Goal: Information Seeking & Learning: Find specific page/section

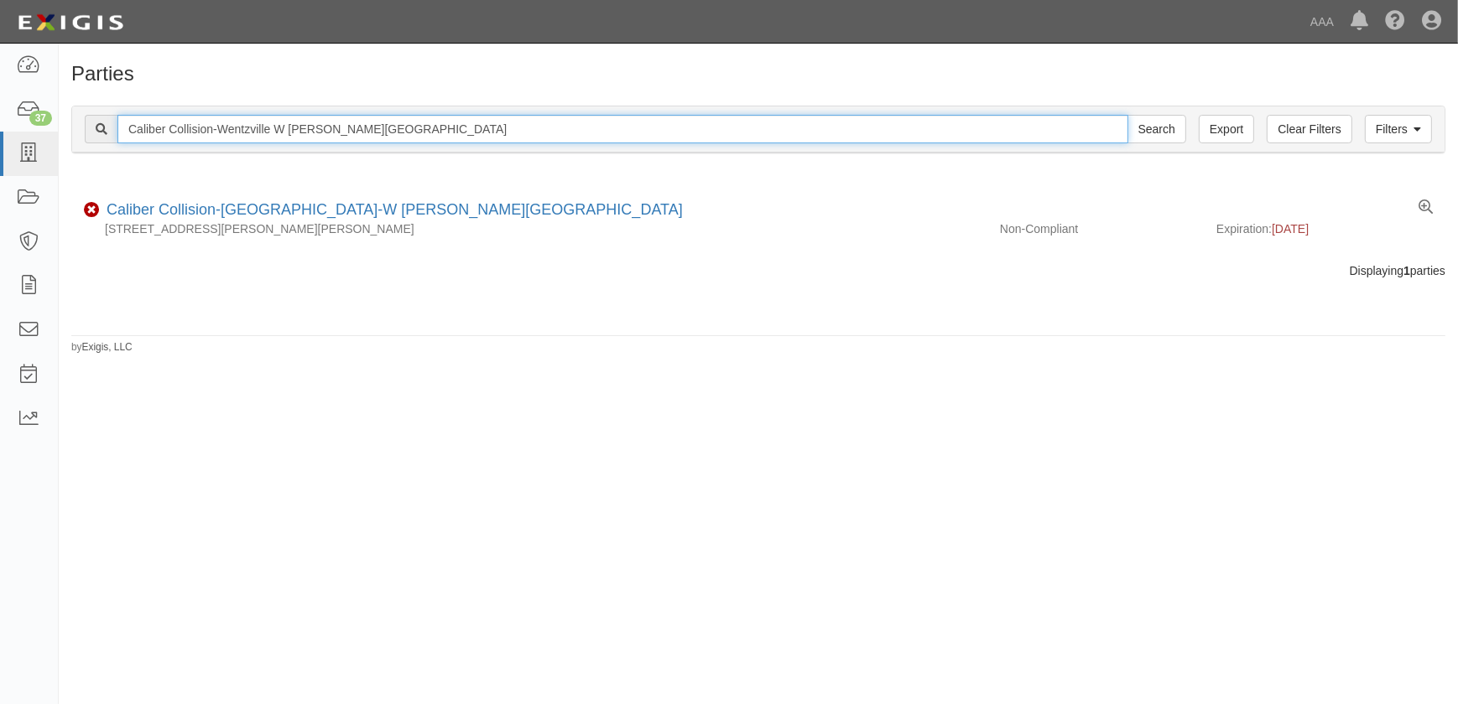
drag, startPoint x: 348, startPoint y: 128, endPoint x: -11, endPoint y: 127, distance: 358.9
click at [0, 127] on html "Toggle navigation Dashboard 37 Inbox Parties Agreements Coverages Documents Mes…" at bounding box center [729, 342] width 1458 height 684
paste input "Ellisville"
type input "Caliber Collision-Ellisville"
click at [1127, 115] on input "Search" at bounding box center [1156, 129] width 59 height 29
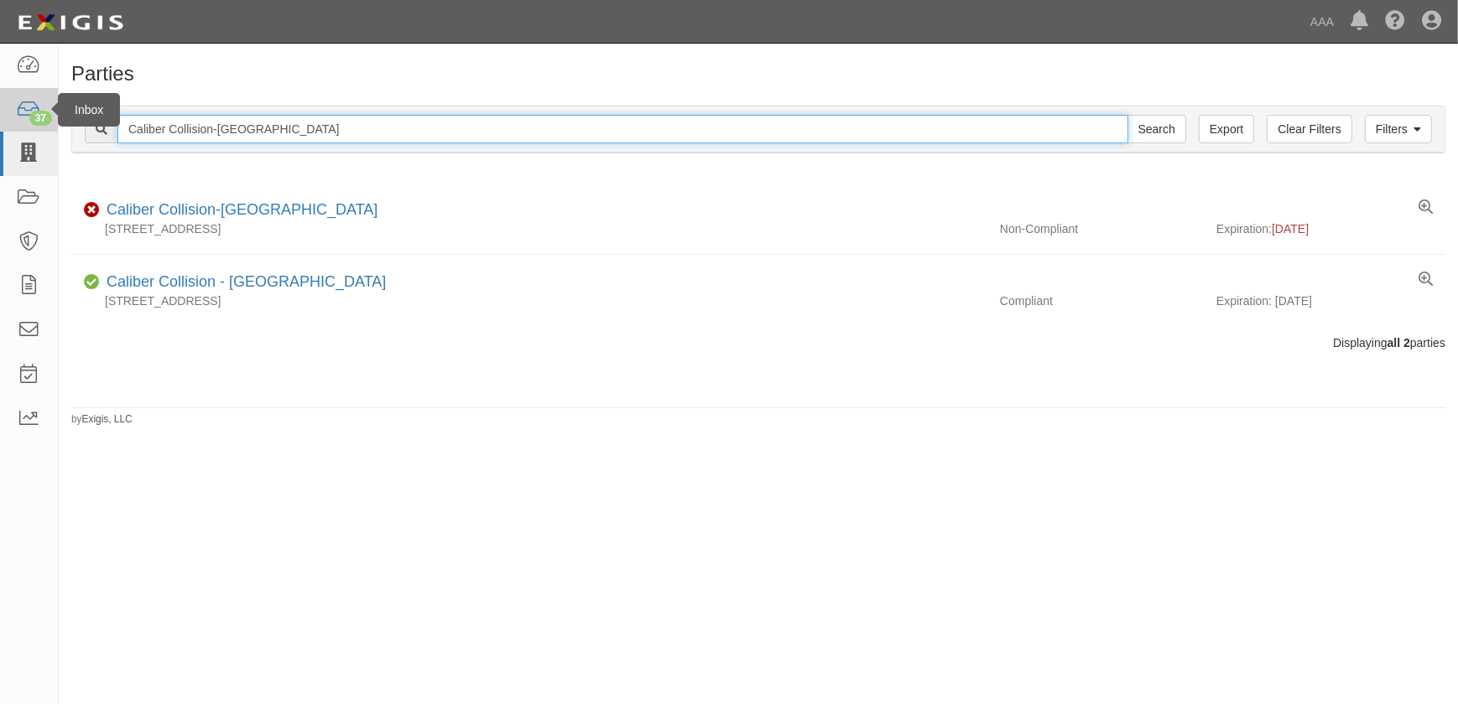
drag, startPoint x: 257, startPoint y: 131, endPoint x: 0, endPoint y: 131, distance: 257.5
click at [1, 133] on body "Toggle navigation Dashboard 37 Inbox Parties Agreements Coverages Documents Mes…" at bounding box center [729, 342] width 1458 height 684
paste input "Joplin"
type input "Caliber Collision-Joplin"
click at [1127, 115] on input "Search" at bounding box center [1156, 129] width 59 height 29
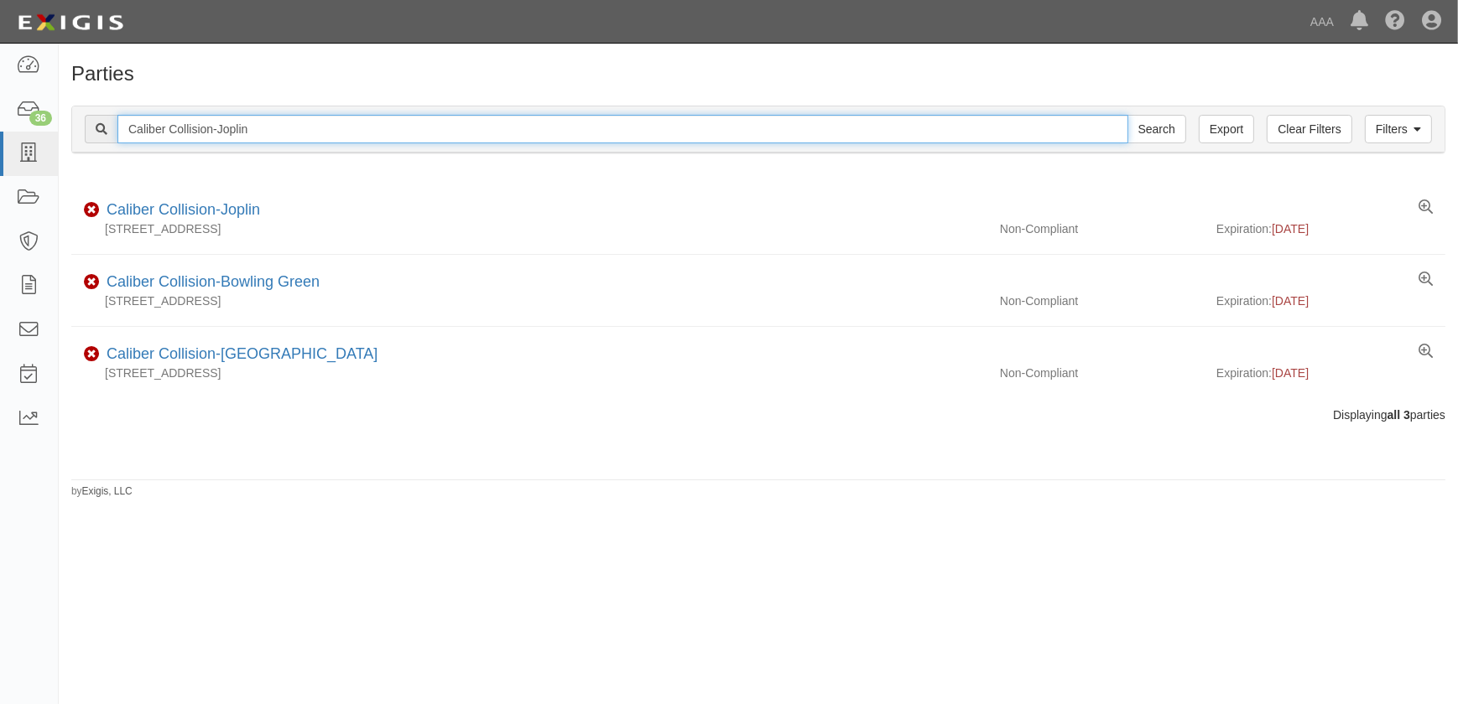
drag, startPoint x: 353, startPoint y: 128, endPoint x: 89, endPoint y: 150, distance: 265.1
click at [92, 150] on div "Filters Clear Filters Export Caliber Collision-Joplin Search Filters" at bounding box center [758, 130] width 1372 height 46
paste input "Belton MO"
type input "Caliber Collision-Belton MO"
click at [1127, 115] on input "Search" at bounding box center [1156, 129] width 59 height 29
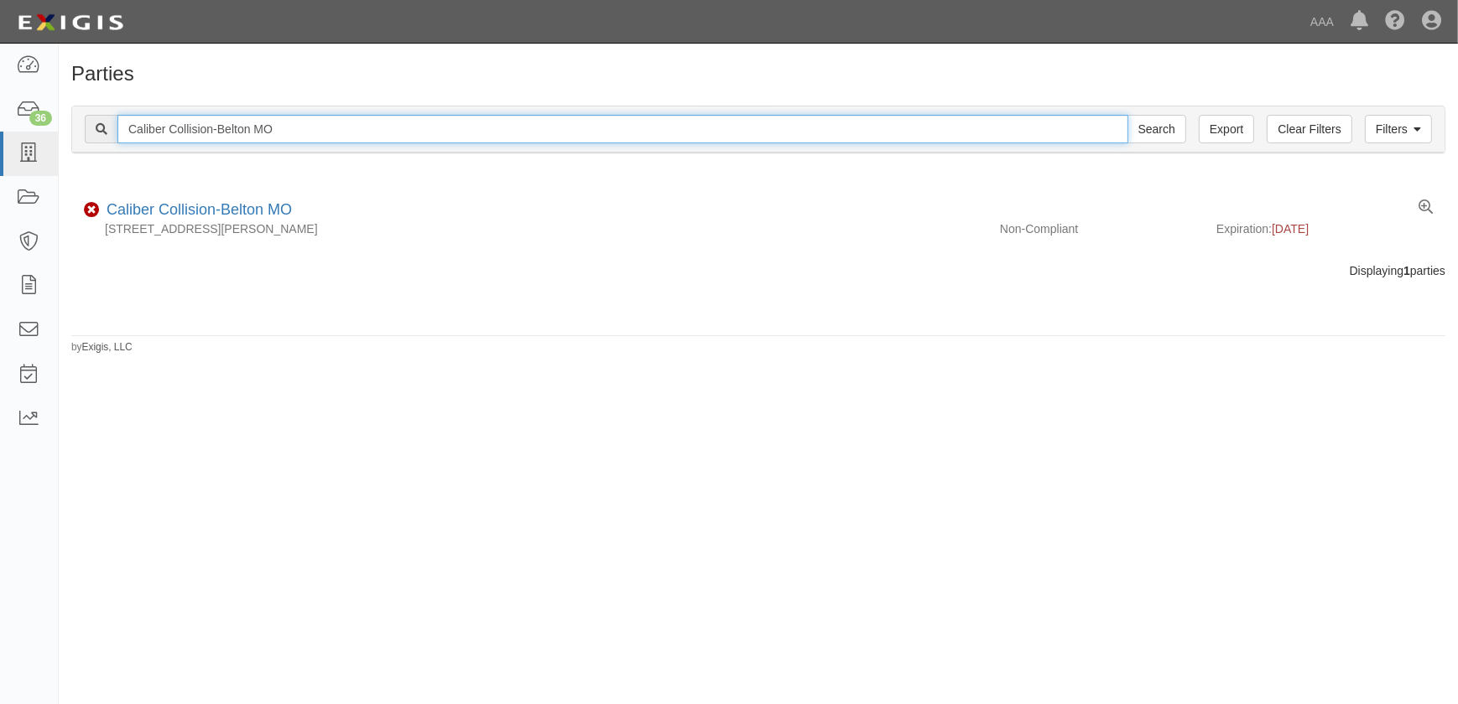
drag, startPoint x: 8, startPoint y: 134, endPoint x: -22, endPoint y: 137, distance: 29.5
click at [0, 137] on html "Toggle navigation Dashboard 36 Inbox Parties Agreements Coverages Documents Mes…" at bounding box center [729, 342] width 1458 height 684
paste input "St Louis S Kingshighway"
type input "Caliber Collision-St Louis S Kingshighway"
click at [1127, 115] on input "Search" at bounding box center [1156, 129] width 59 height 29
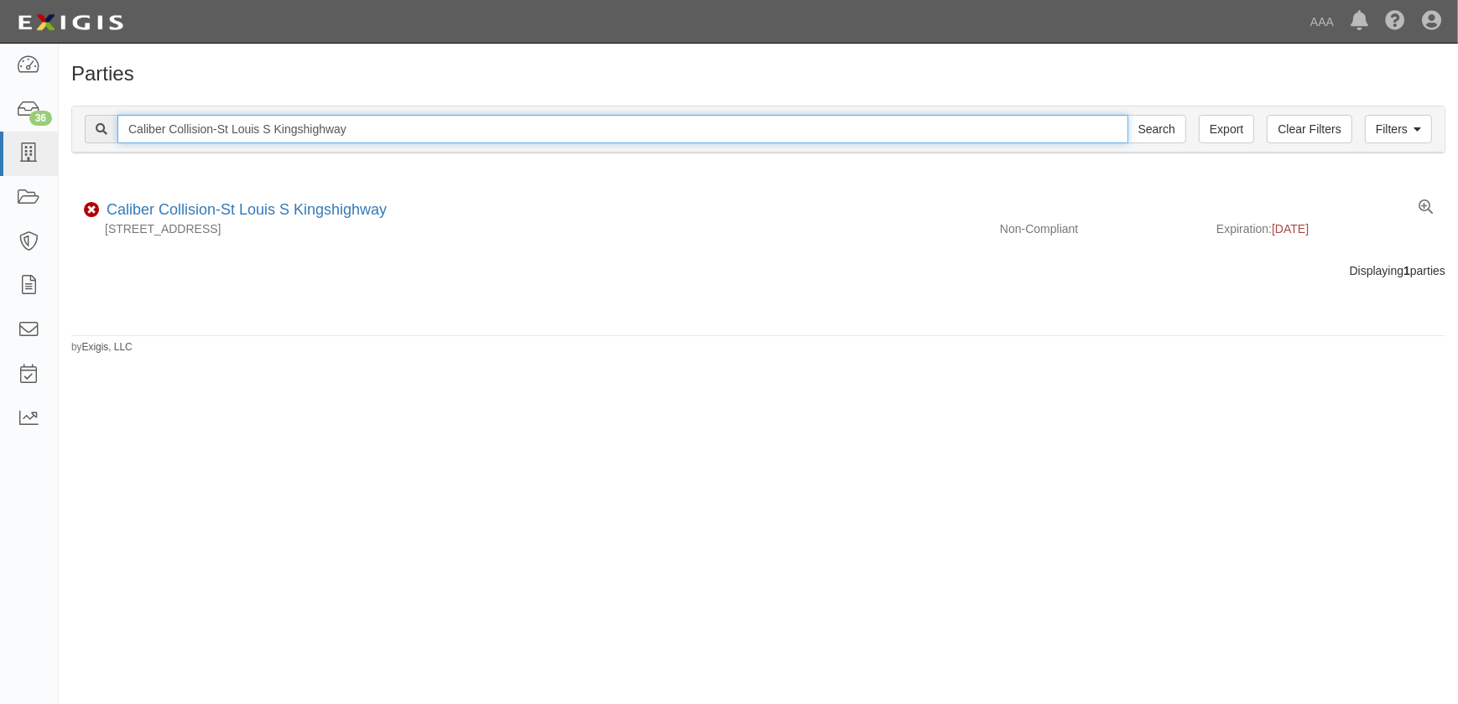
drag, startPoint x: 424, startPoint y: 122, endPoint x: -63, endPoint y: 122, distance: 487.2
click at [0, 122] on html "Toggle navigation Dashboard 36 Inbox Parties Agreements Coverages Documents Mes…" at bounding box center [729, 342] width 1458 height 684
paste input "Independence S [PERSON_NAME]"
type input "Caliber Collision-Independence S [PERSON_NAME]"
click at [1127, 115] on input "Search" at bounding box center [1156, 129] width 59 height 29
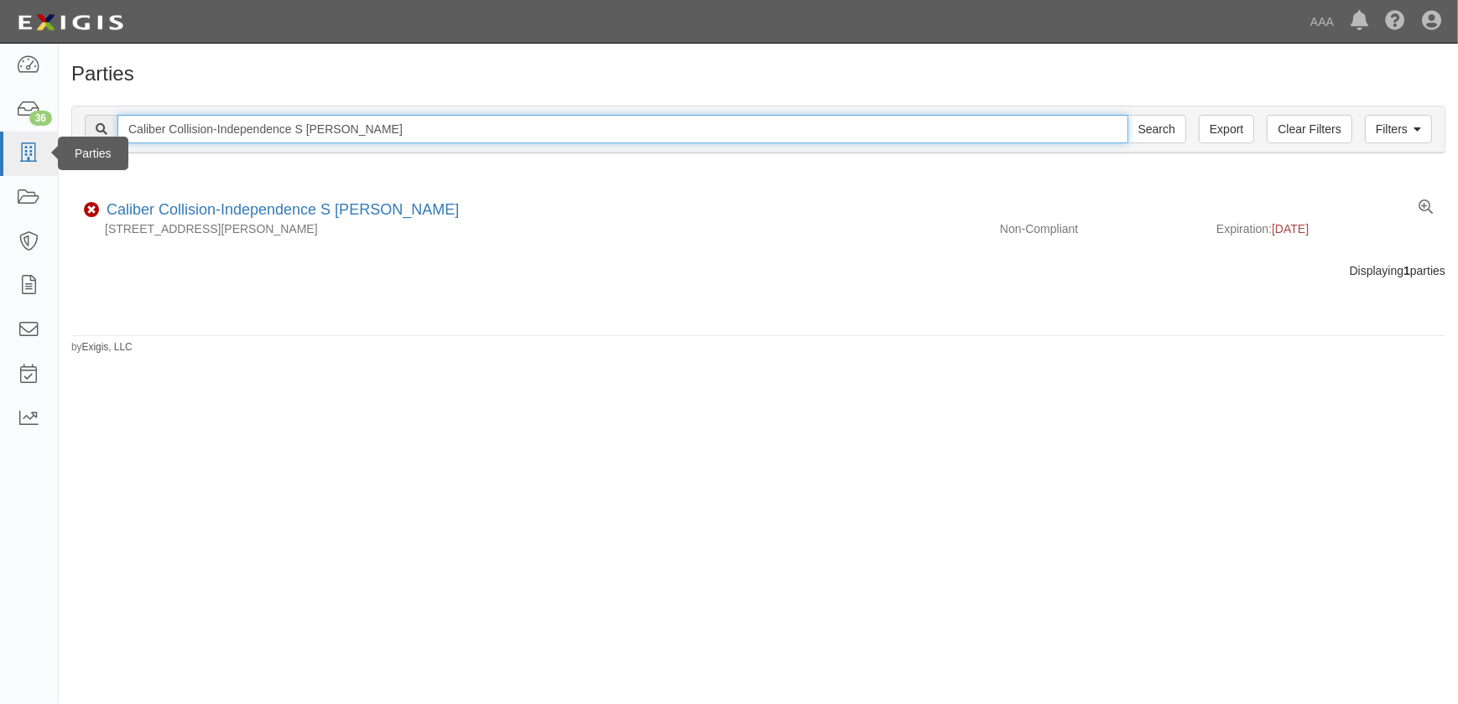
drag, startPoint x: 287, startPoint y: 137, endPoint x: 29, endPoint y: 135, distance: 258.3
click at [29, 135] on body "Toggle navigation Dashboard 36 Inbox Parties Agreements Coverages Documents Mes…" at bounding box center [729, 342] width 1458 height 684
paste input "Lees Summit Downtow"
type input "Caliber Collision-Lees Summit Downtown"
click at [1127, 115] on input "Search" at bounding box center [1156, 129] width 59 height 29
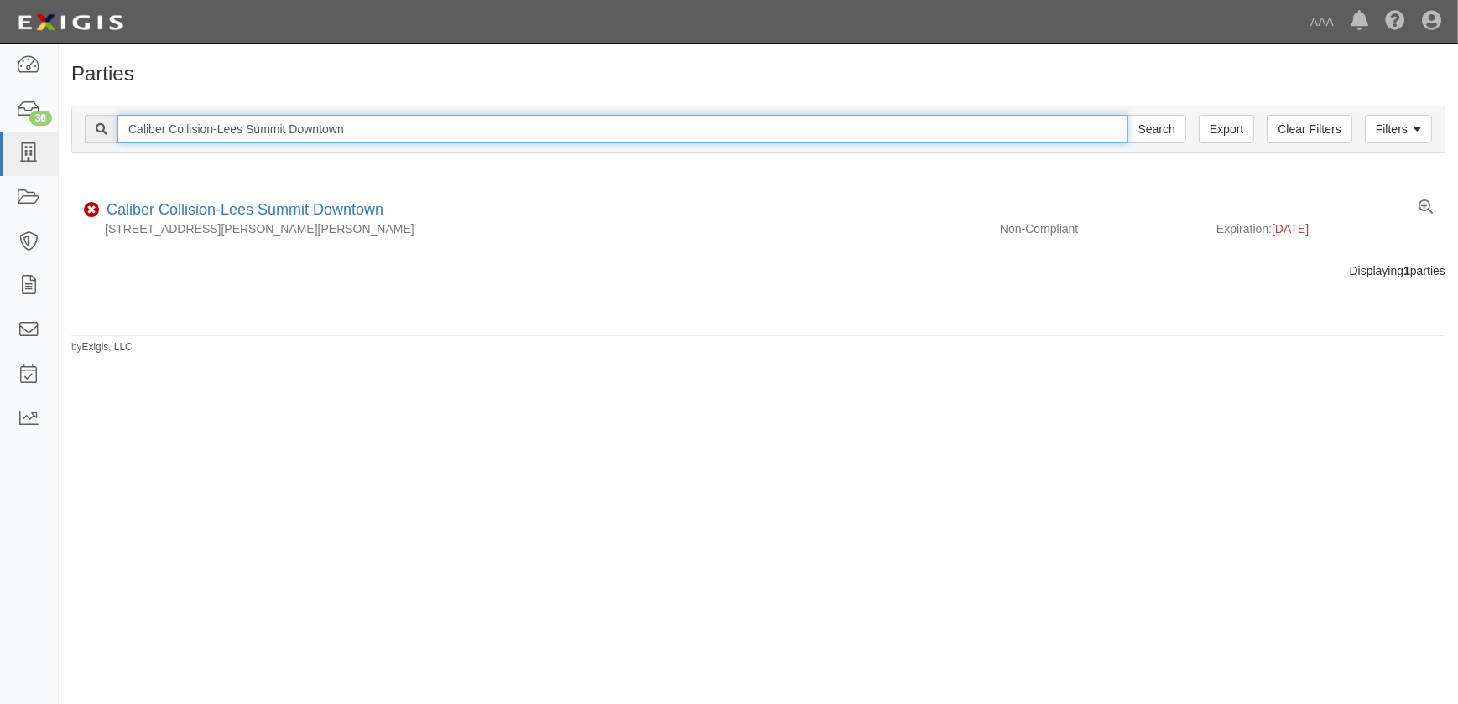
drag, startPoint x: 261, startPoint y: 136, endPoint x: -50, endPoint y: 139, distance: 311.2
click at [0, 139] on html "Toggle navigation Dashboard 36 Inbox Parties Agreements Coverages Documents Mes…" at bounding box center [729, 342] width 1458 height 684
paste input "O'fallon MO South"
type input "Caliber Collision-[PERSON_NAME] MO South"
click at [1127, 115] on input "Search" at bounding box center [1156, 129] width 59 height 29
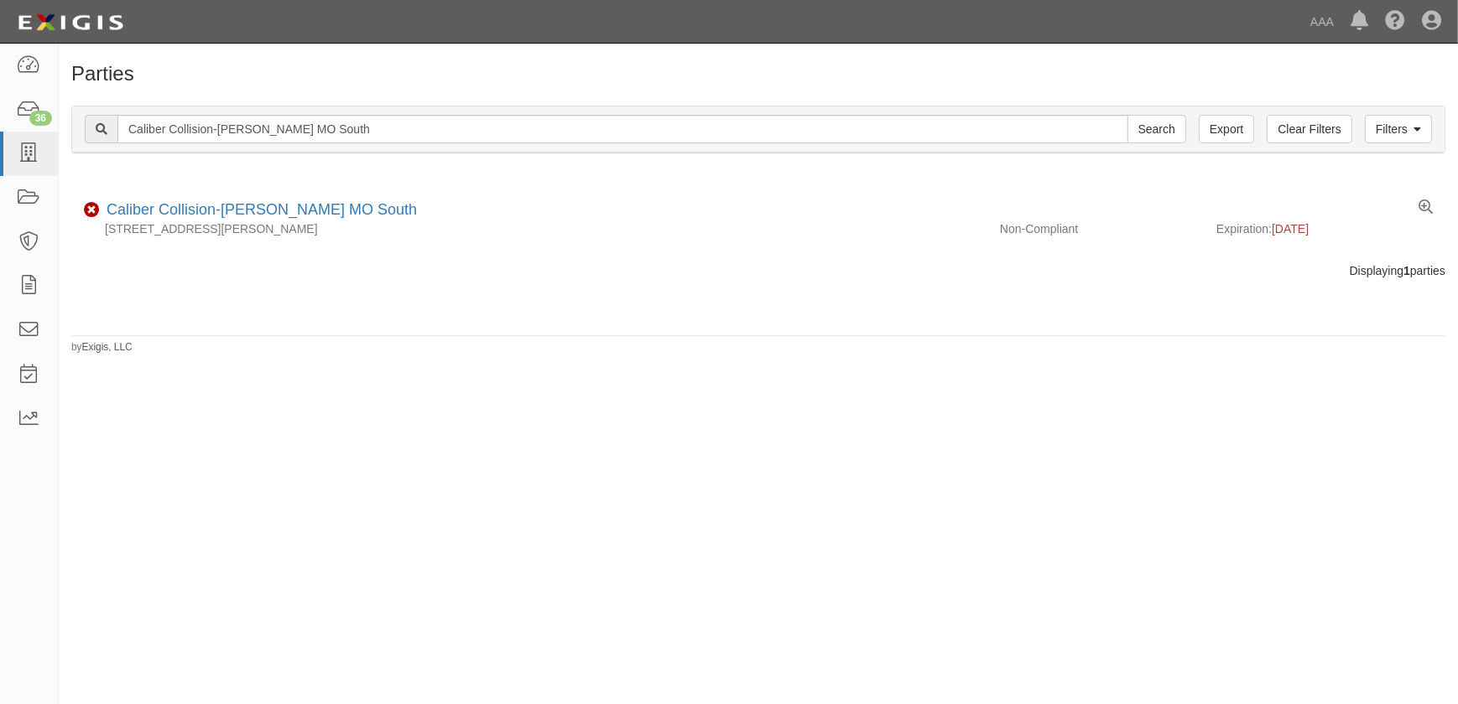
drag, startPoint x: 301, startPoint y: 430, endPoint x: 317, endPoint y: 423, distance: 17.6
click at [301, 429] on div "Parties Add Party Filters Clear Filters Export Caliber Collision-[PERSON_NAME] …" at bounding box center [729, 367] width 1458 height 634
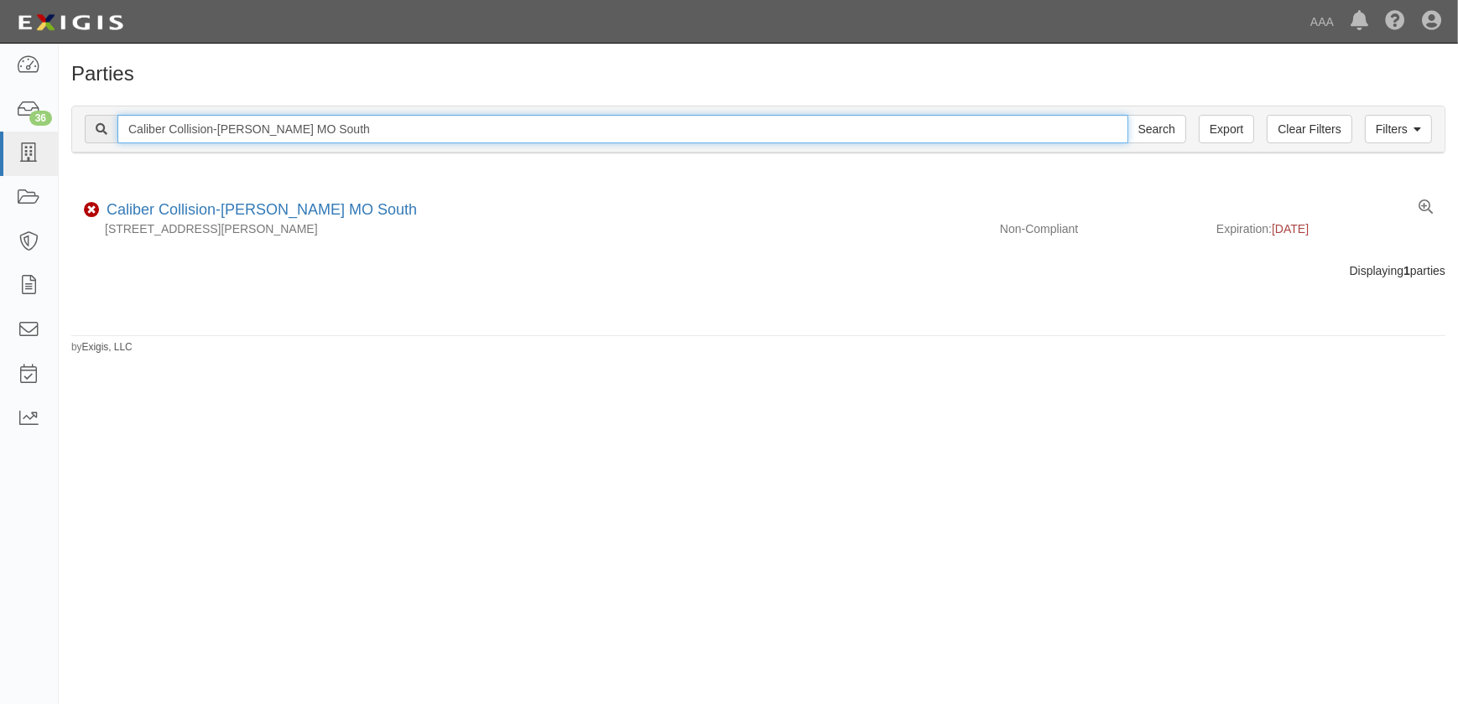
drag, startPoint x: 346, startPoint y: 130, endPoint x: -23, endPoint y: 133, distance: 369.0
click at [0, 133] on html "Toggle navigation Dashboard 36 Inbox Parties Agreements Coverages Documents Mes…" at bounding box center [729, 342] width 1458 height 684
click at [1127, 115] on input "Search" at bounding box center [1156, 129] width 59 height 29
paste input "Independence"
type input "Caliber Collision-Independence"
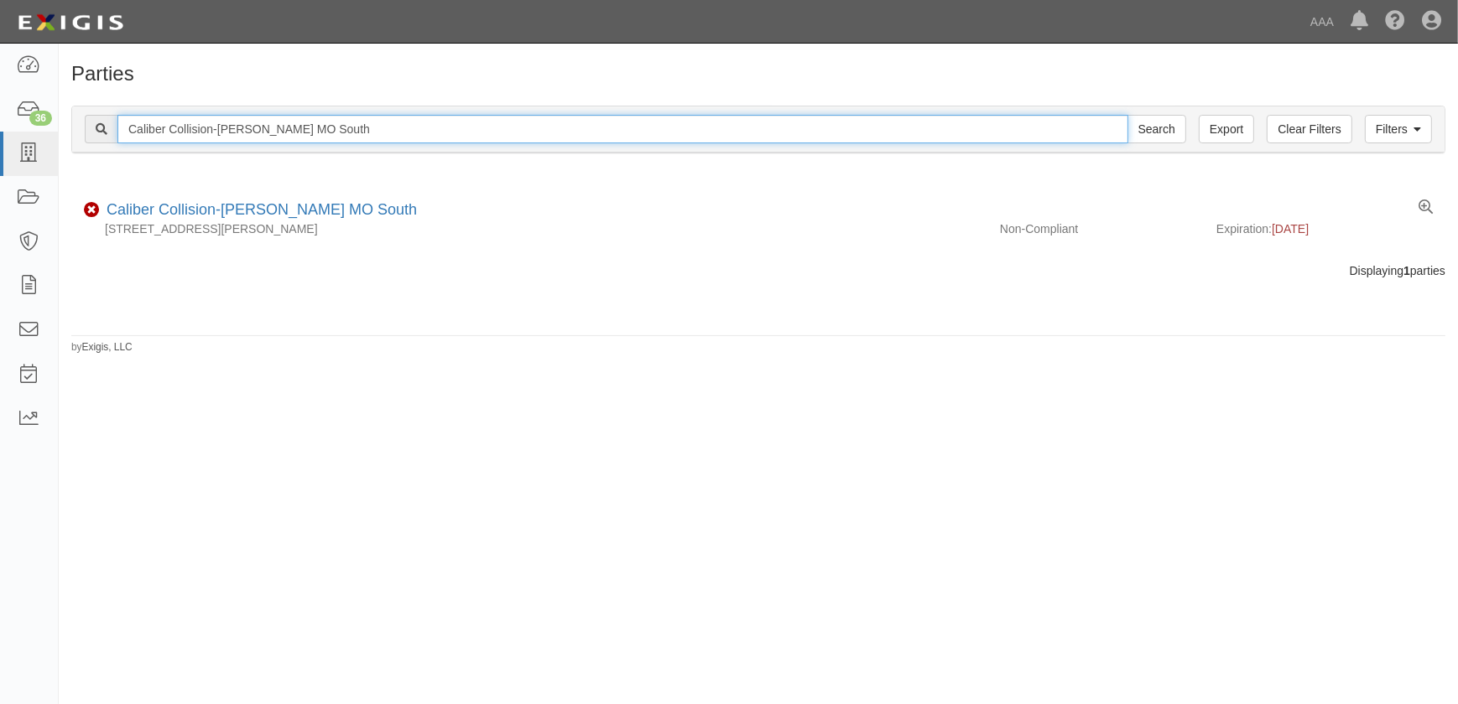
drag, startPoint x: 144, startPoint y: 133, endPoint x: -18, endPoint y: 134, distance: 161.9
click at [0, 134] on html "Toggle navigation Dashboard 36 Inbox Parties Agreements Coverages Documents Mes…" at bounding box center [729, 342] width 1458 height 684
paste input "Independence"
type input "Caliber Collision-Independence"
click at [1127, 115] on input "Search" at bounding box center [1156, 129] width 59 height 29
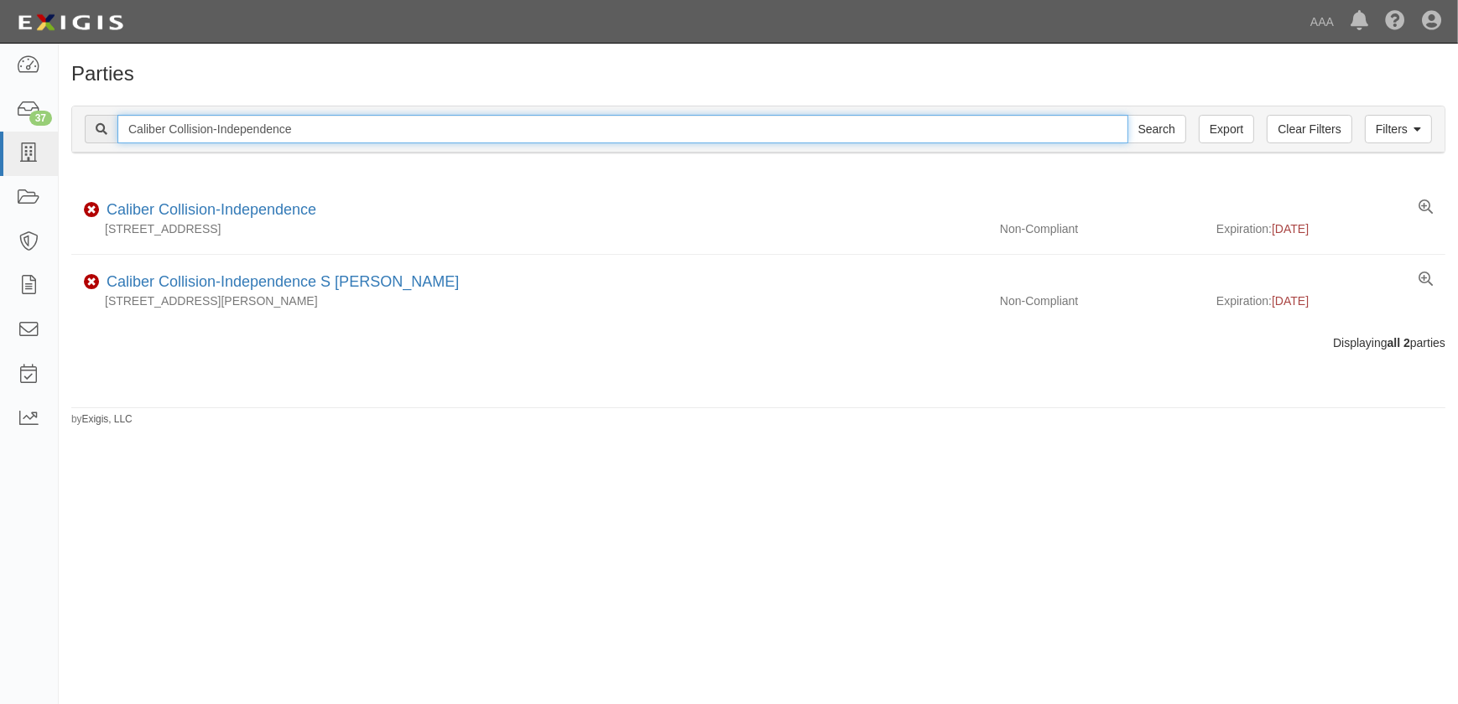
drag, startPoint x: 8, startPoint y: 118, endPoint x: -72, endPoint y: 118, distance: 80.5
click at [0, 118] on html "Toggle navigation Dashboard 37 Inbox Parties Agreements Coverages Documents Mes…" at bounding box center [729, 342] width 1458 height 684
paste input "Grandview"
type input "Caliber Collision-Grandview"
click at [1127, 115] on input "Search" at bounding box center [1156, 129] width 59 height 29
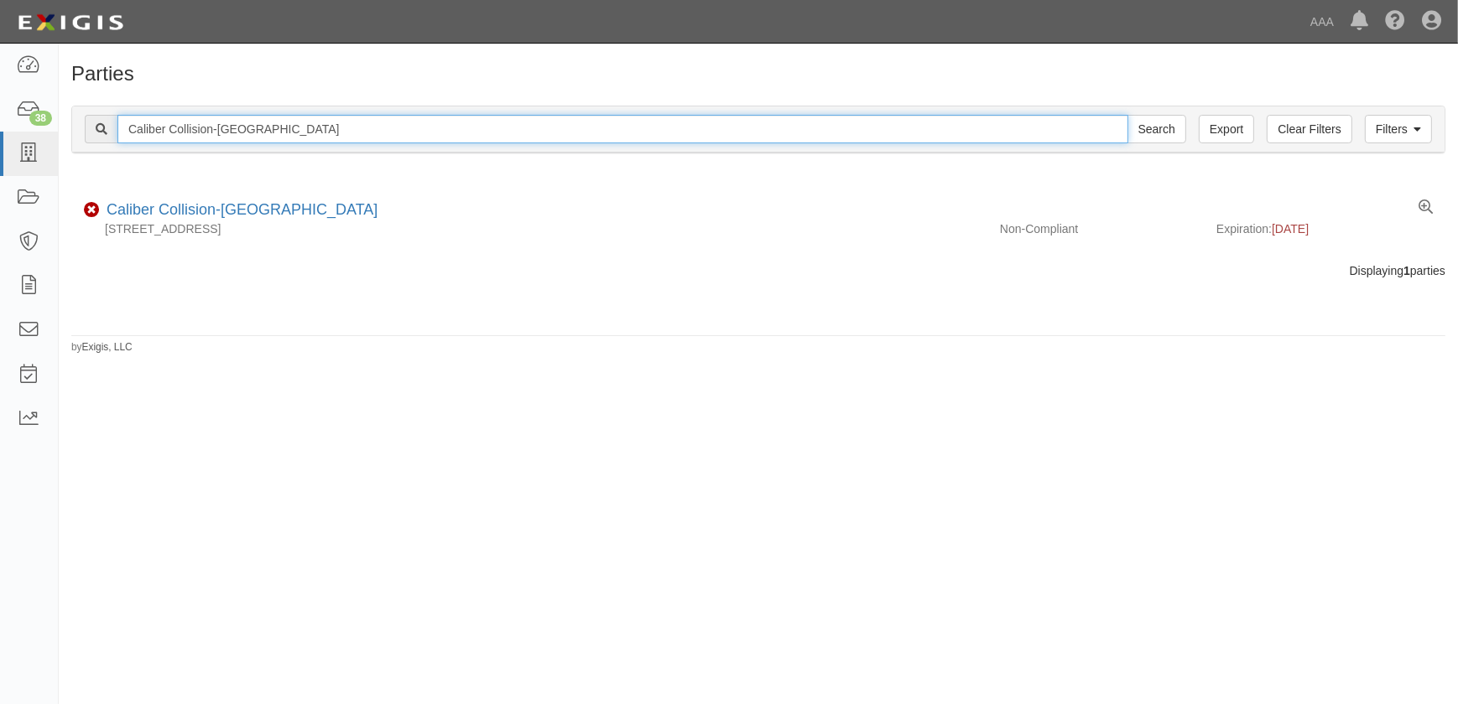
drag, startPoint x: 294, startPoint y: 126, endPoint x: -45, endPoint y: 131, distance: 338.8
click at [0, 131] on html "Toggle navigation Dashboard 38 Inbox Parties Agreements Coverages Documents Mes…" at bounding box center [729, 342] width 1458 height 684
paste input "Lees Summit"
type input "Caliber Collision-Lees Summit"
click at [1127, 115] on input "Search" at bounding box center [1156, 129] width 59 height 29
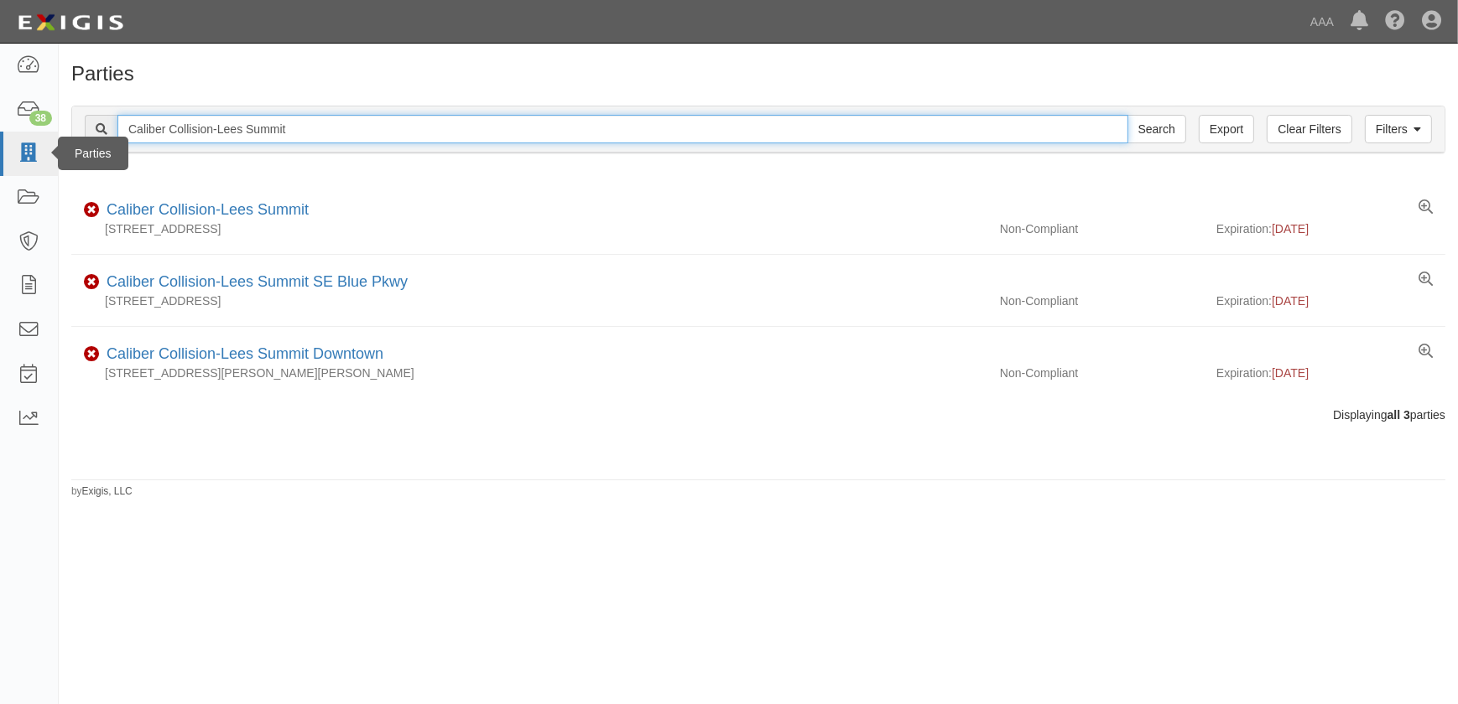
drag, startPoint x: 327, startPoint y: 125, endPoint x: 23, endPoint y: 139, distance: 303.9
click at [24, 138] on body "Toggle navigation Dashboard 38 Inbox Parties Agreements Coverages Documents Mes…" at bounding box center [729, 342] width 1458 height 684
paste input "[PERSON_NAME]"
type input "Caliber Collision-[PERSON_NAME]"
click at [1127, 115] on input "Search" at bounding box center [1156, 129] width 59 height 29
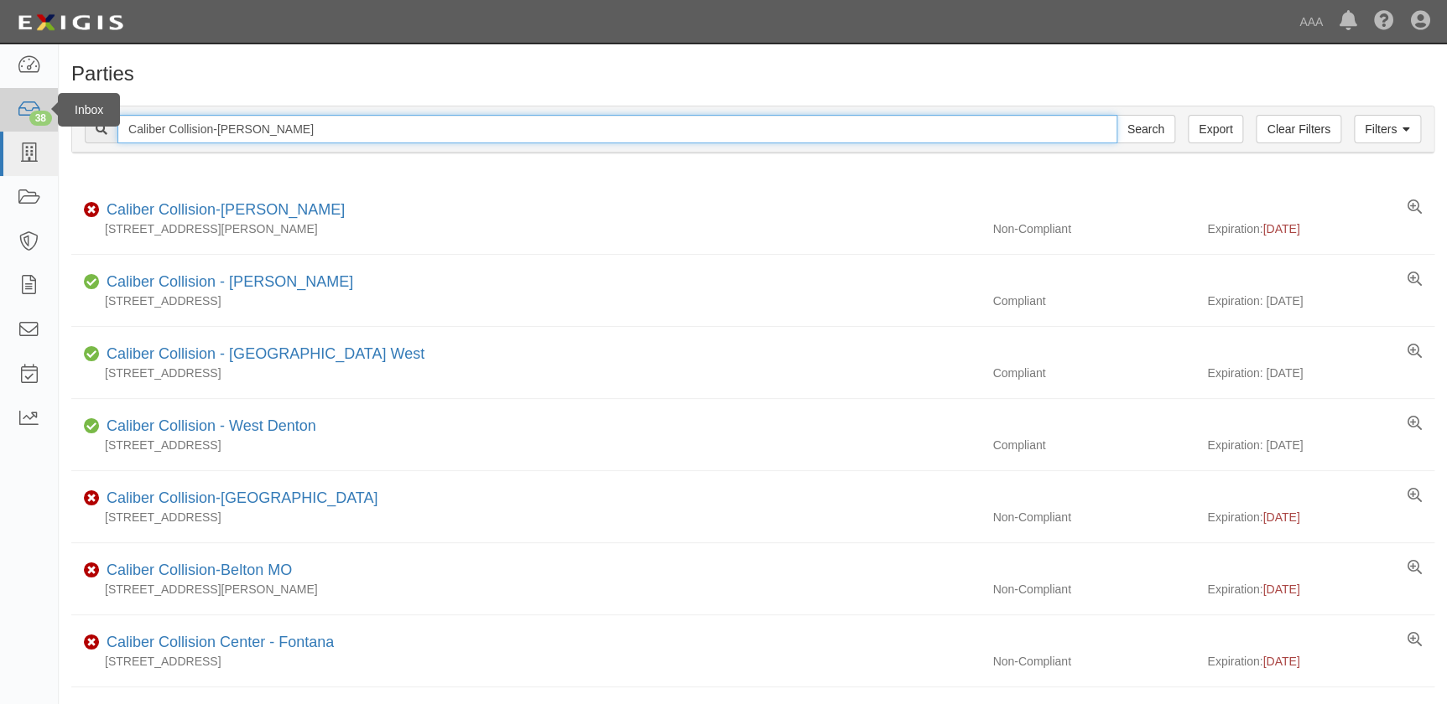
drag, startPoint x: 278, startPoint y: 134, endPoint x: 21, endPoint y: 130, distance: 257.5
click at [21, 130] on body "Toggle navigation Dashboard 38 Inbox Parties Agreements Coverages Documents Mes…" at bounding box center [723, 538] width 1447 height 1076
paste input "Columbia [GEOGRAPHIC_DATA]"
type input "Caliber Collision-Columbia [GEOGRAPHIC_DATA]"
click at [1116, 115] on input "Search" at bounding box center [1145, 129] width 59 height 29
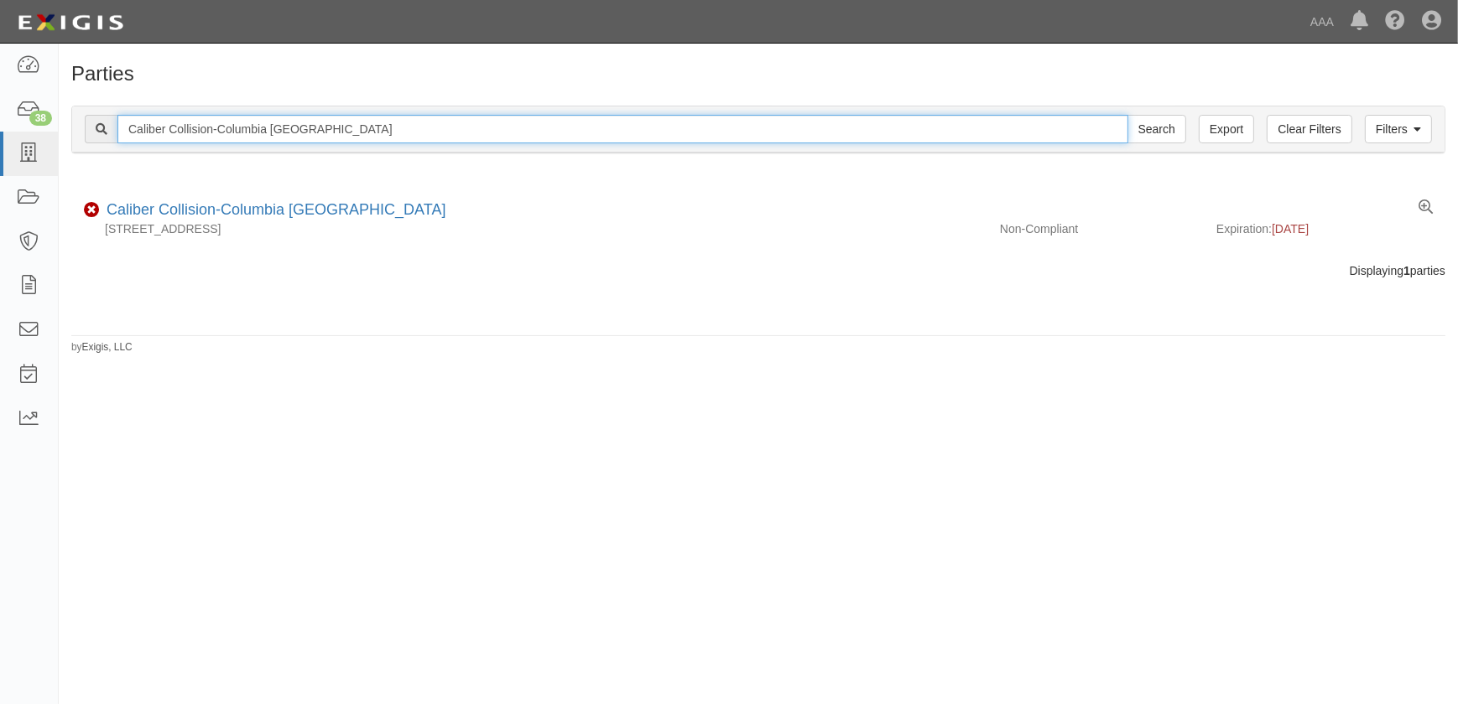
drag, startPoint x: 75, startPoint y: 134, endPoint x: -12, endPoint y: 133, distance: 87.2
click at [0, 133] on html "Toggle navigation Dashboard 38 Inbox Parties Agreements Coverages Documents Mes…" at bounding box center [729, 342] width 1458 height 684
paste input "Maryland Heights"
type input "Caliber Collision-Maryland Heights"
click at [1127, 115] on input "Search" at bounding box center [1156, 129] width 59 height 29
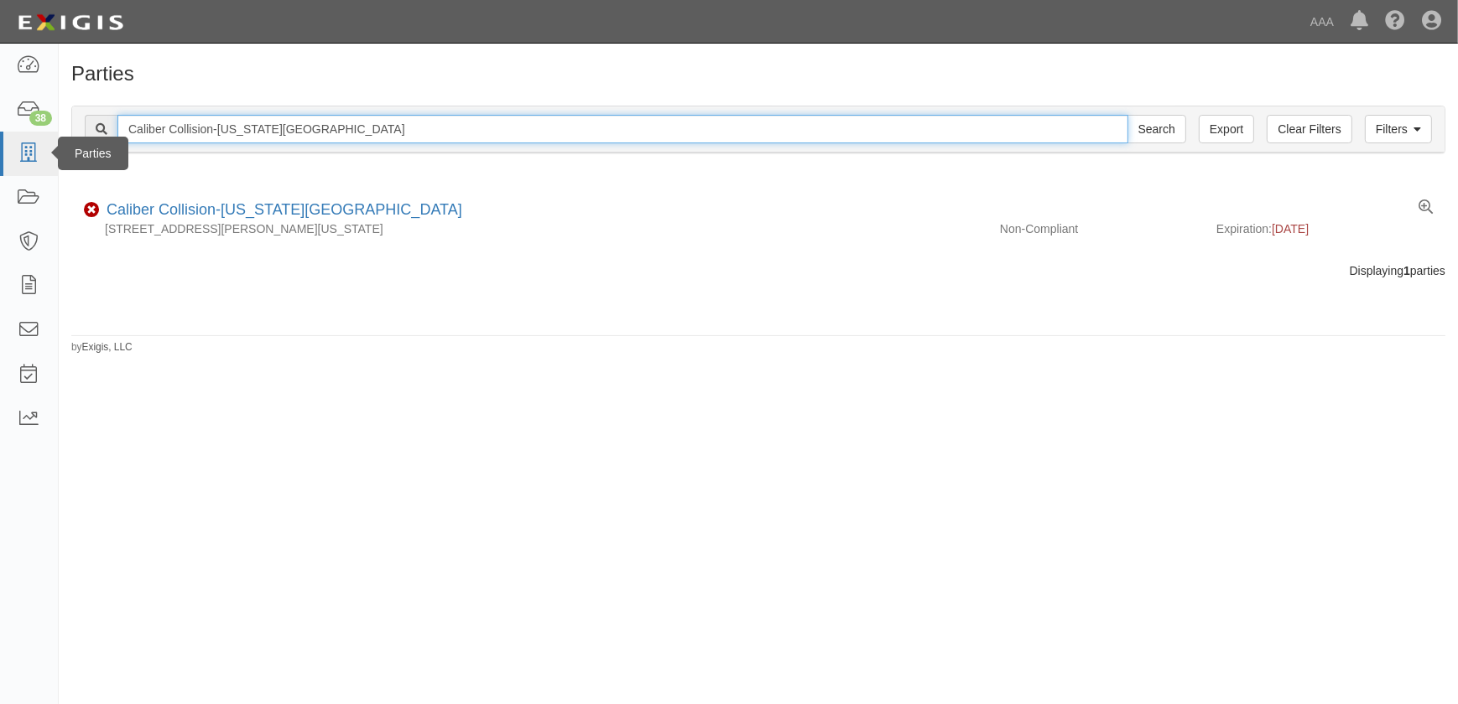
drag, startPoint x: 335, startPoint y: 138, endPoint x: 48, endPoint y: 136, distance: 287.7
click at [68, 136] on div "Filters Clear Filters Export Caliber Collision-Maryland Heights Search Filters …" at bounding box center [758, 131] width 1399 height 77
paste input "St Louis Big Bend Rd"
type input "Caliber Collision-St Louis Big Bend Rd"
click at [1127, 115] on input "Search" at bounding box center [1156, 129] width 59 height 29
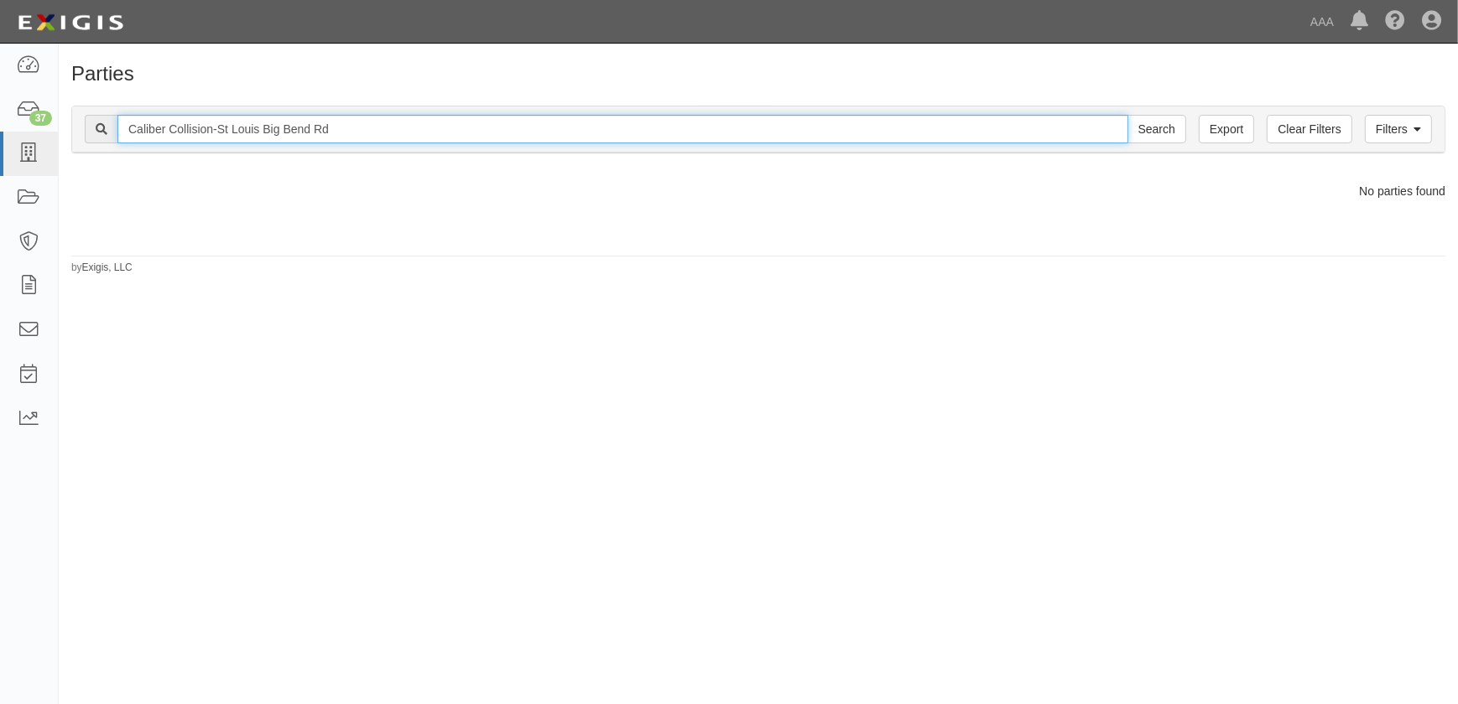
drag, startPoint x: 357, startPoint y: 136, endPoint x: 260, endPoint y: 134, distance: 97.3
click at [260, 134] on input "Caliber Collision-St Louis Big Bend Rd" at bounding box center [622, 129] width 1011 height 29
type input "Caliber Collision-St Louis"
click at [1127, 115] on input "Search" at bounding box center [1156, 129] width 59 height 29
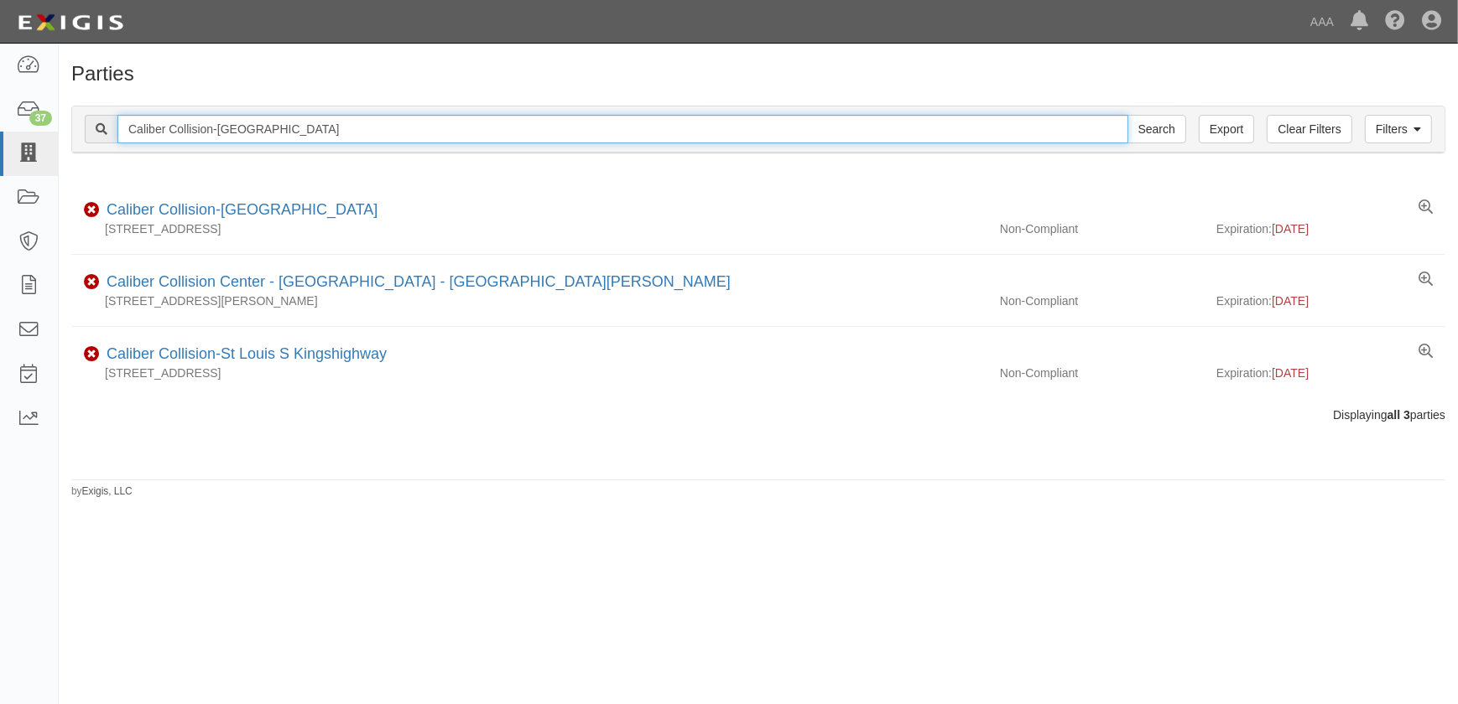
drag, startPoint x: 106, startPoint y: 138, endPoint x: -23, endPoint y: 138, distance: 129.2
click at [0, 138] on html "Toggle navigation Dashboard 37 Inbox Parties Agreements Coverages Documents Mes…" at bounding box center [729, 342] width 1458 height 684
paste input "Wentzville"
type input "Caliber Collision-[GEOGRAPHIC_DATA]"
click at [1127, 115] on input "Search" at bounding box center [1156, 129] width 59 height 29
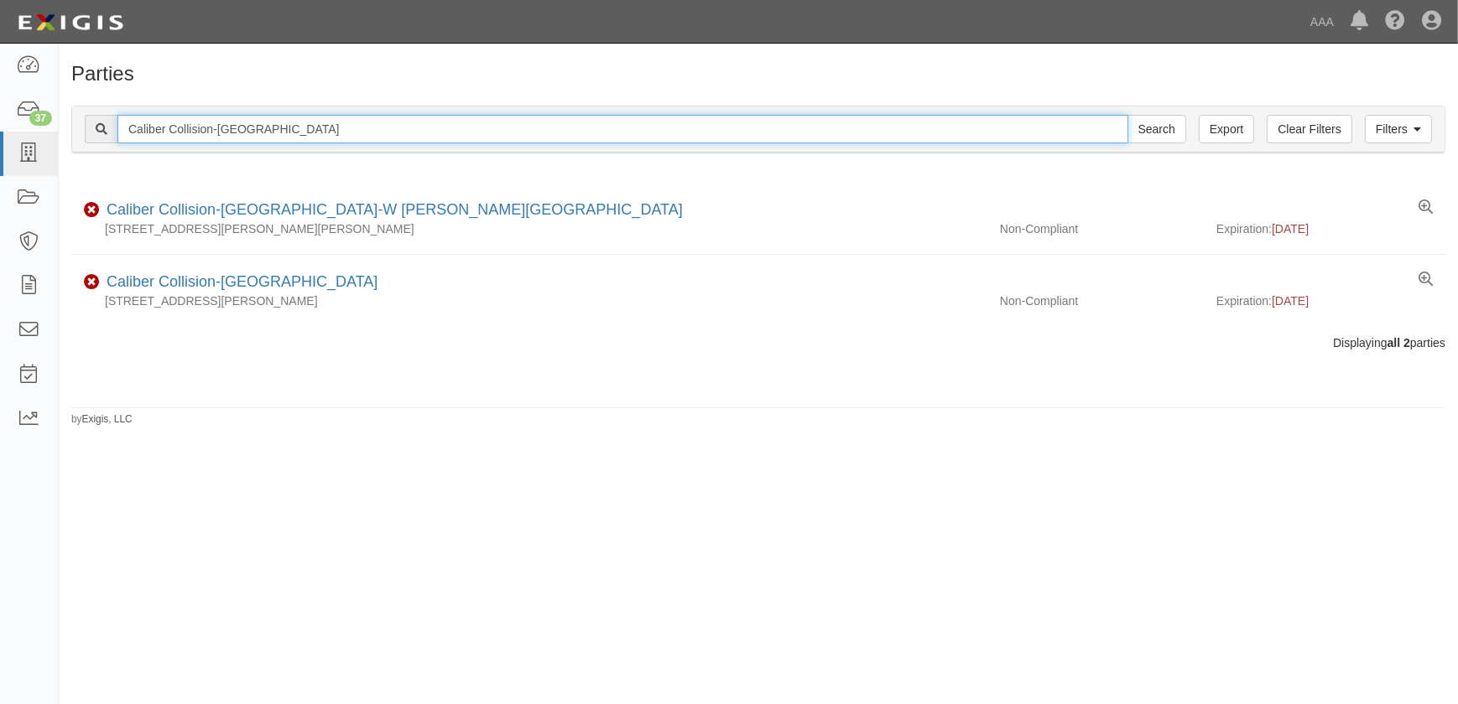
drag, startPoint x: 32, startPoint y: 116, endPoint x: 0, endPoint y: 117, distance: 31.9
click at [0, 116] on html "Toggle navigation Dashboard 37 Inbox Parties Agreements Coverages Documents Mes…" at bounding box center [729, 342] width 1458 height 684
paste input "[GEOGRAPHIC_DATA]"
type input "Caliber Collision-[GEOGRAPHIC_DATA]"
click at [1127, 115] on input "Search" at bounding box center [1156, 129] width 59 height 29
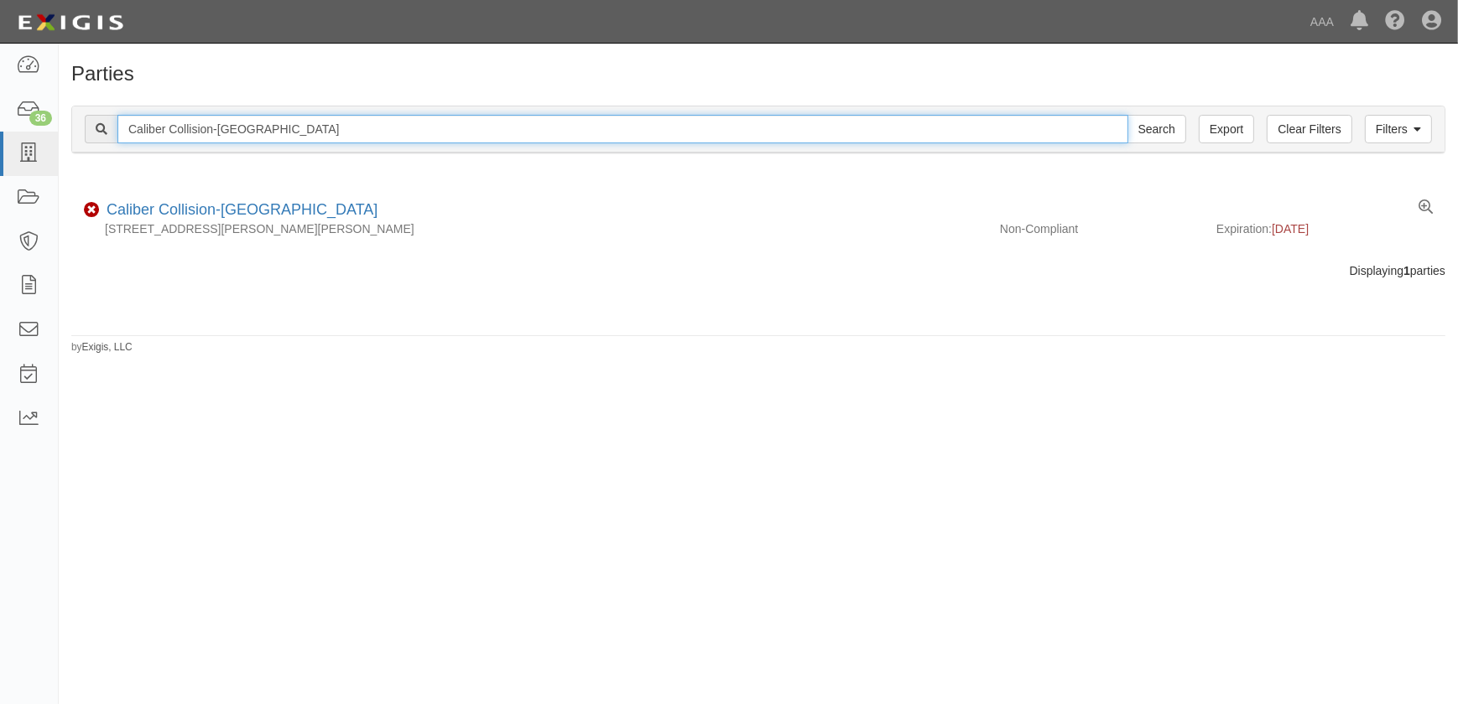
drag, startPoint x: 352, startPoint y: 118, endPoint x: -70, endPoint y: 127, distance: 421.9
click at [0, 127] on html "Toggle navigation Dashboard 36 Inbox Parties Agreements Coverages Documents Mes…" at bounding box center [729, 342] width 1458 height 684
paste input "Ofallon MO"
type input "Caliber Collision-Ofallon MO"
click at [1127, 115] on input "Search" at bounding box center [1156, 129] width 59 height 29
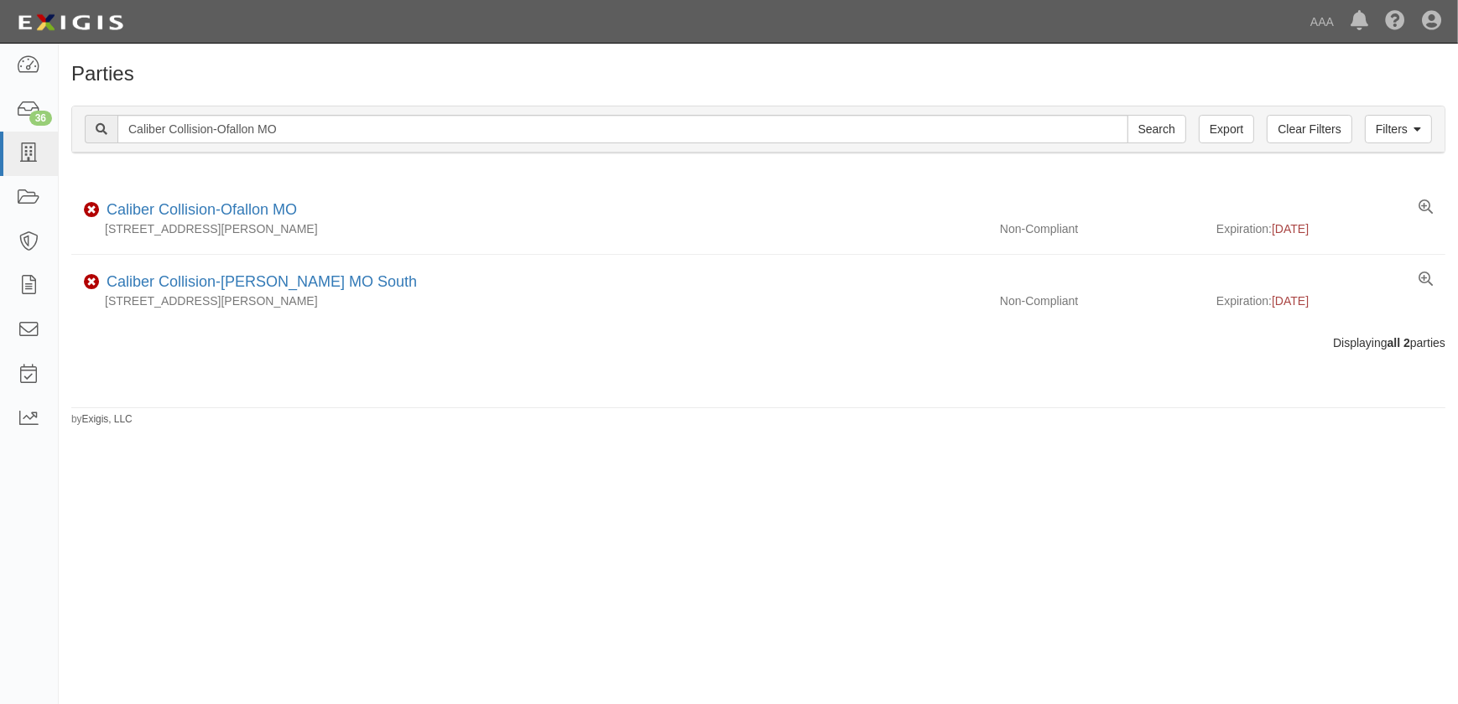
click at [857, 452] on div "Parties Add Party Filters Clear Filters Export Caliber Collision-Ofallon [GEOGR…" at bounding box center [729, 367] width 1458 height 634
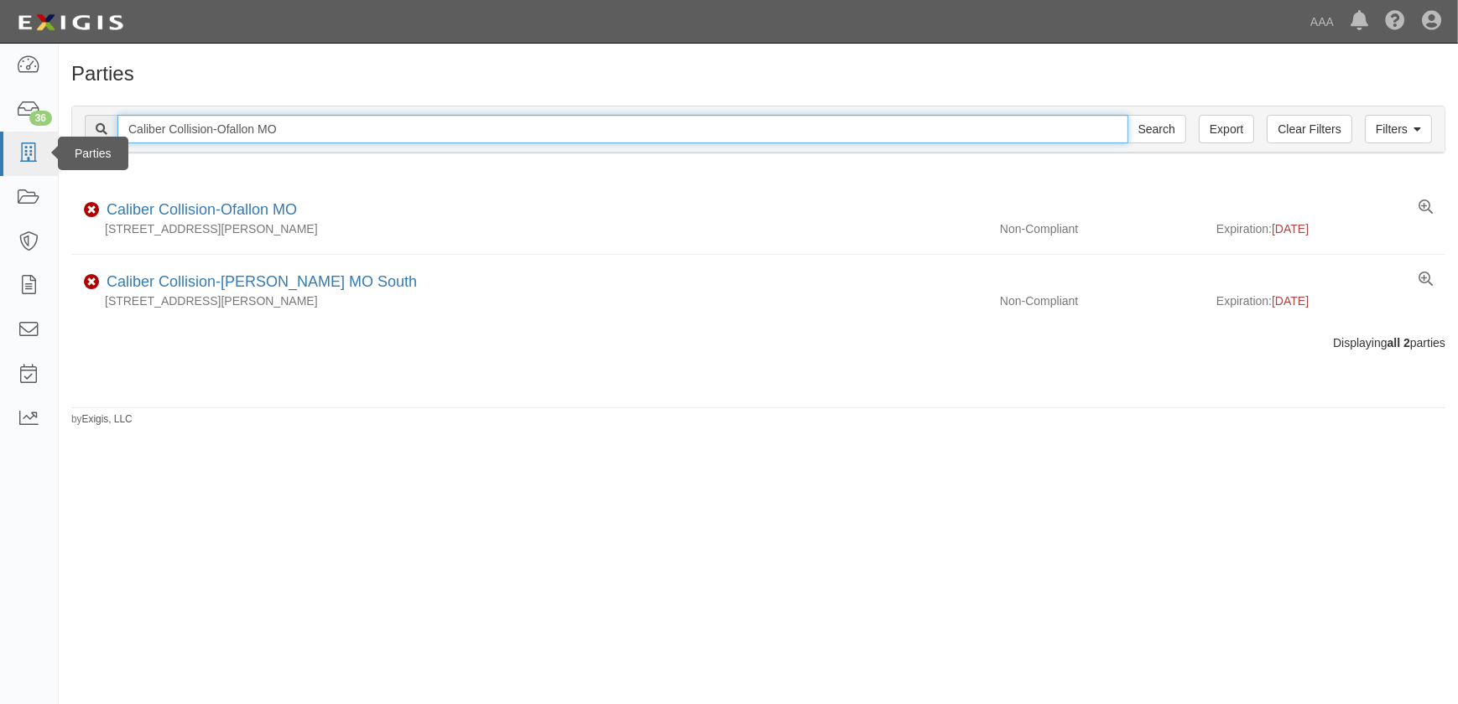
drag, startPoint x: 309, startPoint y: 132, endPoint x: 3, endPoint y: 142, distance: 307.1
click at [3, 142] on body "Toggle navigation Dashboard 36 Inbox Parties Agreements Coverages Documents Mes…" at bounding box center [729, 342] width 1458 height 684
paste input "Festus"
type input "Caliber Collision-Festus"
click at [1127, 115] on input "Search" at bounding box center [1156, 129] width 59 height 29
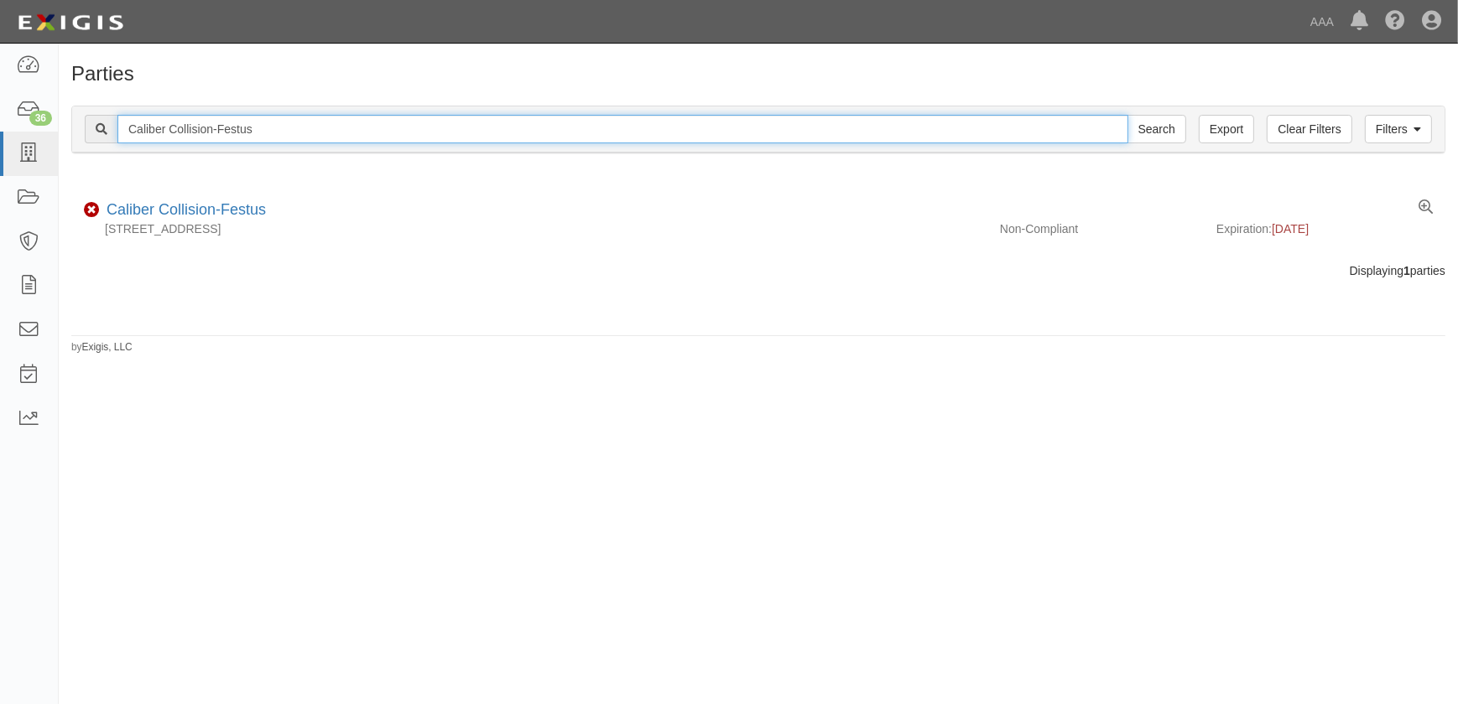
drag, startPoint x: 216, startPoint y: 131, endPoint x: 107, endPoint y: 133, distance: 109.9
click at [117, 133] on input "Caliber Collision-Festus" at bounding box center [622, 129] width 1011 height 29
paste input "armington"
type input "Caliber Collision-Farmington"
click at [1127, 115] on input "Search" at bounding box center [1156, 129] width 59 height 29
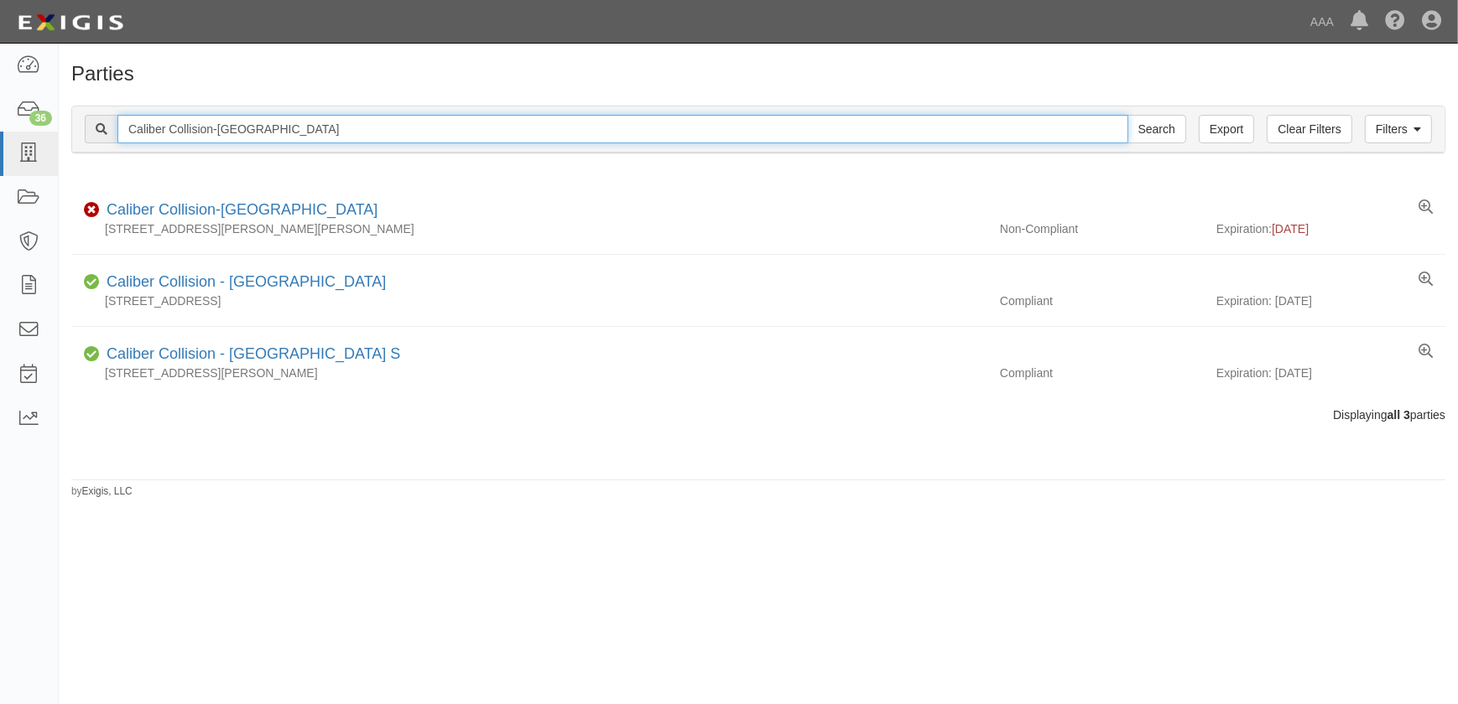
drag, startPoint x: 299, startPoint y: 126, endPoint x: -13, endPoint y: 126, distance: 312.0
click at [0, 126] on html "Toggle navigation Dashboard 36 Inbox Parties Agreements Coverages Documents Mes…" at bounding box center [729, 342] width 1458 height 684
paste input "Clay"
click at [313, 133] on input "Caliber Collision-[PERSON_NAME]" at bounding box center [622, 129] width 1011 height 29
type input "Caliber Collision-[PERSON_NAME]"
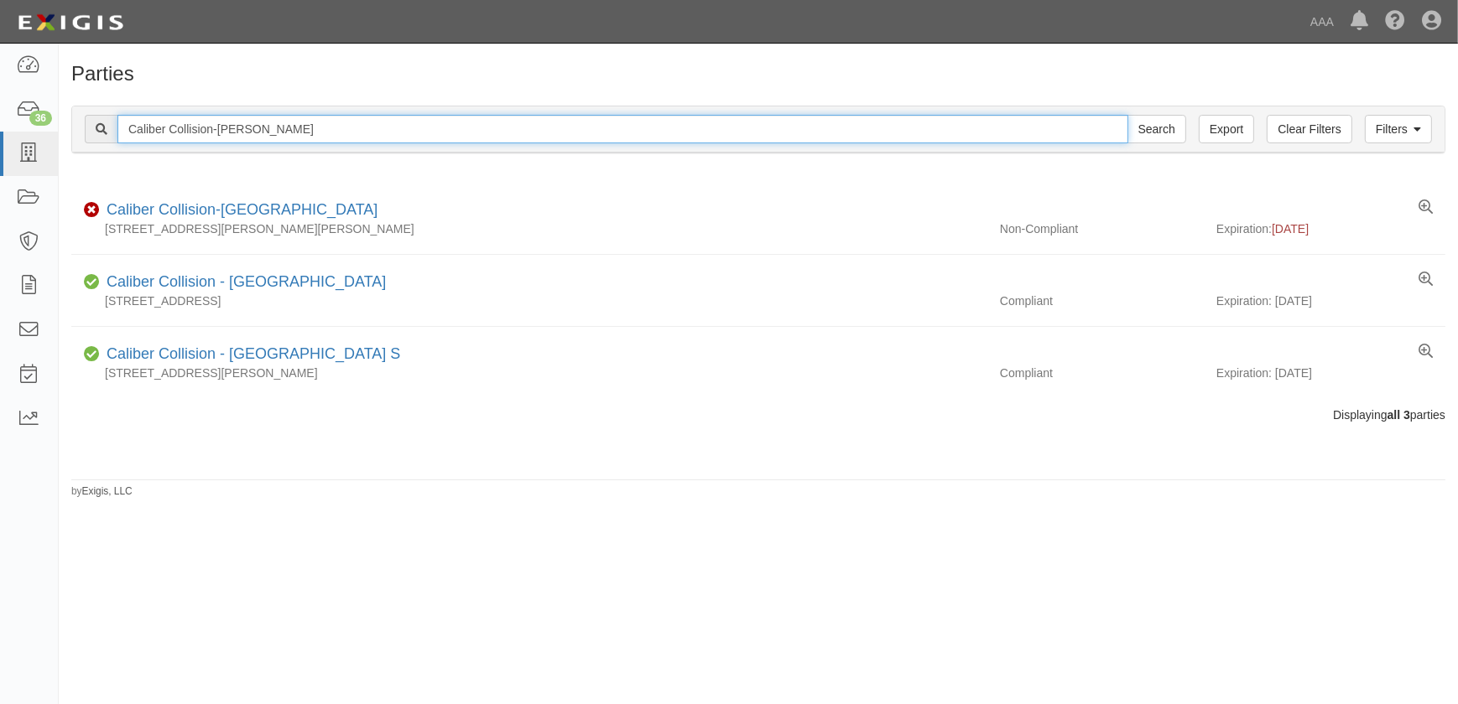
click at [1127, 115] on input "Search" at bounding box center [1156, 129] width 59 height 29
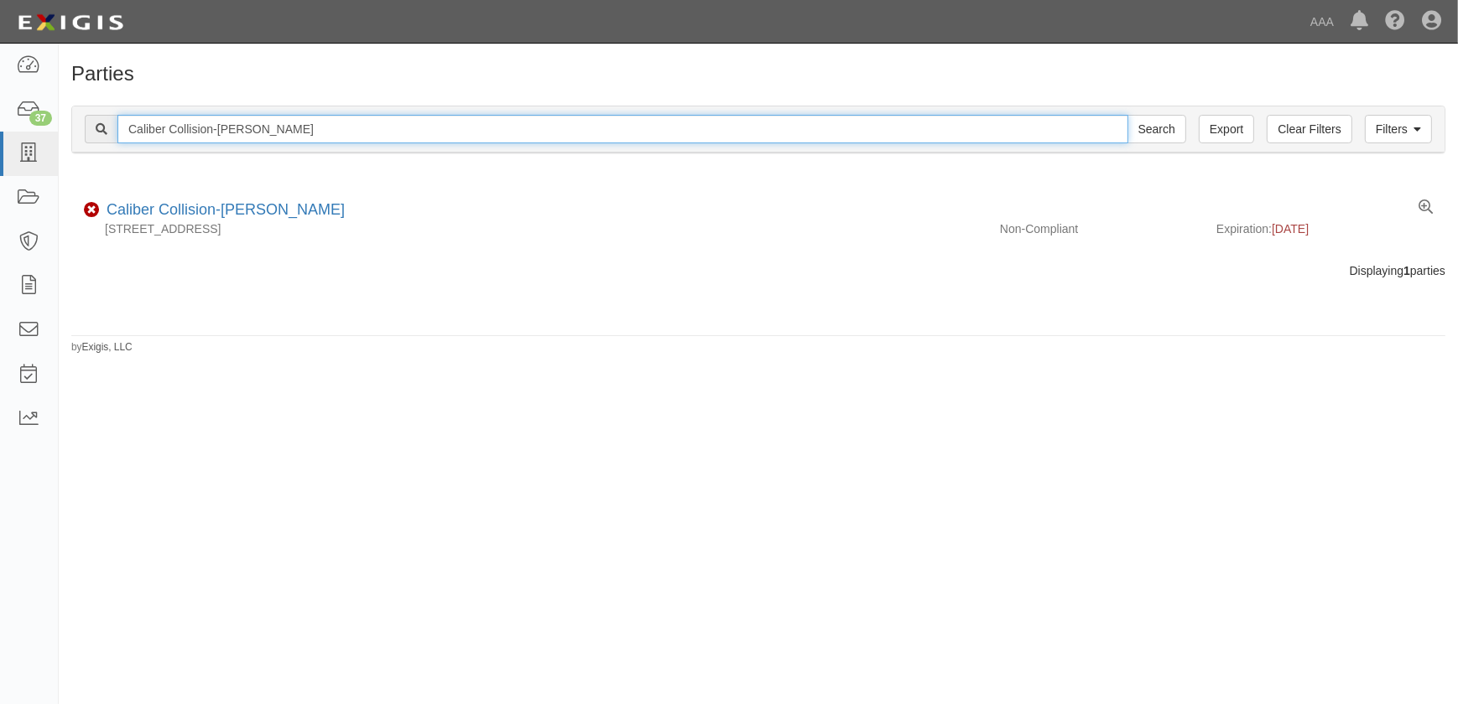
drag, startPoint x: 283, startPoint y: 131, endPoint x: 100, endPoint y: 132, distance: 182.8
click at [100, 131] on div "Caliber Collision-[PERSON_NAME] Search" at bounding box center [635, 129] width 1101 height 29
paste input "hesterfield"
type input "Caliber Collision-[GEOGRAPHIC_DATA]"
click at [1127, 115] on input "Search" at bounding box center [1156, 129] width 59 height 29
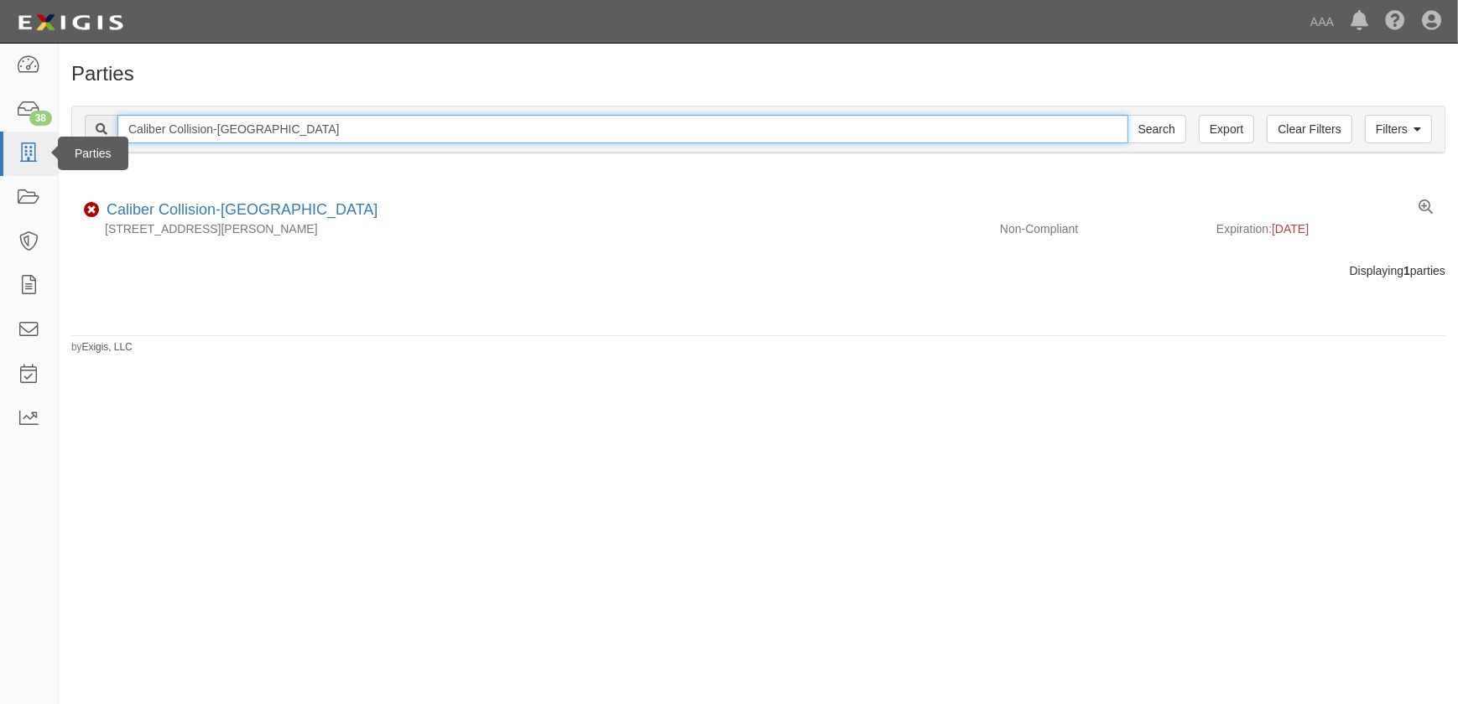
drag, startPoint x: 65, startPoint y: 128, endPoint x: 30, endPoint y: 132, distance: 35.4
click at [30, 132] on body "Toggle navigation Dashboard 38 Inbox Parties Agreements Coverages Documents Mes…" at bounding box center [729, 342] width 1458 height 684
paste input "Arno"
type input "Caliber Collision-Arnold"
click at [1127, 115] on input "Search" at bounding box center [1156, 129] width 59 height 29
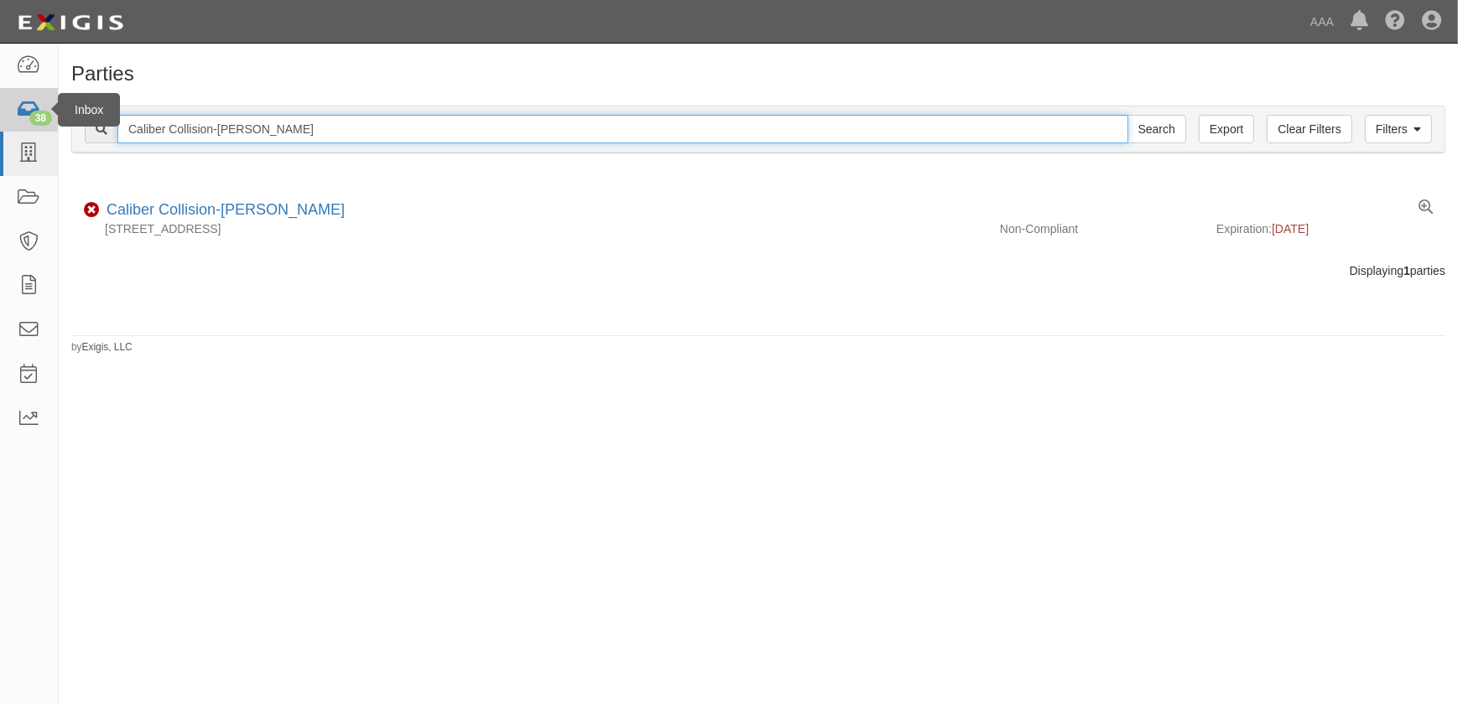
drag, startPoint x: 294, startPoint y: 122, endPoint x: 19, endPoint y: 131, distance: 274.4
click at [19, 131] on body "Toggle navigation Dashboard 38 Inbox Parties Agreements Coverages Documents Mes…" at bounding box center [729, 342] width 1458 height 684
paste input "Florissant"
click at [274, 134] on input "Caliber Collision-Florissant" at bounding box center [622, 129] width 1011 height 29
type input "Caliber Collision-Florissant"
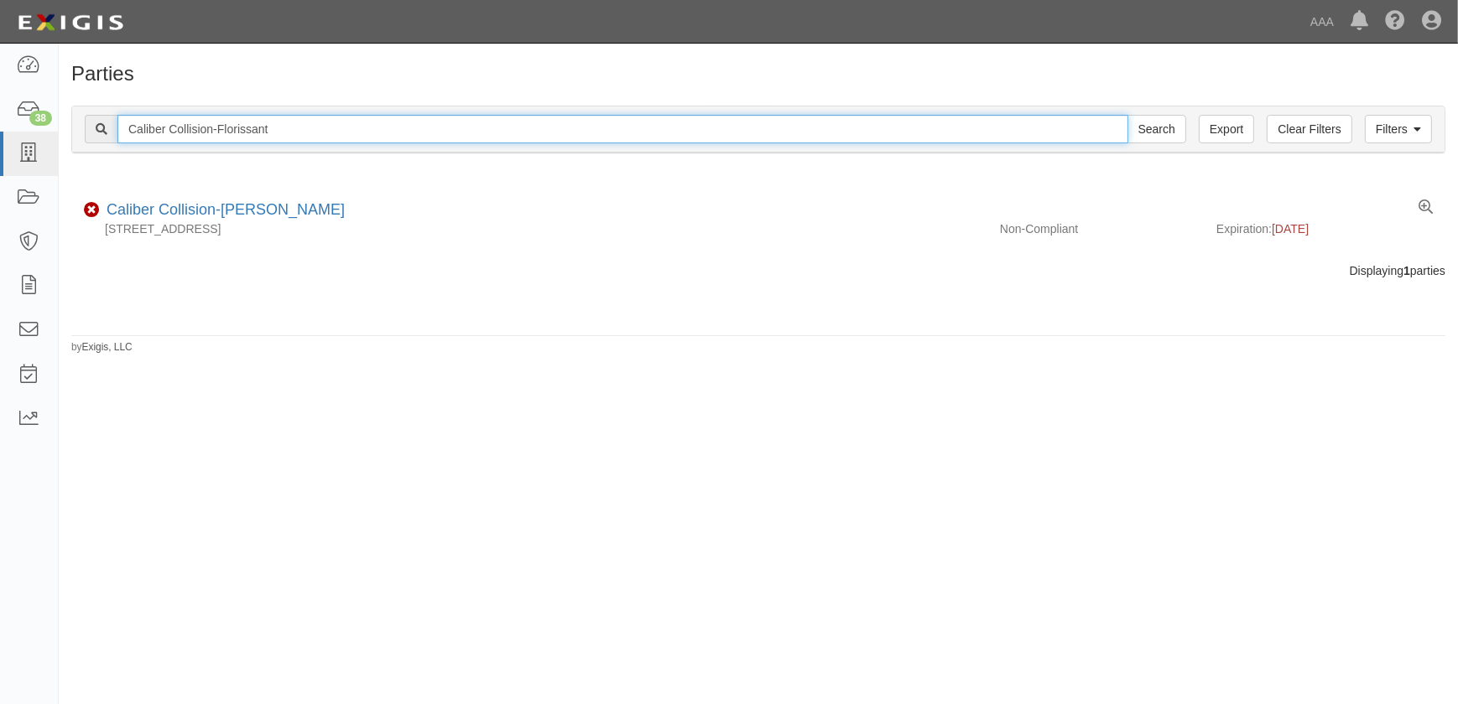
click at [1127, 115] on input "Search" at bounding box center [1156, 129] width 59 height 29
drag, startPoint x: 317, startPoint y: 119, endPoint x: -39, endPoint y: 141, distance: 357.1
click at [0, 141] on html "Toggle navigation Dashboard 38 Inbox Parties Agreements Coverages Documents Mes…" at bounding box center [729, 342] width 1458 height 684
paste input "World Wide Car Service"
type input "World Wide Car Service"
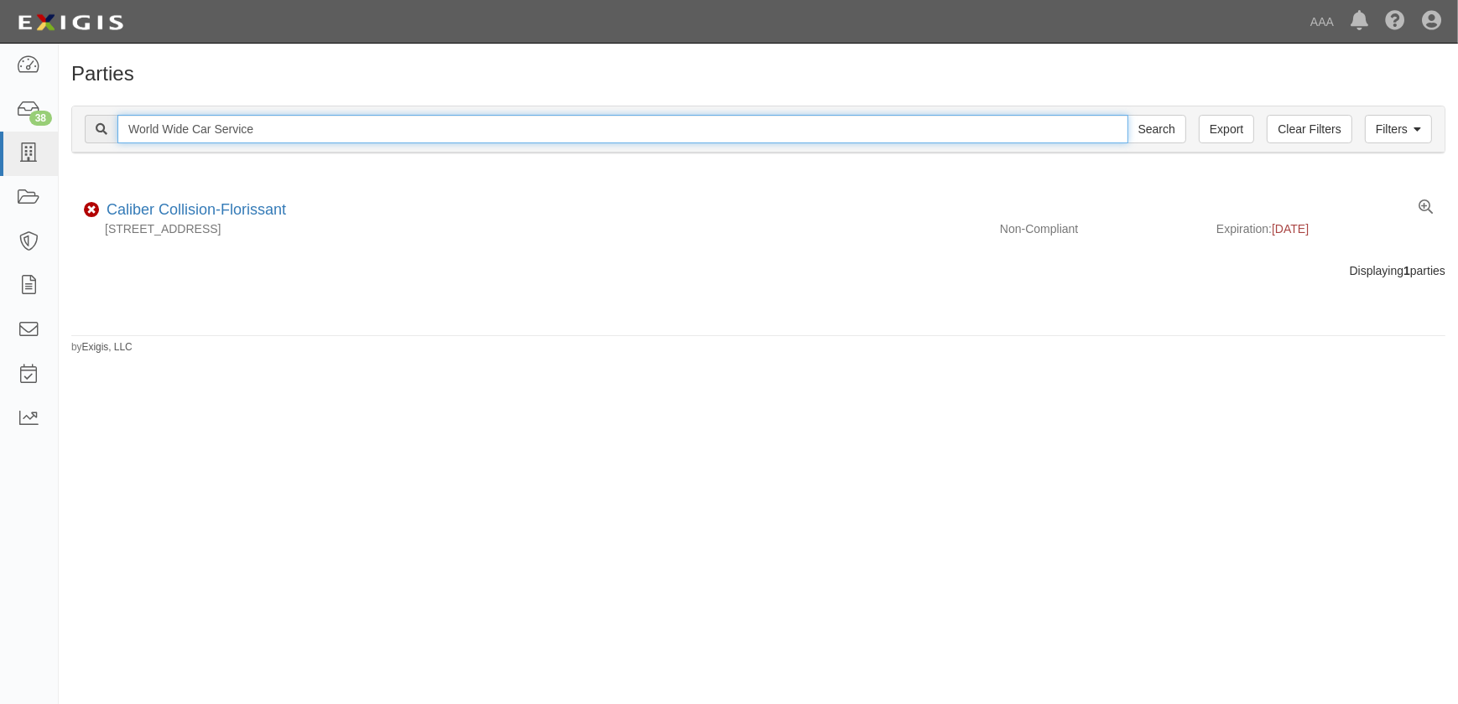
click at [1127, 115] on input "Search" at bounding box center [1156, 129] width 59 height 29
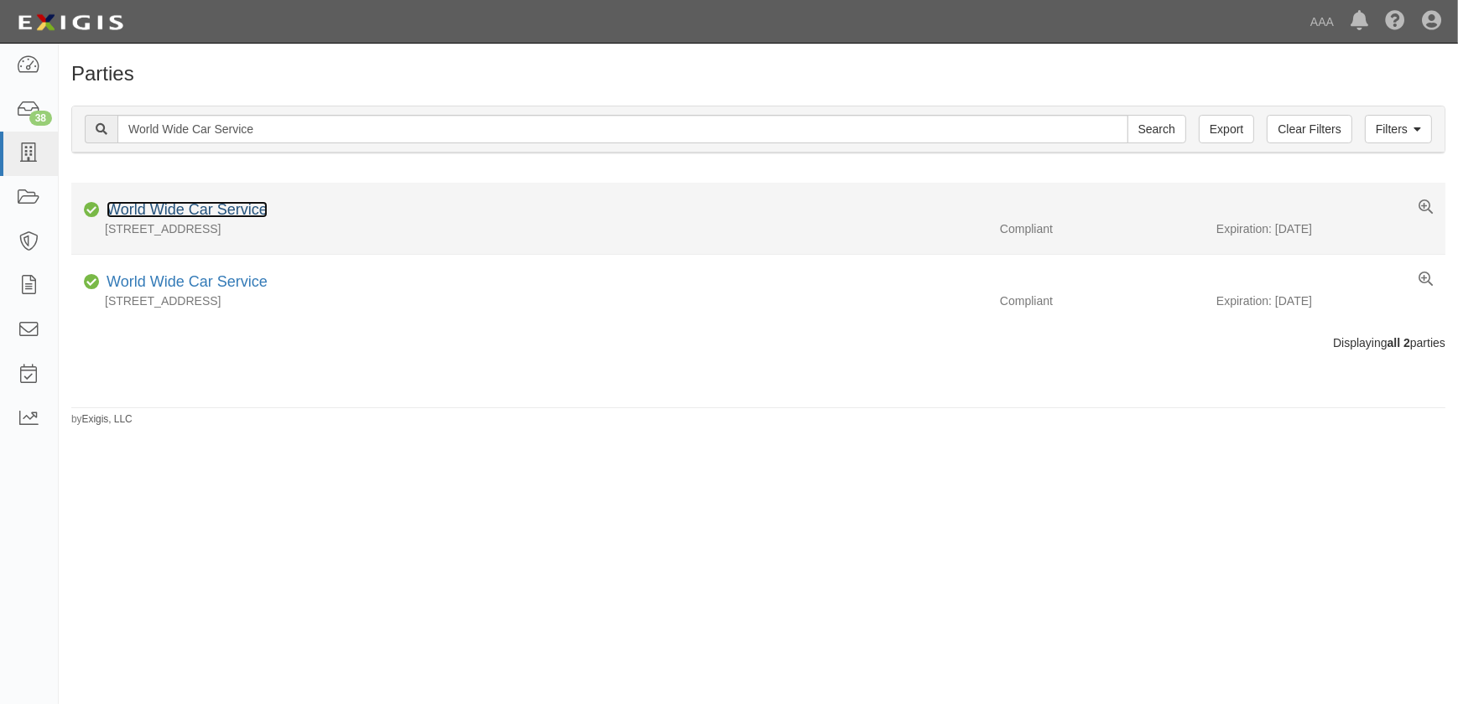
click at [185, 210] on link "World Wide Car Service" at bounding box center [187, 209] width 161 height 17
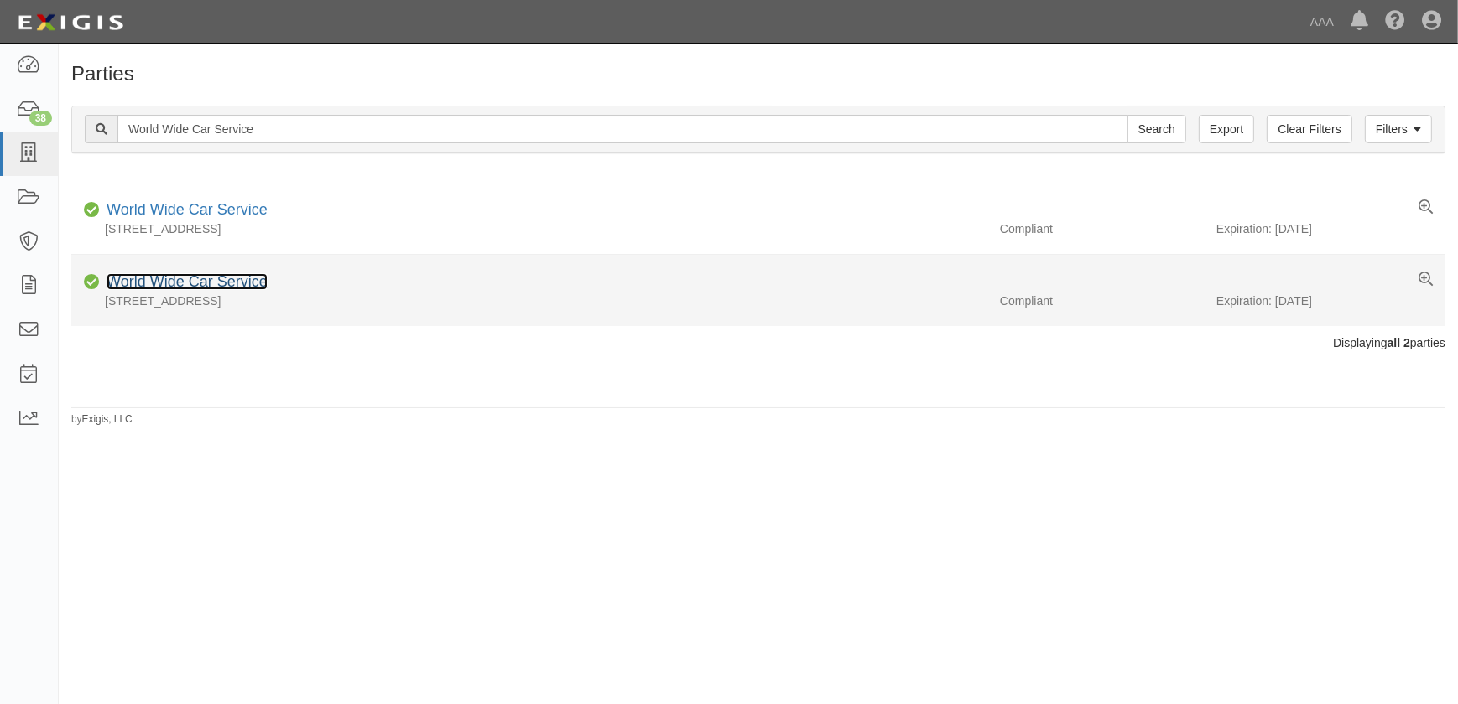
click at [184, 285] on link "World Wide Car Service" at bounding box center [187, 281] width 161 height 17
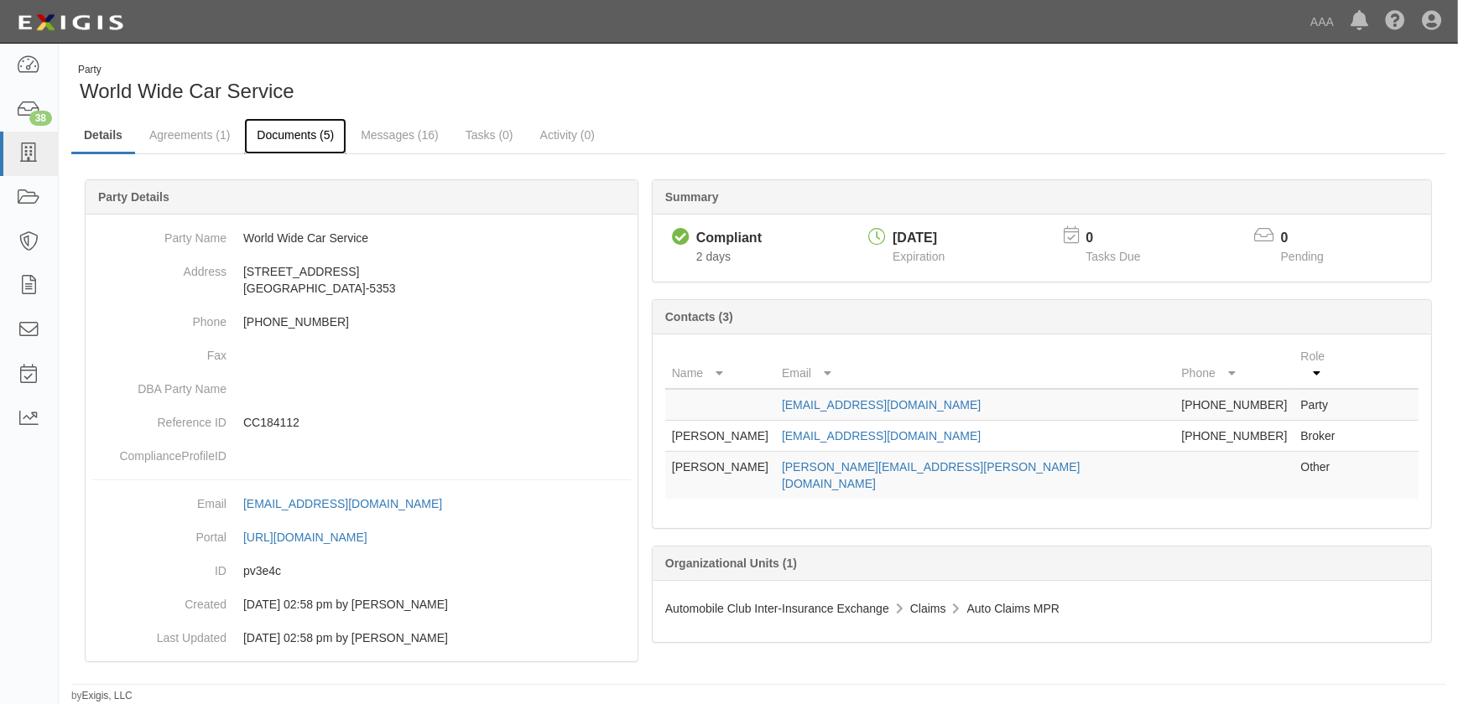
click at [273, 134] on link "Documents (5)" at bounding box center [295, 136] width 102 height 36
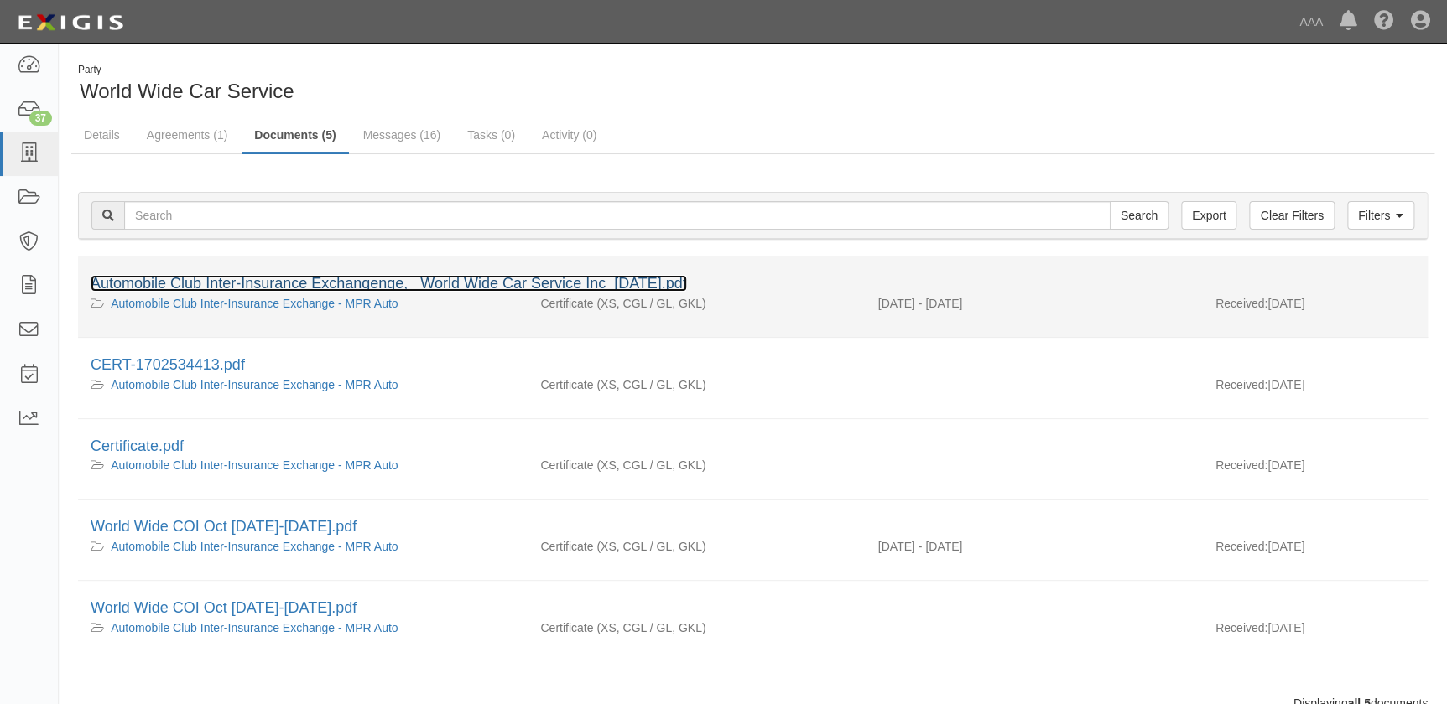
click at [242, 285] on link "Automobile Club Inter-Insurance Exchangenge, _World Wide Car Service Inc_[DATE]…" at bounding box center [389, 283] width 596 height 17
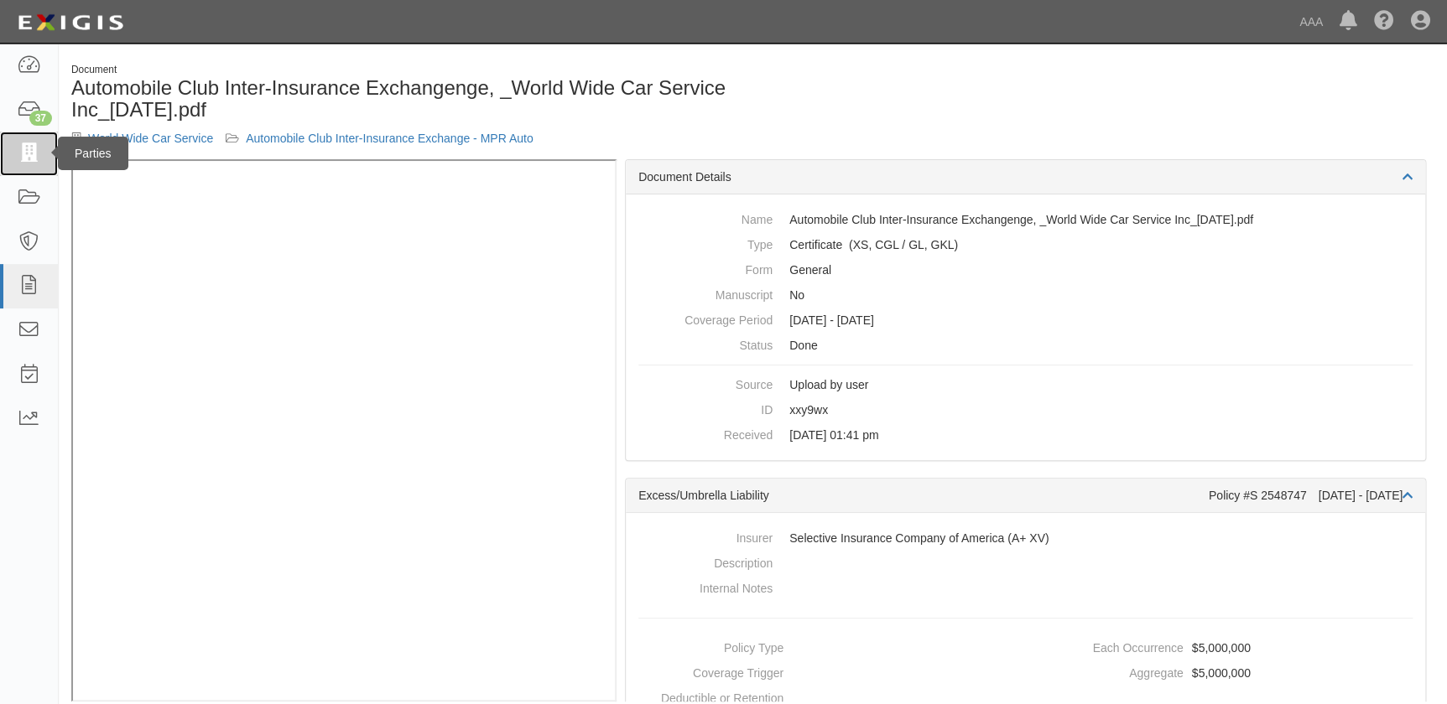
click at [23, 139] on link at bounding box center [29, 154] width 58 height 44
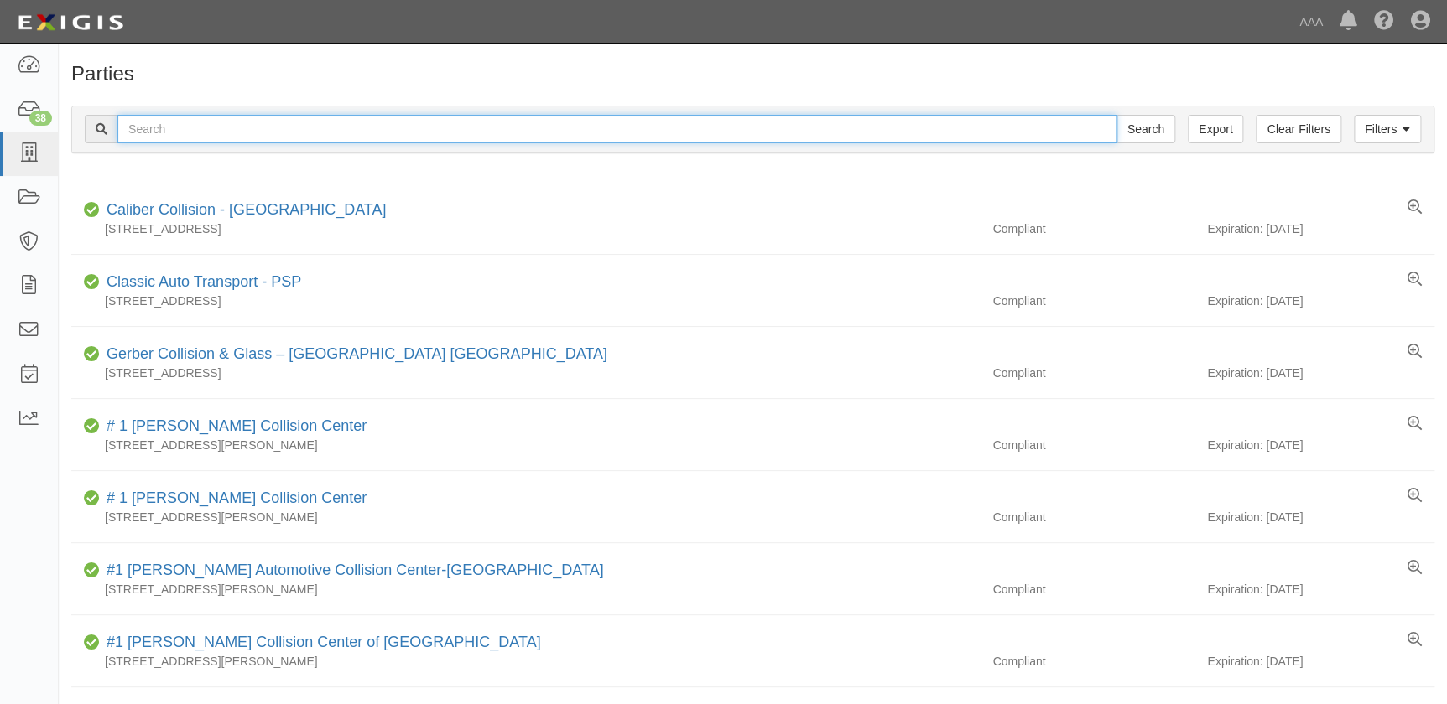
click at [344, 140] on input "text" at bounding box center [617, 129] width 1000 height 29
paste input "Jays Auto Sales Inc"
type input "Jays Auto Sales Inc"
click at [1116, 115] on input "Search" at bounding box center [1145, 129] width 59 height 29
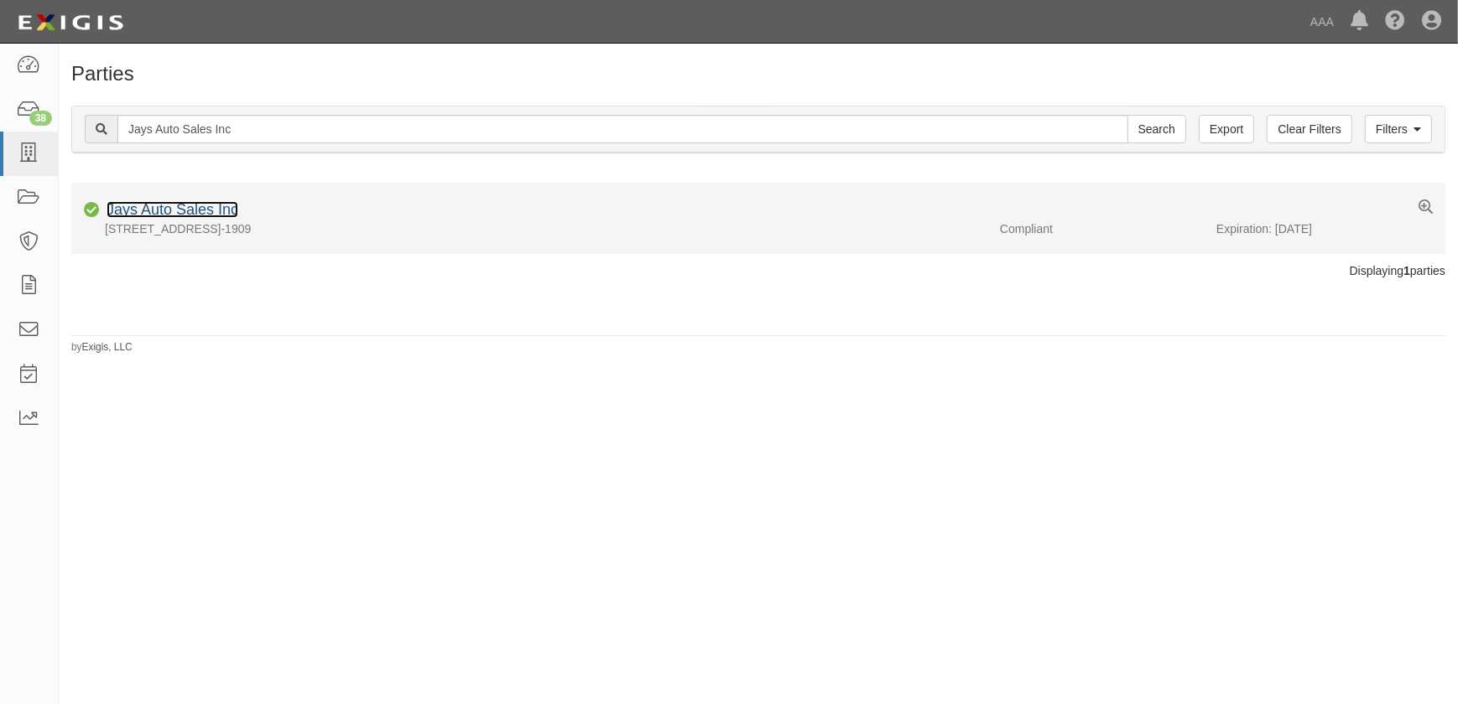
click at [184, 213] on link "Jays Auto Sales Inc" at bounding box center [173, 209] width 132 height 17
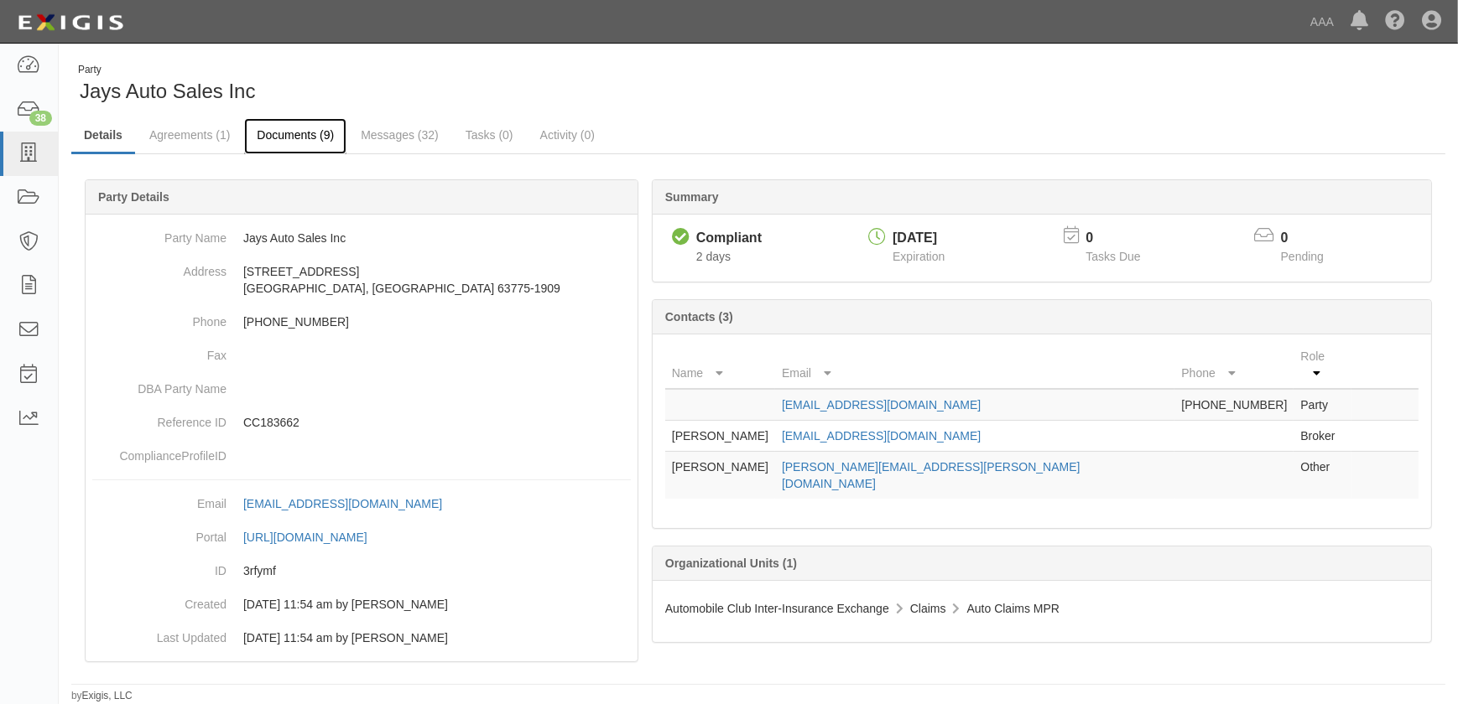
click at [283, 135] on link "Documents (9)" at bounding box center [295, 136] width 102 height 36
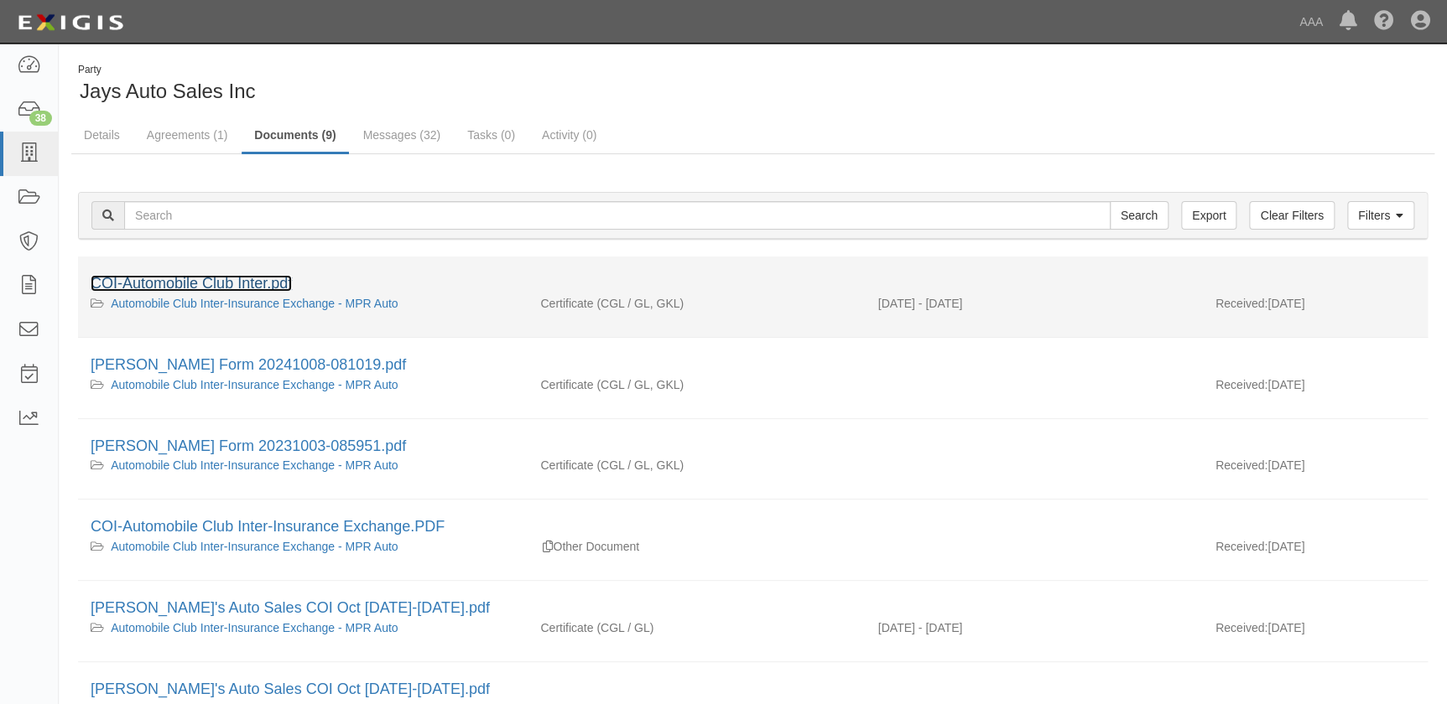
click at [213, 279] on link "COI-Automobile Club Inter.pdf" at bounding box center [191, 283] width 201 height 17
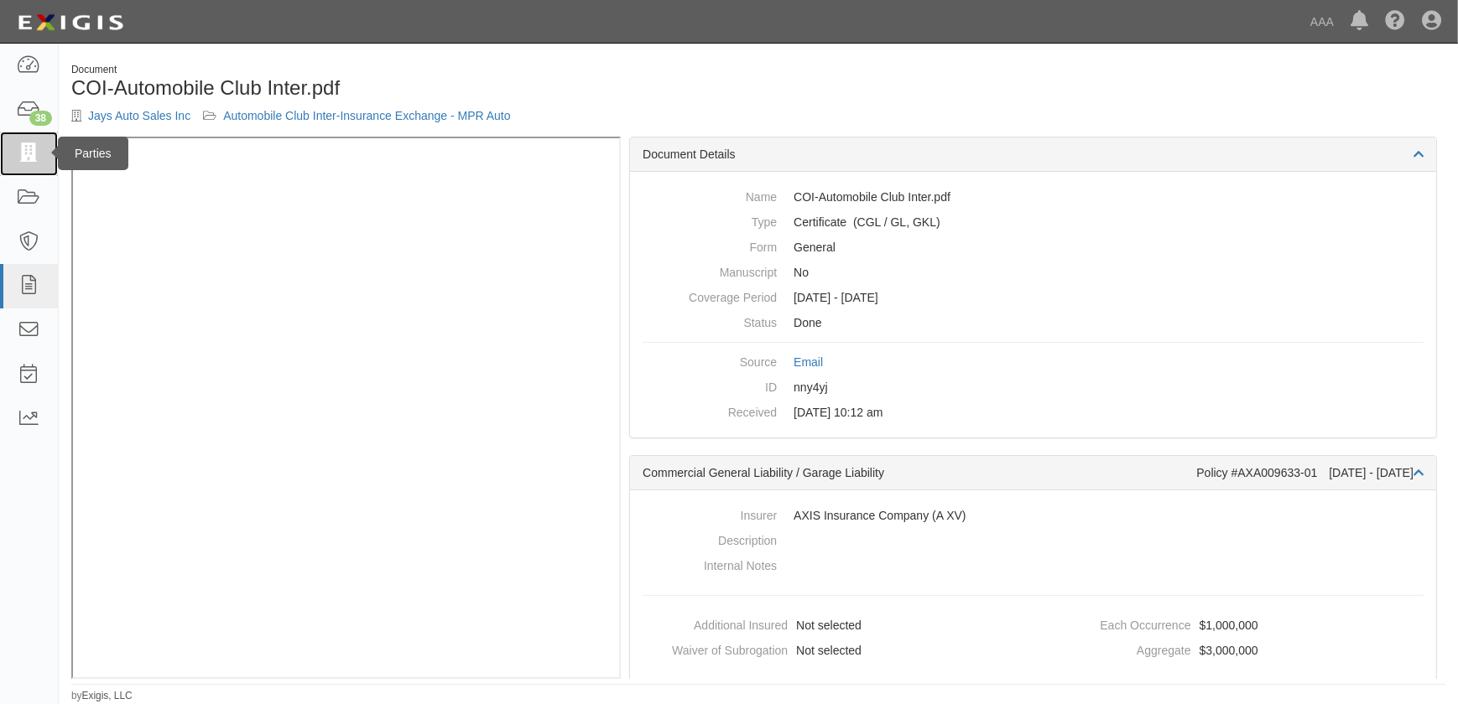
click at [21, 148] on icon at bounding box center [28, 153] width 23 height 19
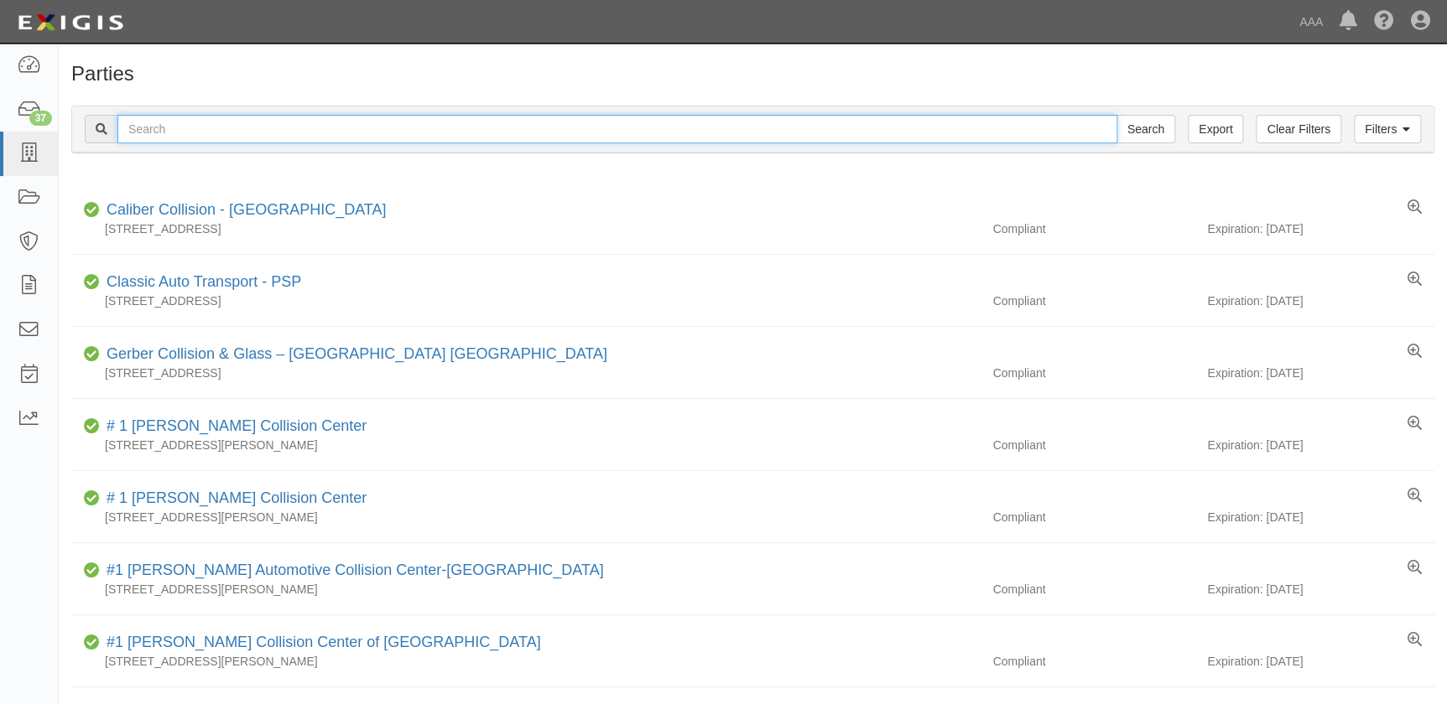
click at [148, 123] on input "text" at bounding box center [617, 129] width 1000 height 29
paste input "Jim Butler Linn Chevrolet"
type input "Jim Butler Linn Chevrolet"
click at [1116, 115] on input "Search" at bounding box center [1145, 129] width 59 height 29
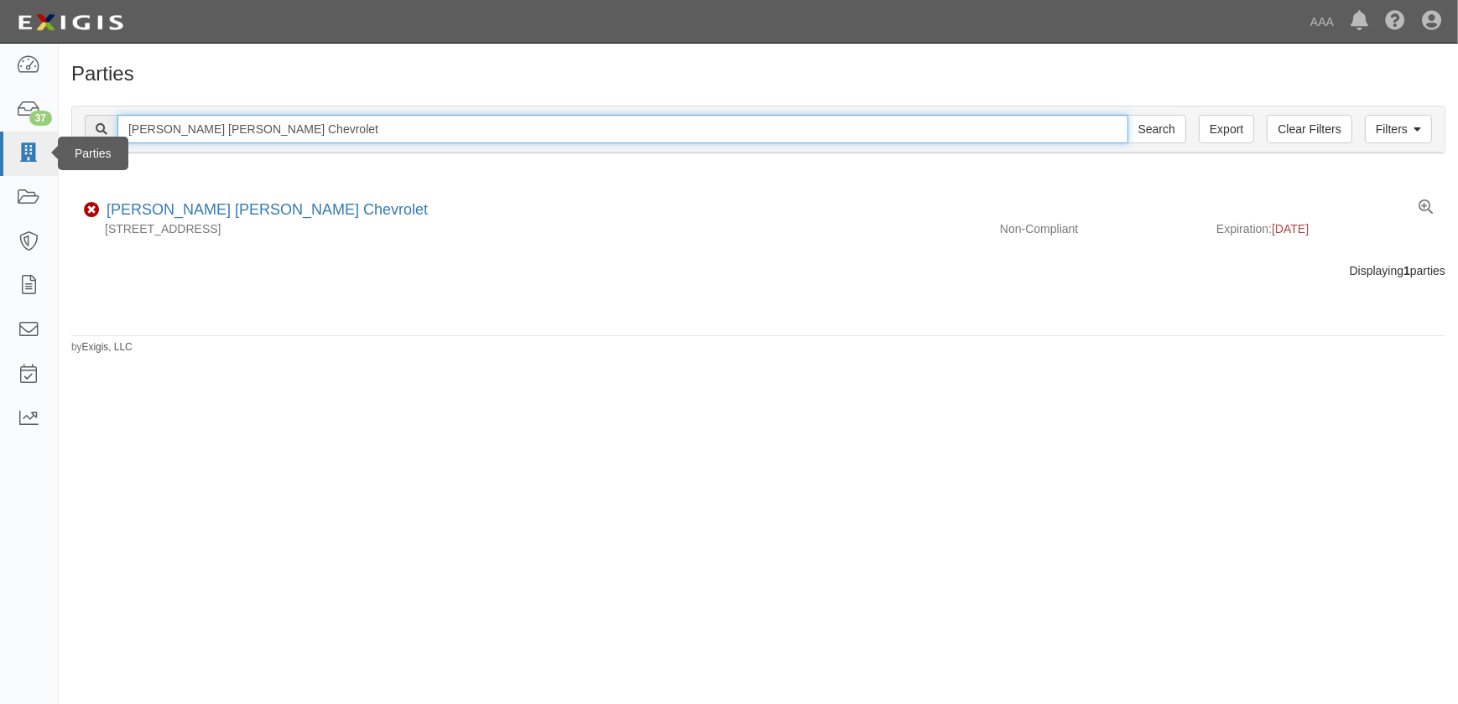
drag, startPoint x: 278, startPoint y: 123, endPoint x: 6, endPoint y: 143, distance: 273.2
click at [6, 143] on body "Toggle navigation Dashboard 37 Inbox Parties Agreements Coverages Documents Mes…" at bounding box center [729, 342] width 1458 height 684
paste input "Don Brow"
type input "[PERSON_NAME] Chevrolet"
click at [1127, 115] on input "Search" at bounding box center [1156, 129] width 59 height 29
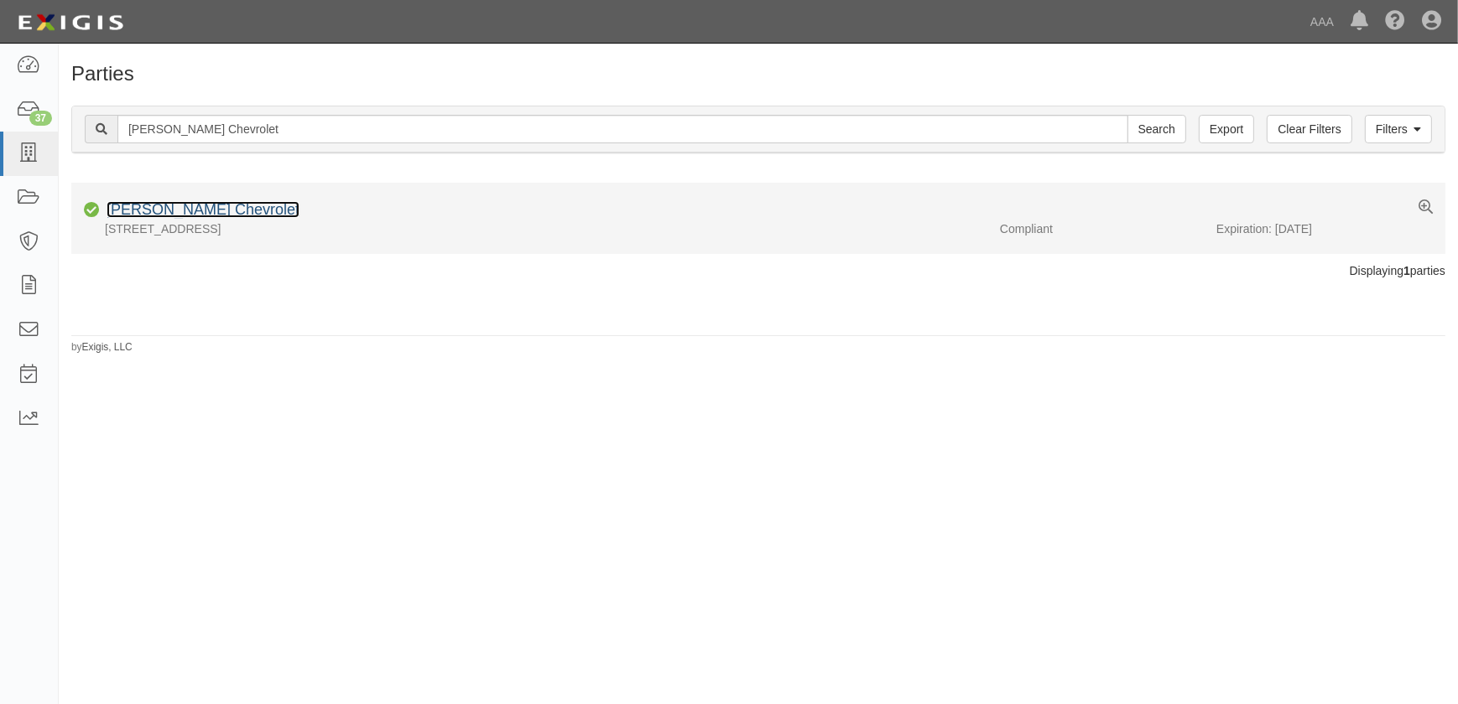
click at [174, 208] on link "[PERSON_NAME] Chevrolet" at bounding box center [203, 209] width 193 height 17
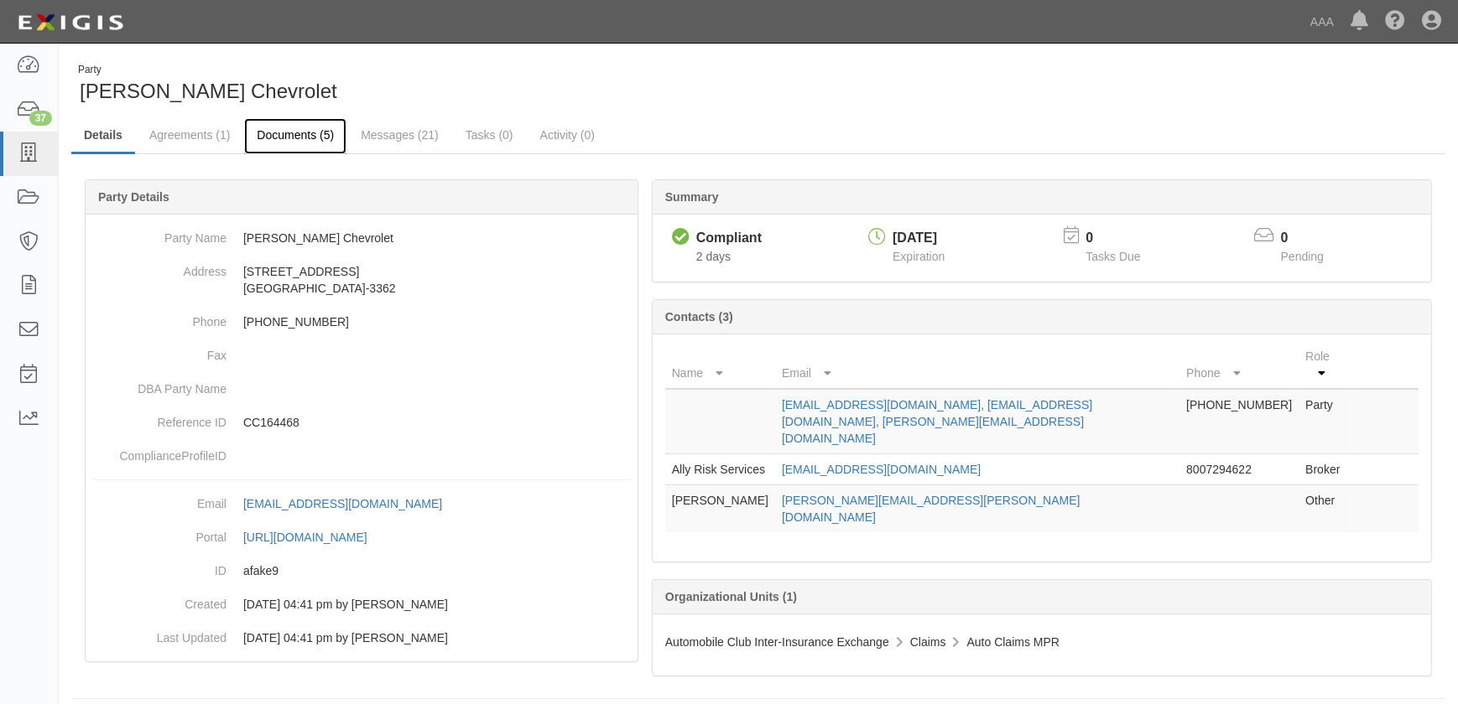
click at [284, 139] on link "Documents (5)" at bounding box center [295, 136] width 102 height 36
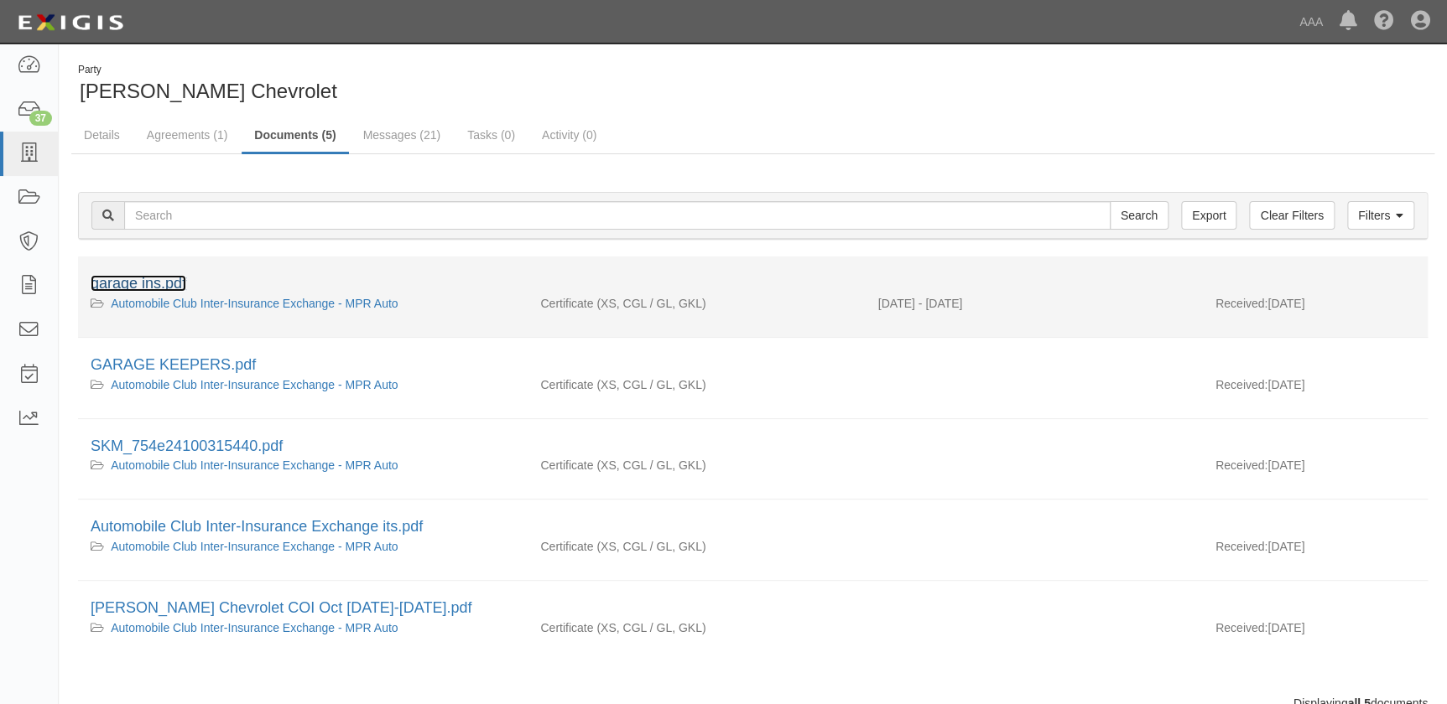
click at [165, 280] on link "garage ins.pdf" at bounding box center [139, 283] width 96 height 17
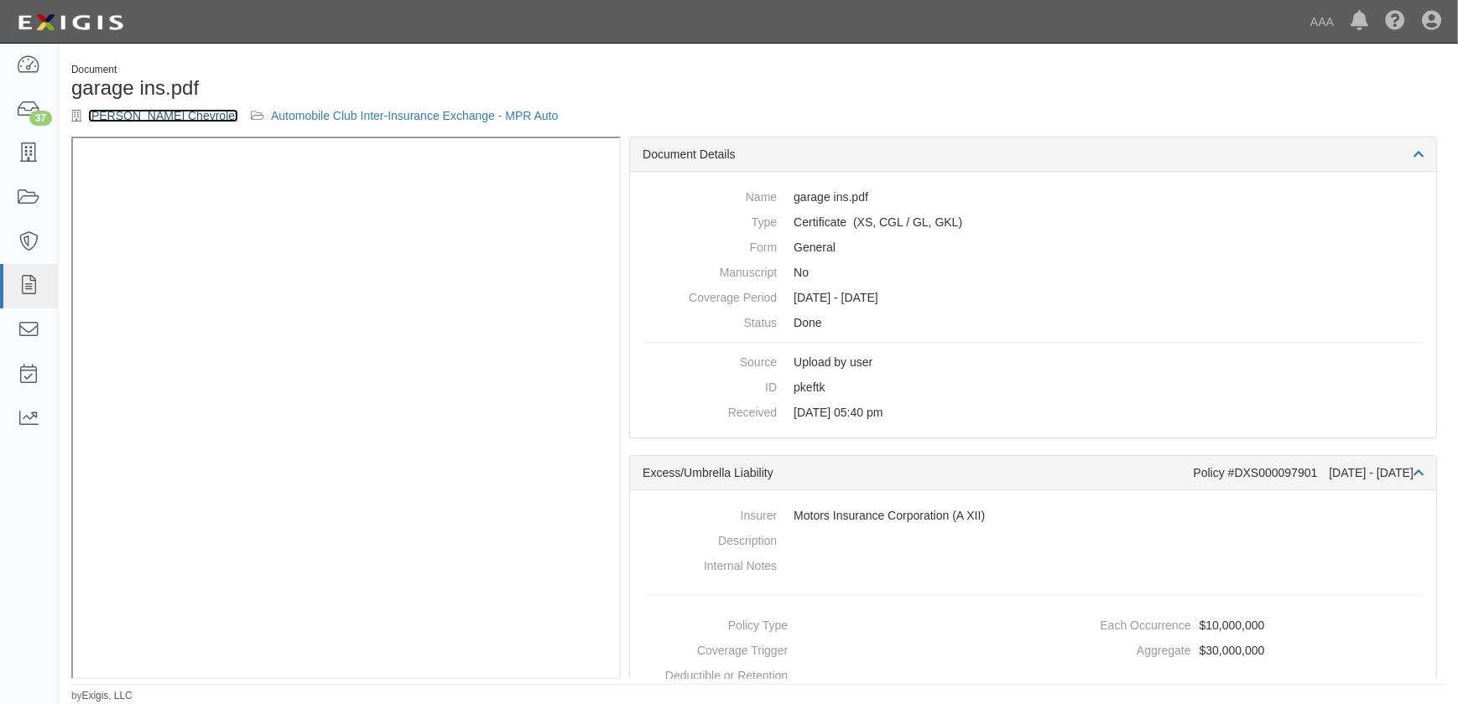
click at [130, 110] on link "[PERSON_NAME] Chevrolet" at bounding box center [163, 115] width 150 height 13
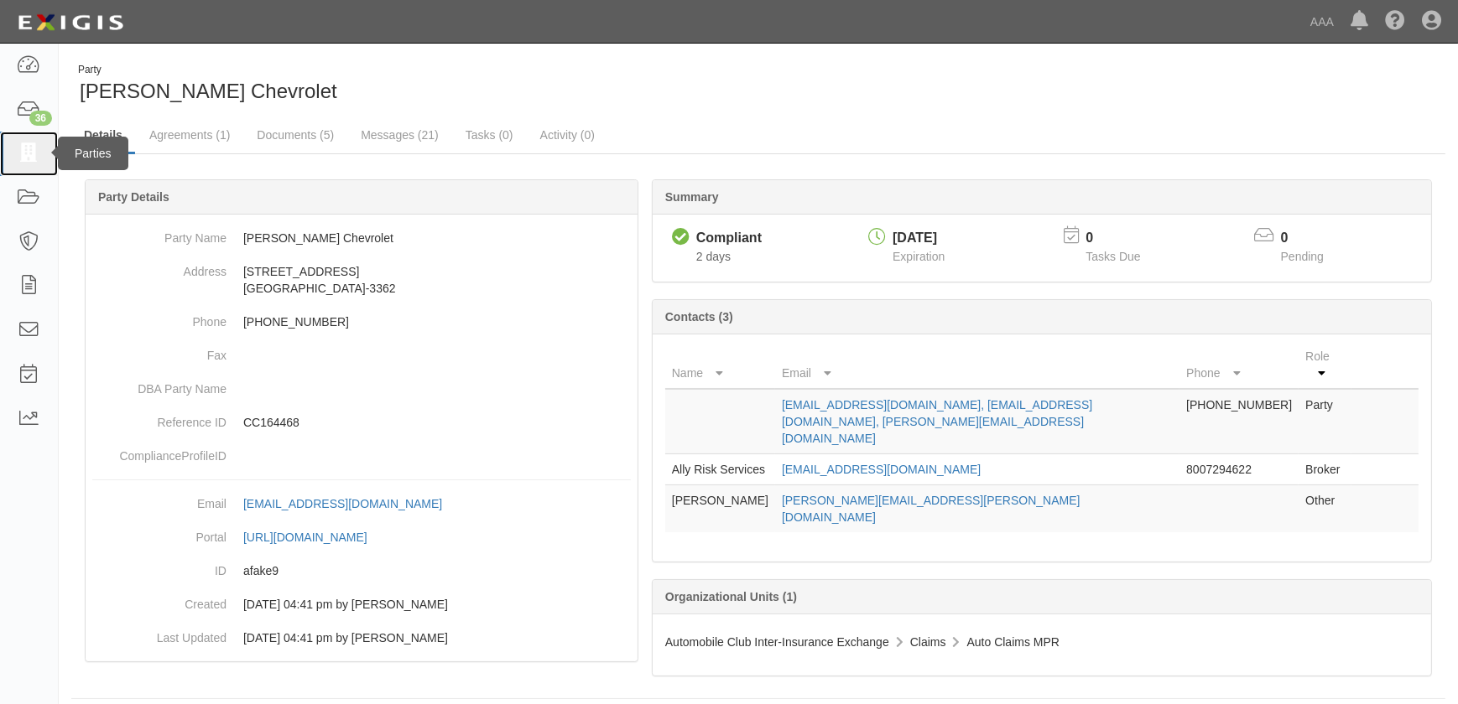
click at [27, 154] on icon at bounding box center [28, 153] width 23 height 19
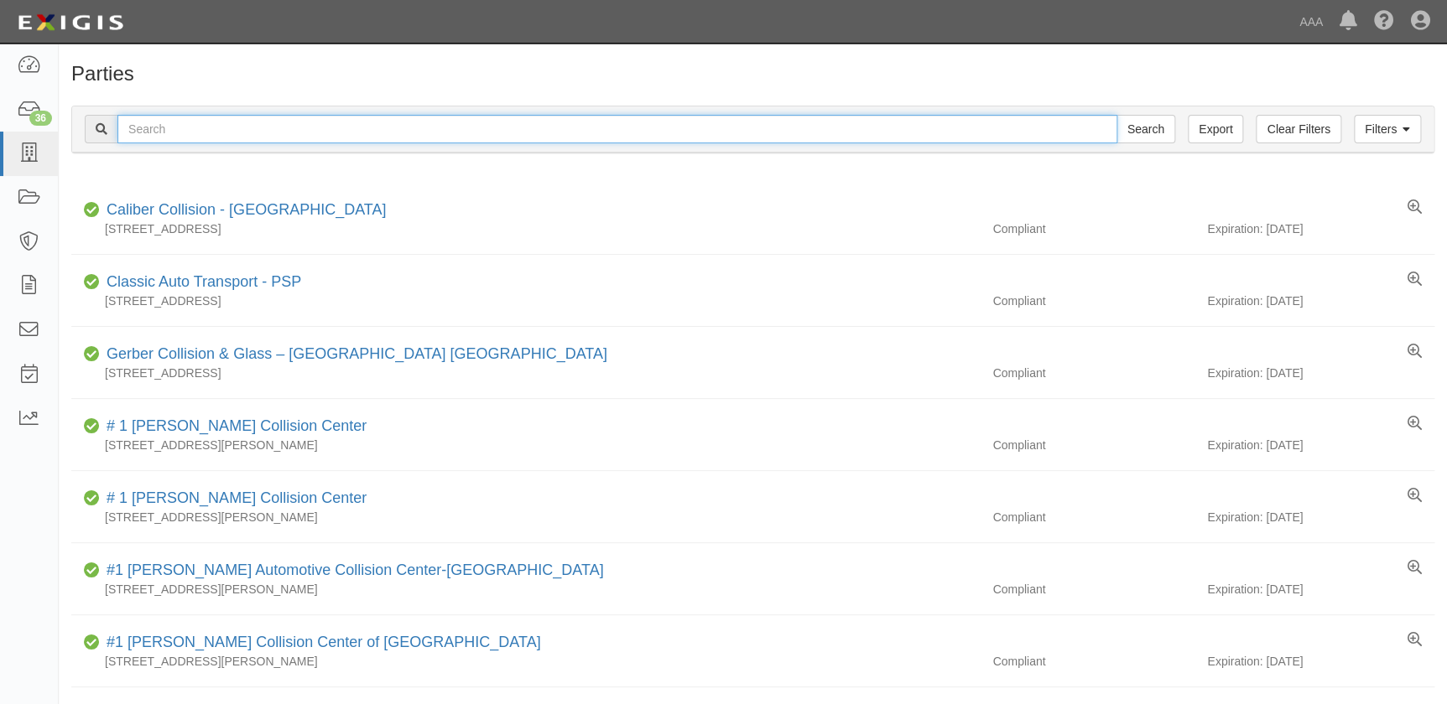
click at [270, 137] on input "text" at bounding box center [617, 129] width 1000 height 29
paste input "Caliber Collision - Branson"
type input "Caliber Collision - Branson"
click at [1116, 115] on input "Search" at bounding box center [1145, 129] width 59 height 29
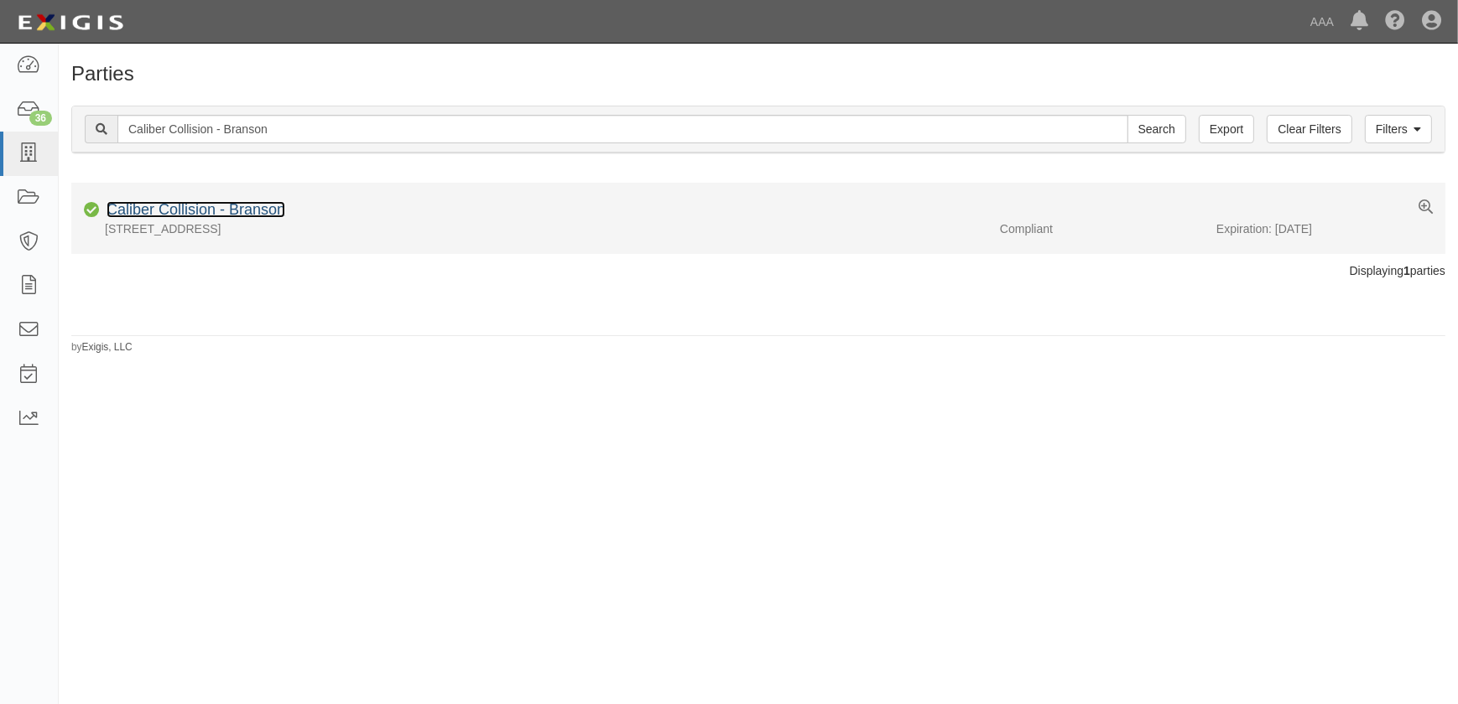
click at [242, 212] on link "Caliber Collision - Branson" at bounding box center [196, 209] width 179 height 17
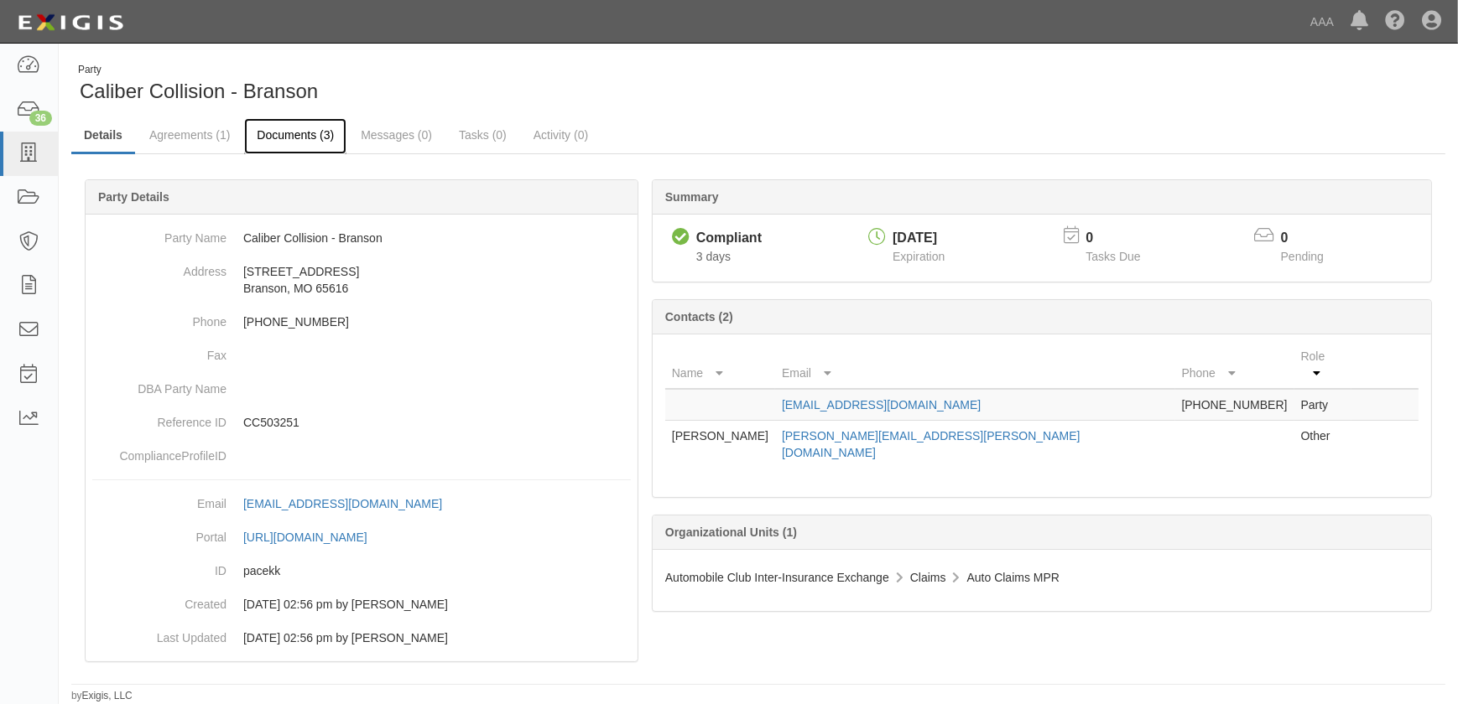
click at [302, 133] on link "Documents (3)" at bounding box center [295, 136] width 102 height 36
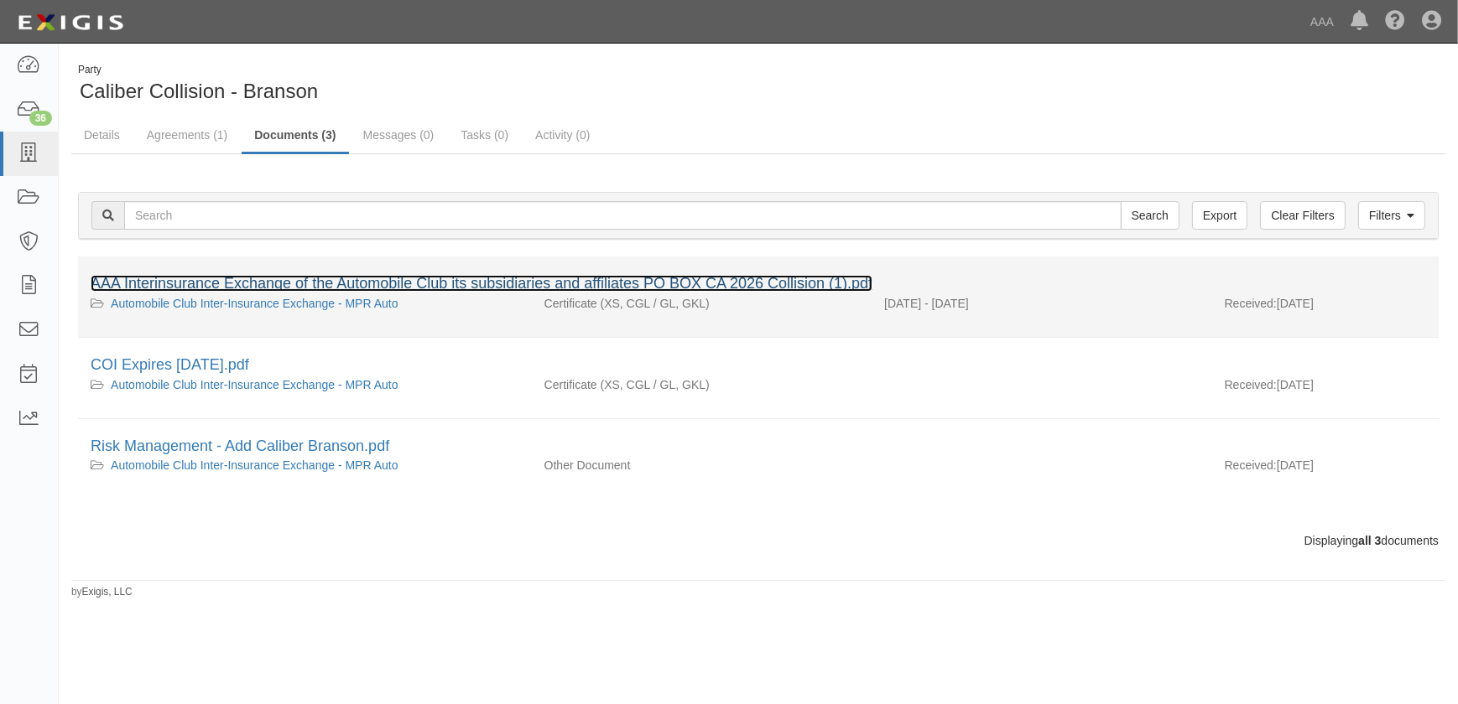
click at [242, 286] on link "AAA Interinsurance Exchange of the Automobile Club its subsidiaries and affilia…" at bounding box center [482, 283] width 782 height 17
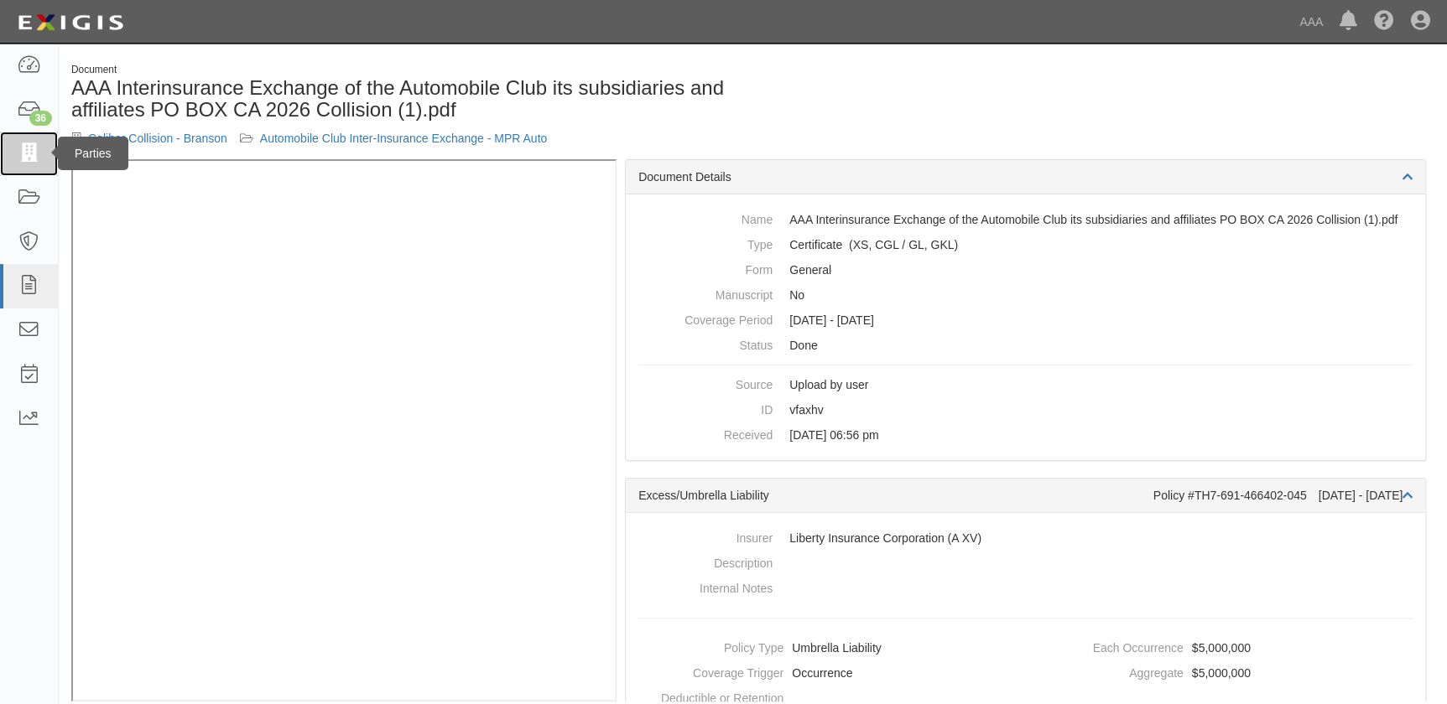
click at [33, 145] on icon at bounding box center [28, 153] width 23 height 19
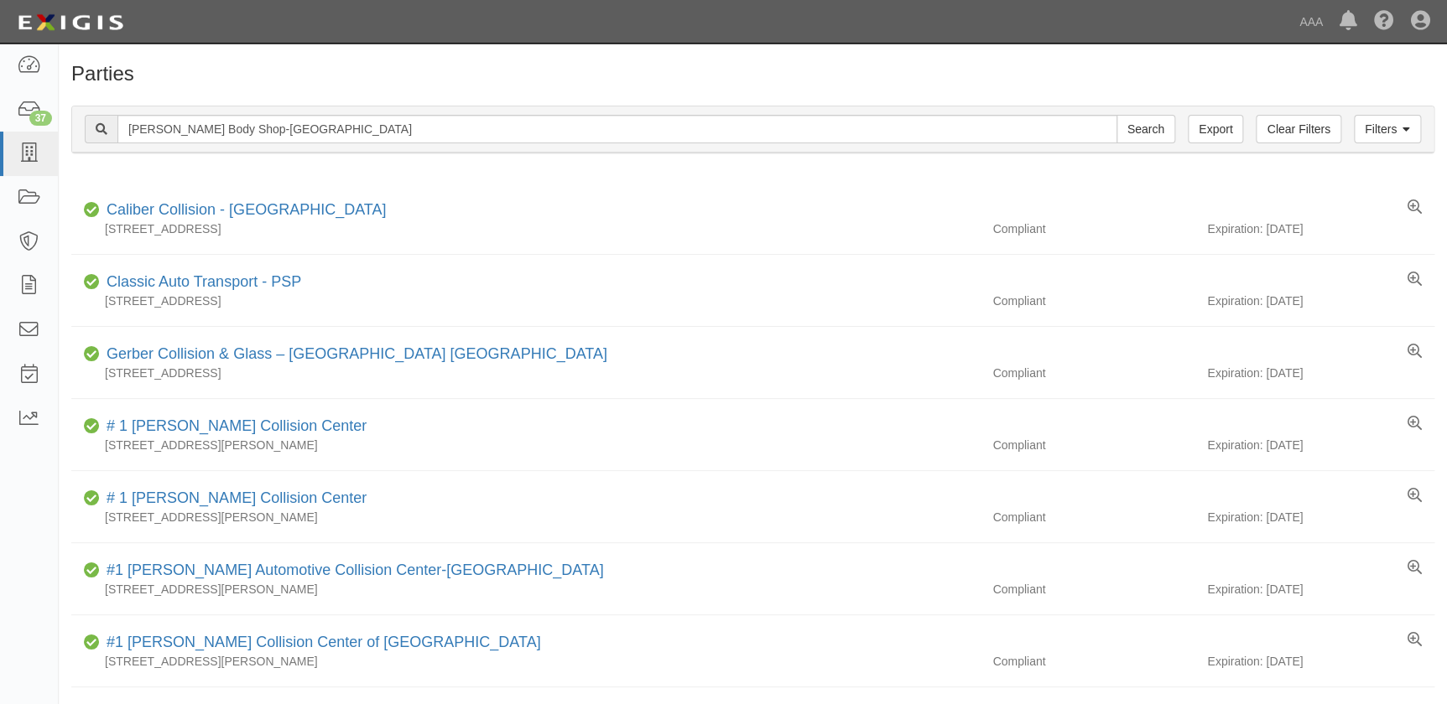
type input "[PERSON_NAME] Body Shop-[GEOGRAPHIC_DATA]"
click at [1116, 115] on input "Search" at bounding box center [1145, 129] width 59 height 29
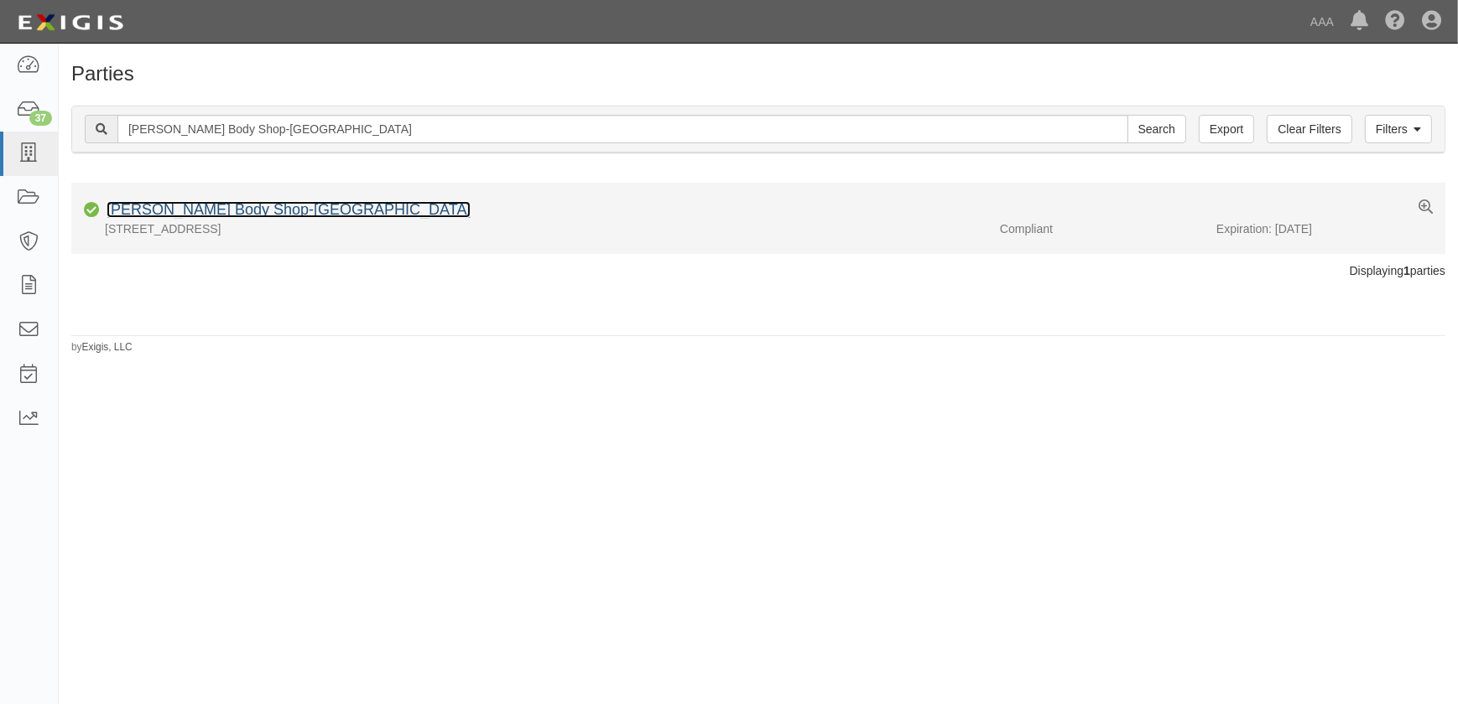
click at [226, 214] on link "[PERSON_NAME] Body Shop-[GEOGRAPHIC_DATA]" at bounding box center [289, 209] width 364 height 17
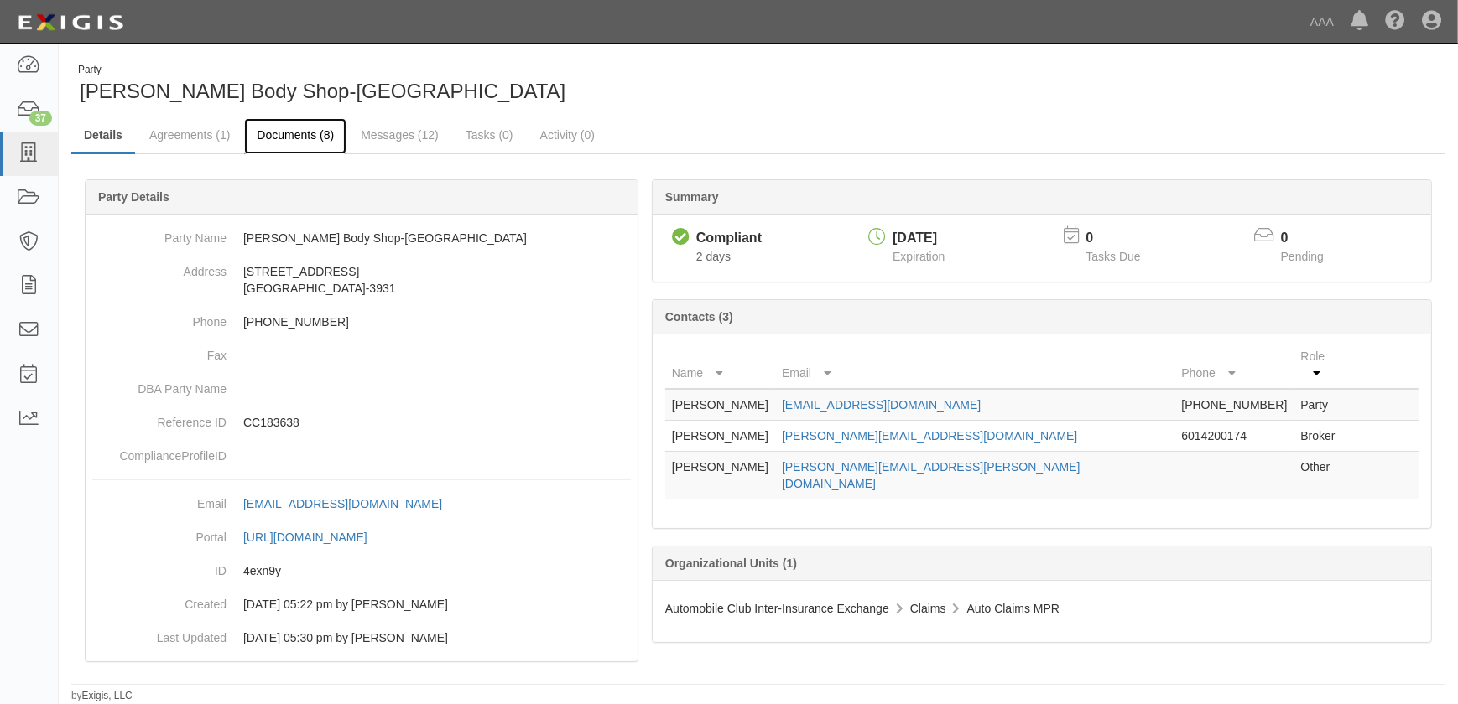
click at [274, 135] on link "Documents (8)" at bounding box center [295, 136] width 102 height 36
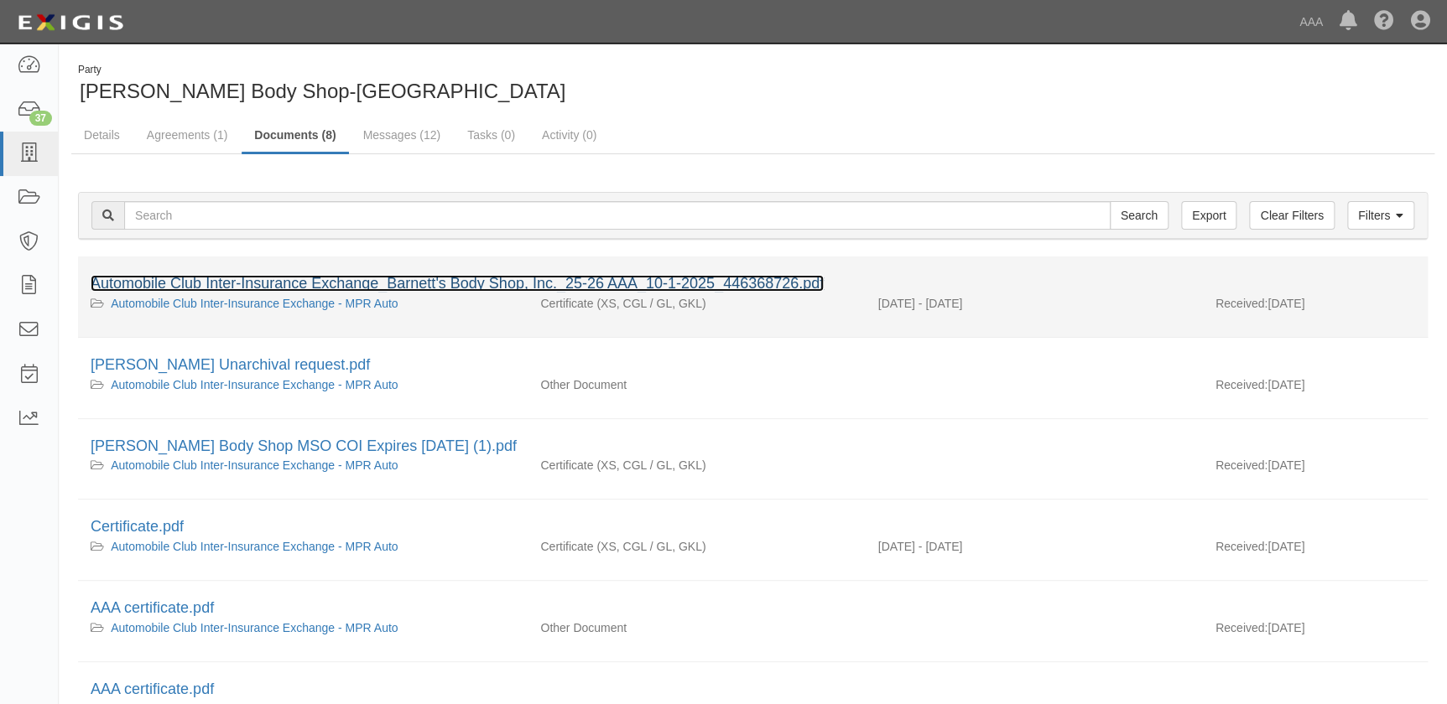
click at [243, 277] on link "Automobile Club Inter-Insurance Exchange_Barnett's Body Shop, Inc._25-26 AAA_10…" at bounding box center [457, 283] width 733 height 17
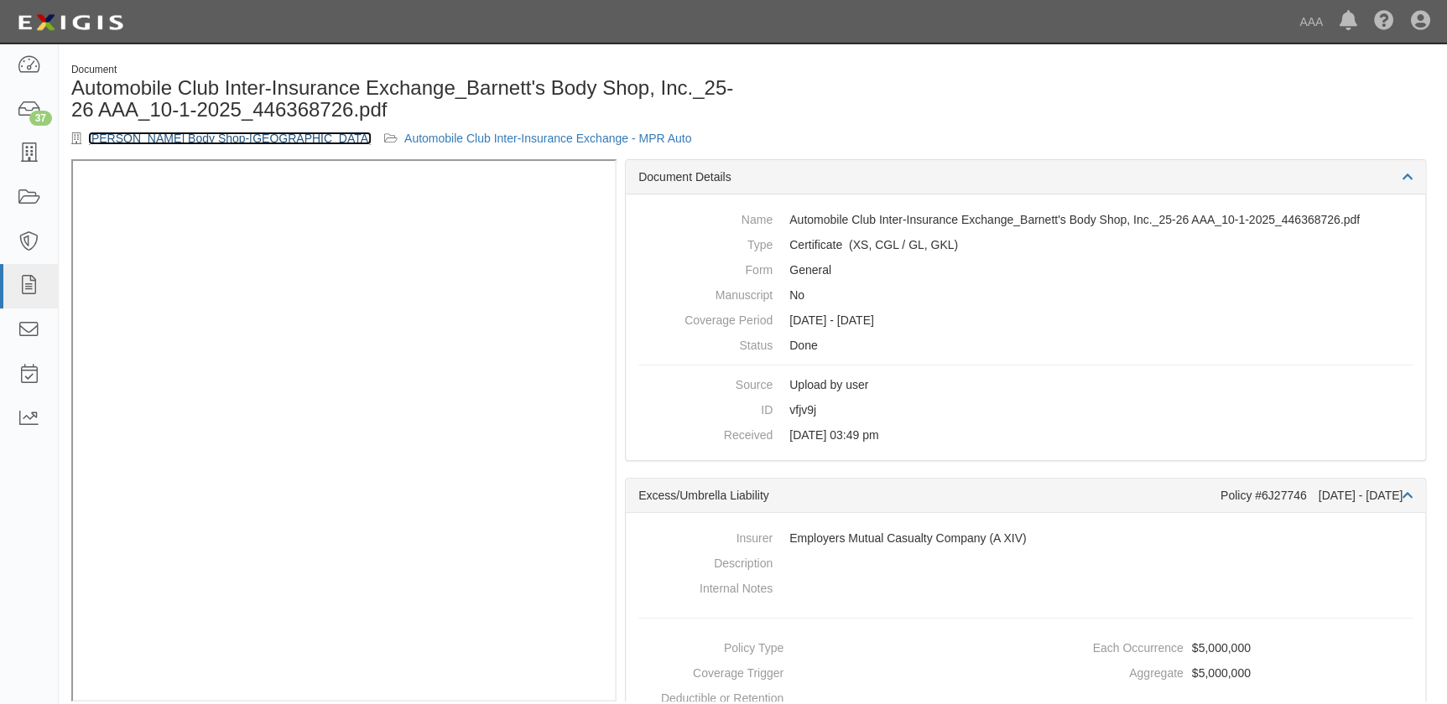
click at [156, 134] on link "[PERSON_NAME] Body Shop-[GEOGRAPHIC_DATA]" at bounding box center [229, 138] width 283 height 13
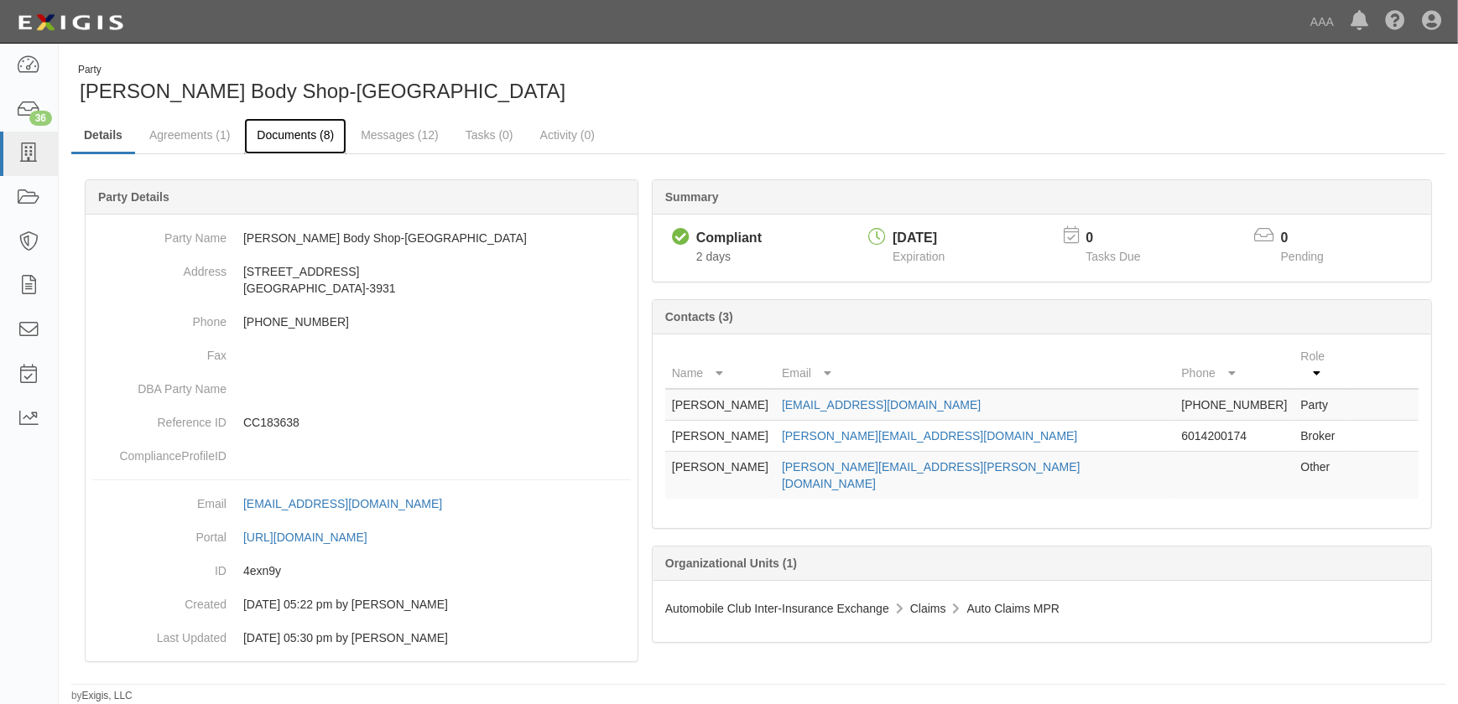
click at [299, 136] on link "Documents (8)" at bounding box center [295, 136] width 102 height 36
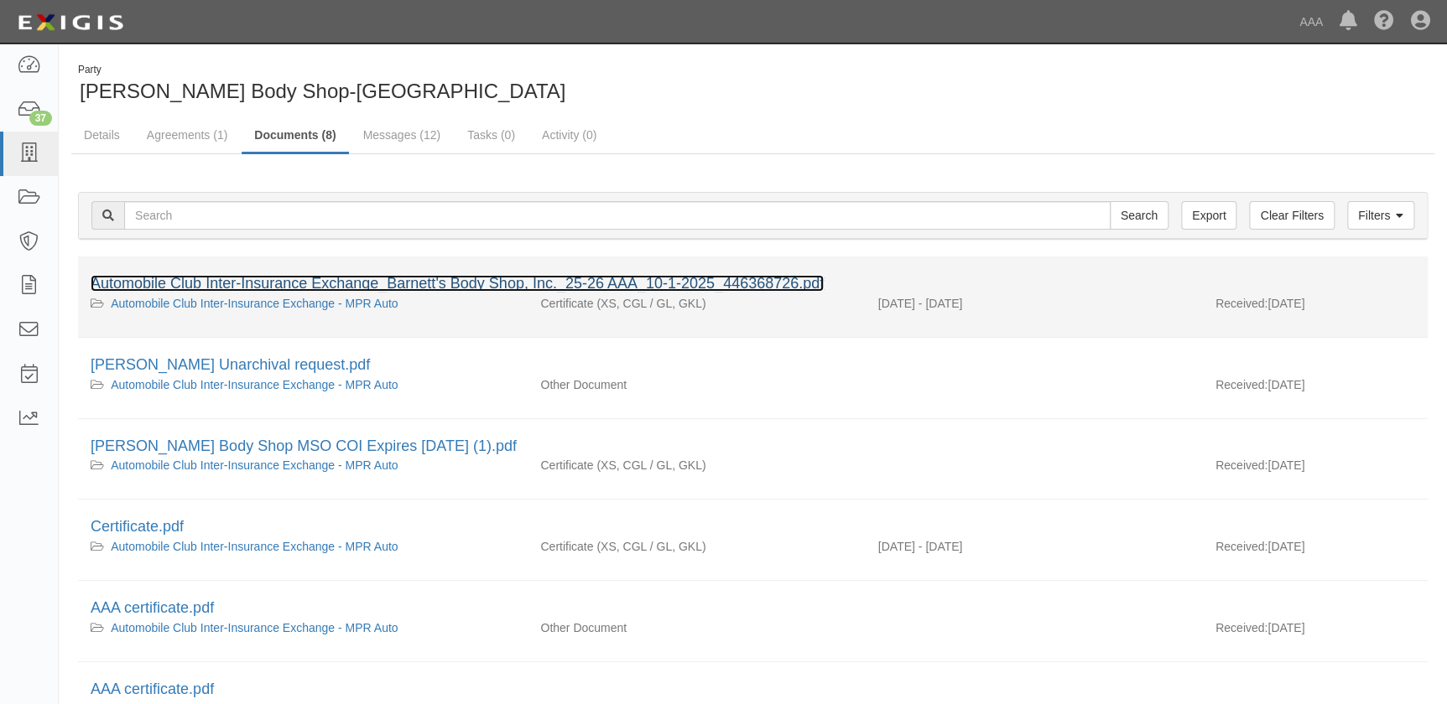
click at [332, 283] on link "Automobile Club Inter-Insurance Exchange_Barnett's Body Shop, Inc._25-26 AAA_10…" at bounding box center [457, 283] width 733 height 17
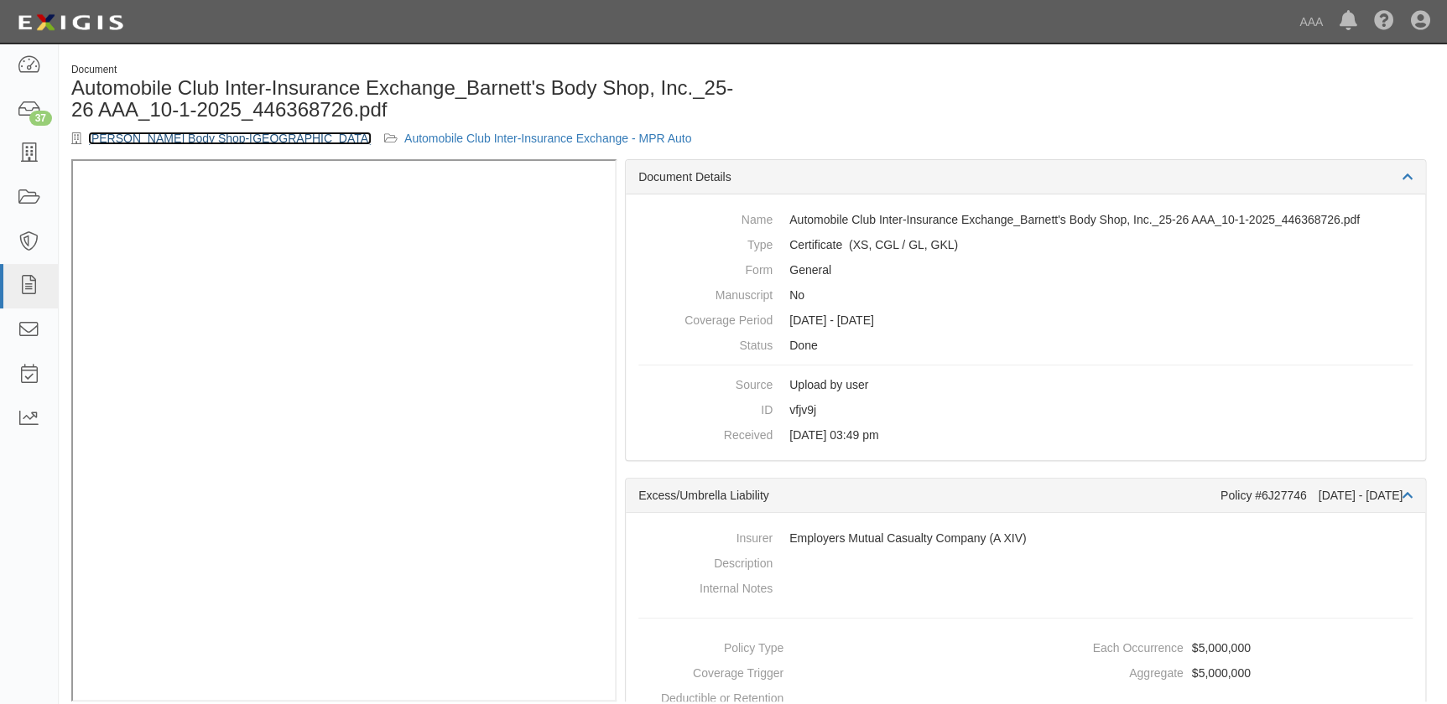
click at [138, 134] on link "Barnett's Body Shop-Ridgeland" at bounding box center [229, 138] width 283 height 13
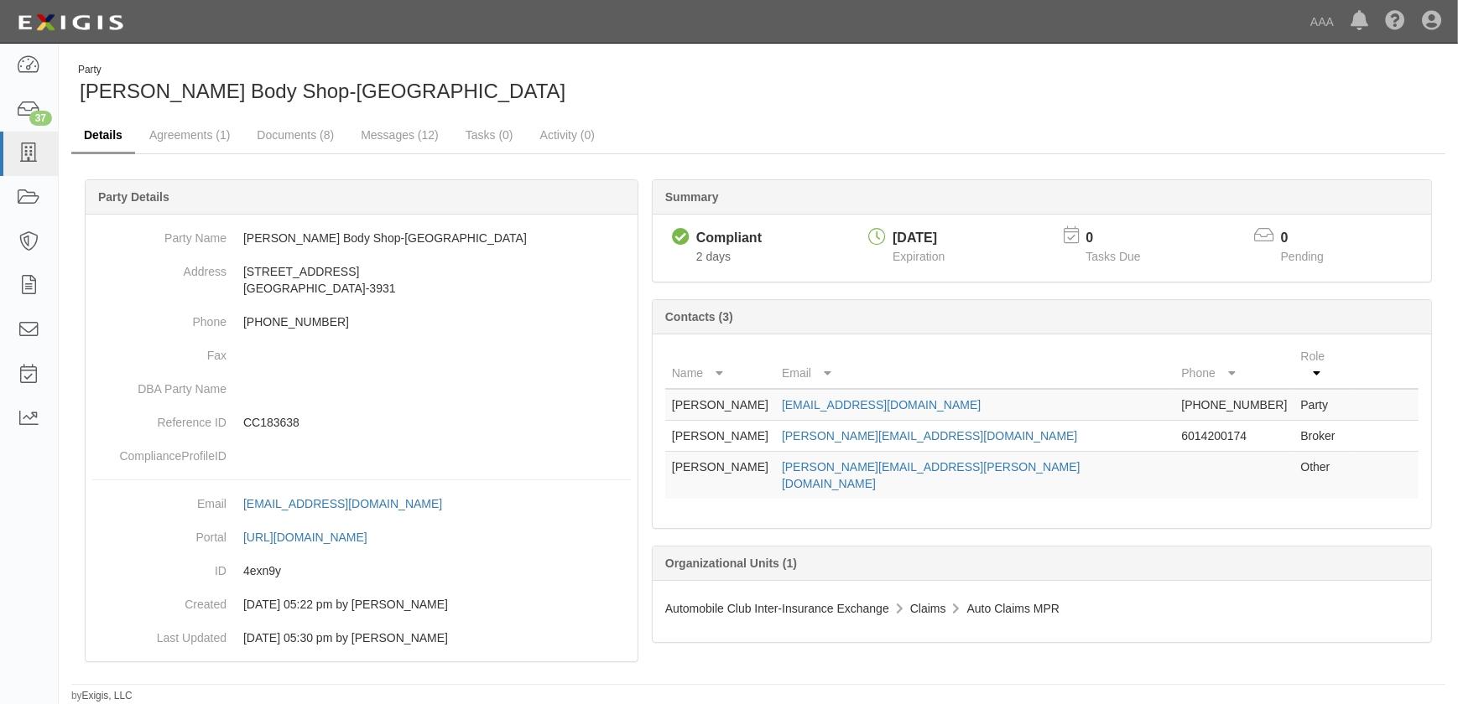
click at [107, 138] on link "Details" at bounding box center [103, 136] width 64 height 36
click at [39, 160] on icon at bounding box center [28, 153] width 23 height 19
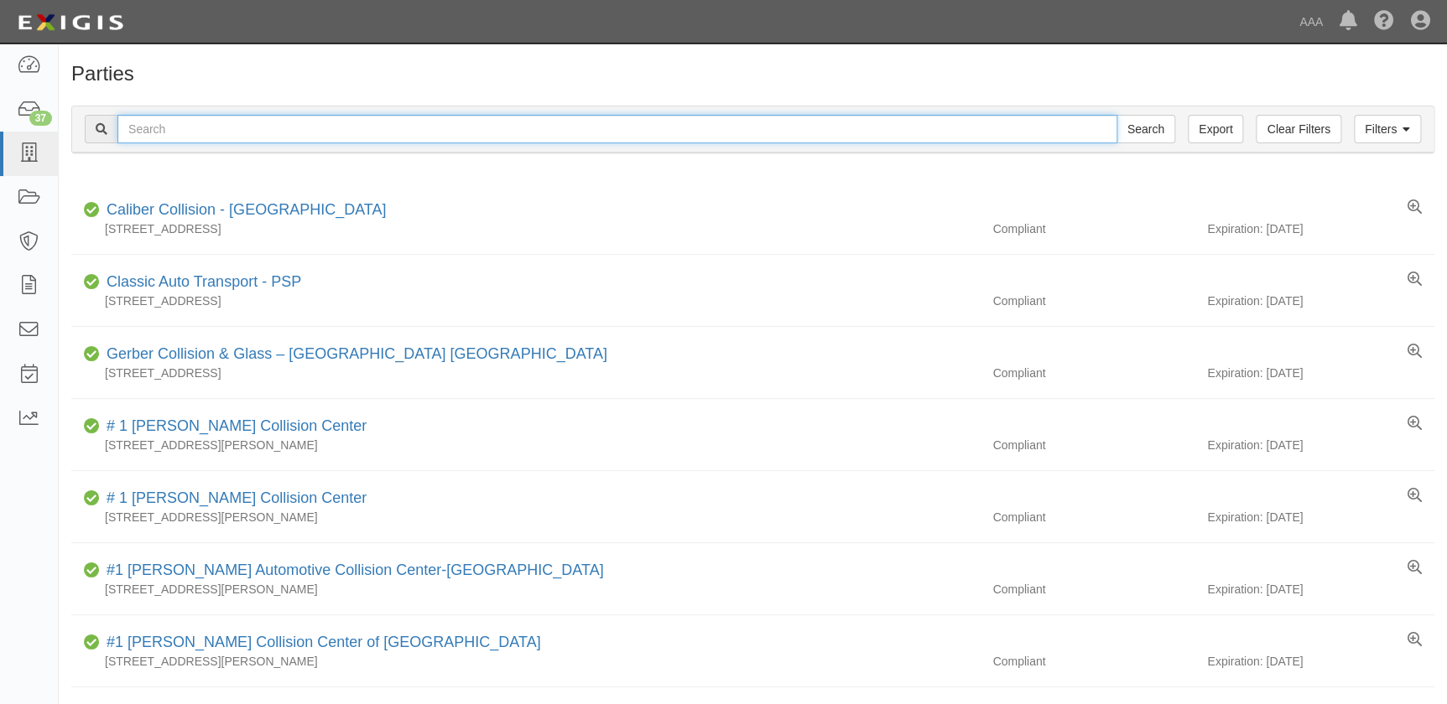
click at [328, 138] on input "text" at bounding box center [617, 129] width 1000 height 29
click at [183, 136] on input "text" at bounding box center [617, 129] width 1000 height 29
paste input "Barnett's"
type input "Barnett's"
click at [1116, 115] on input "Search" at bounding box center [1145, 129] width 59 height 29
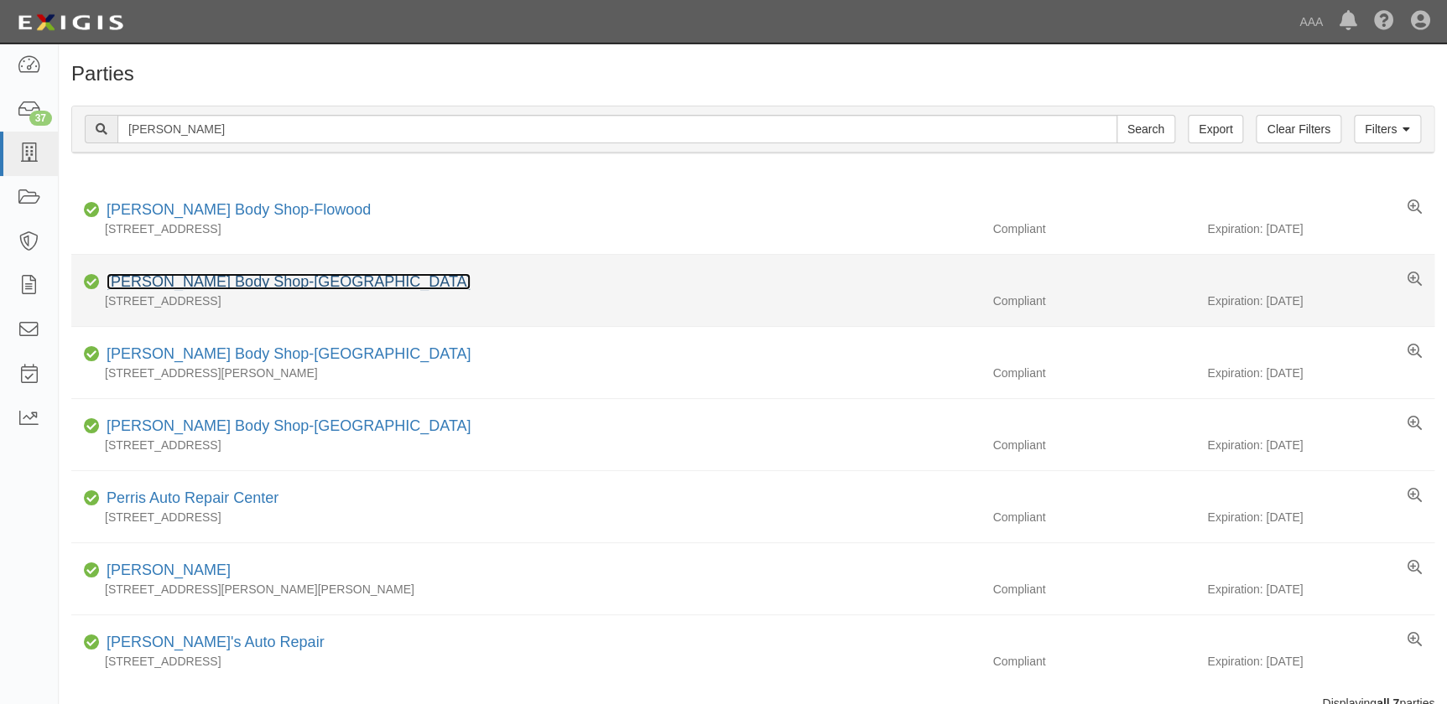
click at [277, 281] on link "Barnett's Body Shop-Madison" at bounding box center [289, 281] width 364 height 17
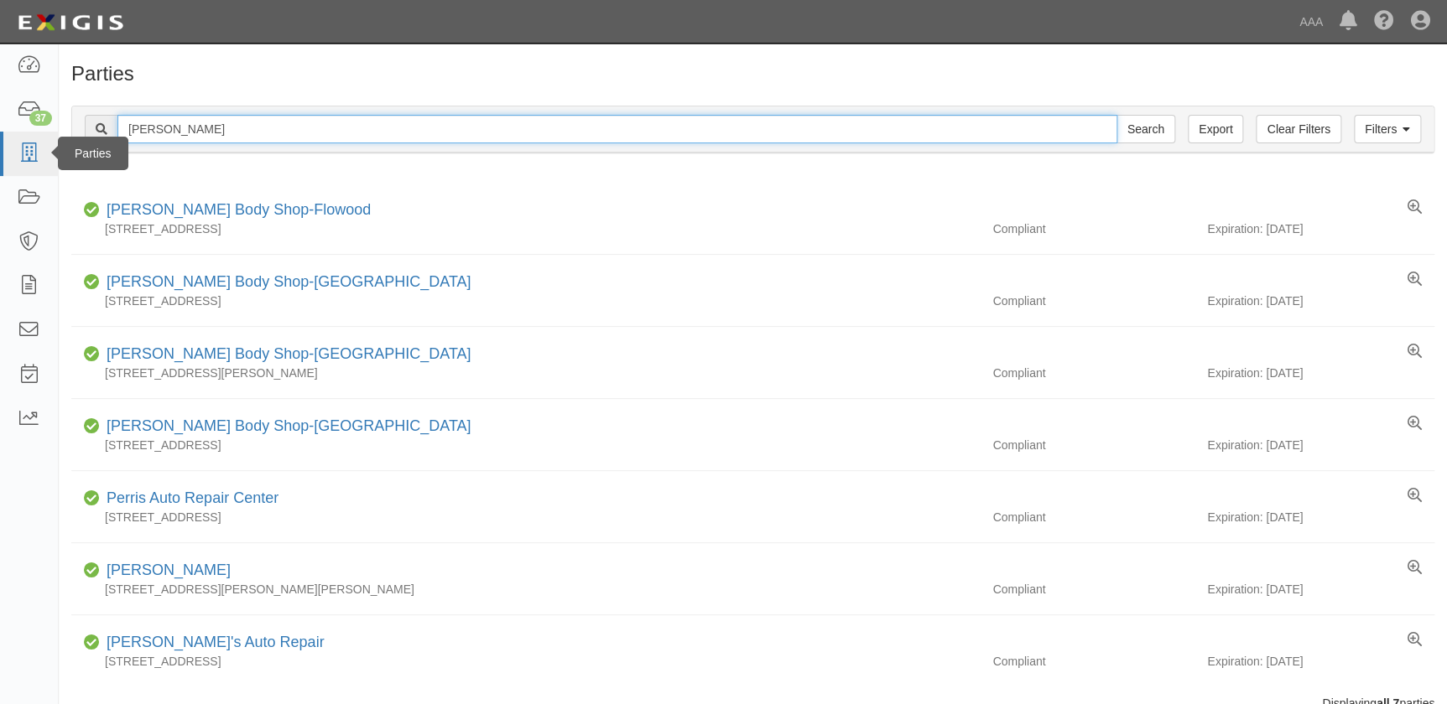
drag, startPoint x: 226, startPoint y: 126, endPoint x: 39, endPoint y: 135, distance: 188.1
click at [41, 135] on body "Toggle navigation Dashboard 37 Inbox Parties Agreements Coverages Documents Mes…" at bounding box center [723, 393] width 1447 height 787
paste input "Portsmouth Autobody"
type input "Portsmouth Autobody"
click at [1116, 115] on input "Search" at bounding box center [1145, 129] width 59 height 29
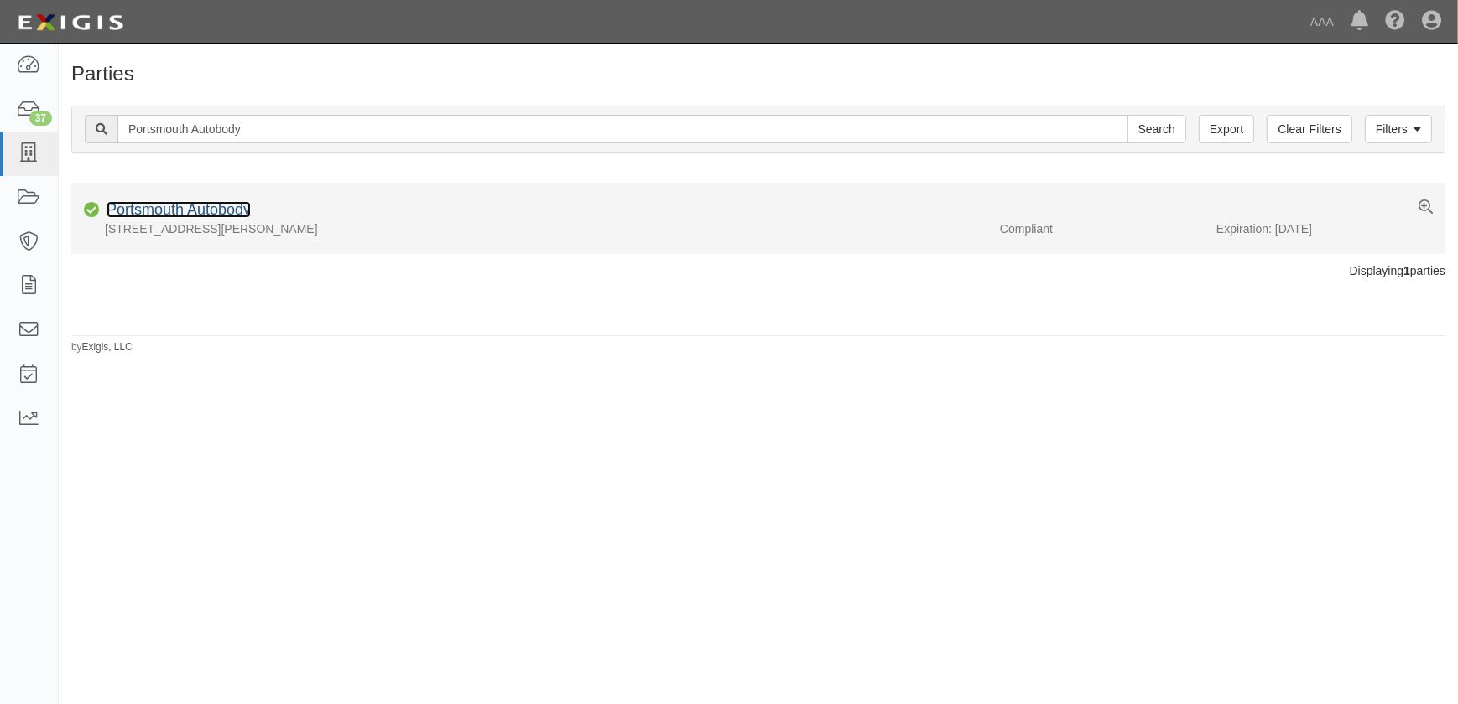
click at [213, 210] on link "Portsmouth Autobody" at bounding box center [179, 209] width 144 height 17
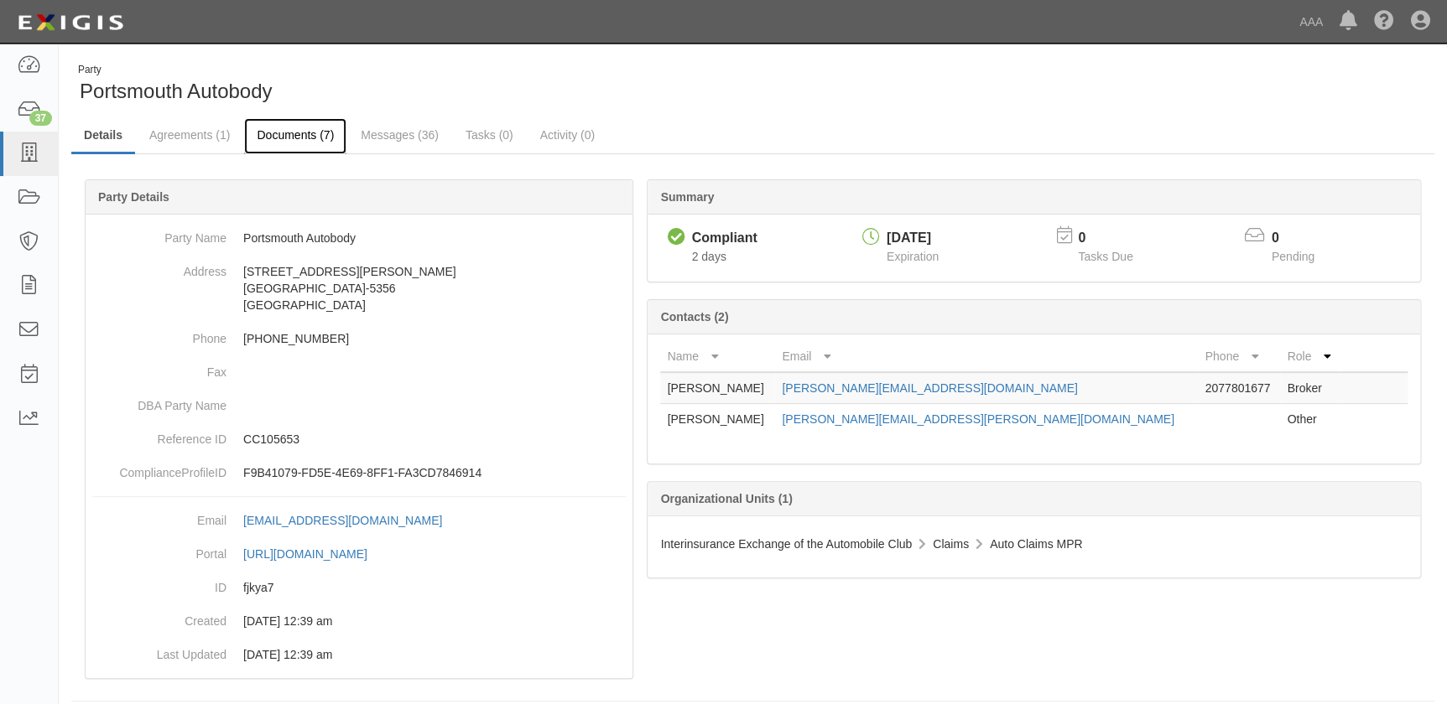
click at [287, 138] on link "Documents (7)" at bounding box center [295, 136] width 102 height 36
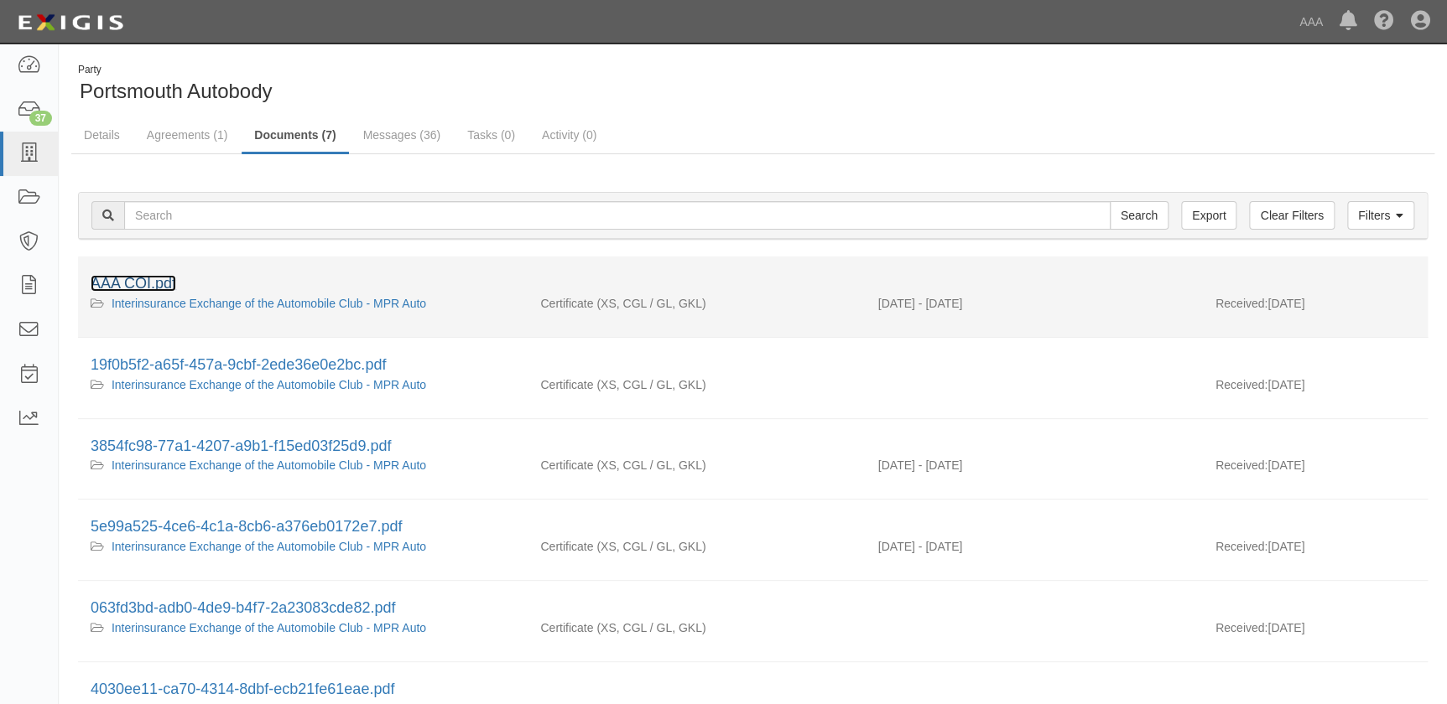
click at [153, 285] on link "AAA COI.pdf" at bounding box center [134, 283] width 86 height 17
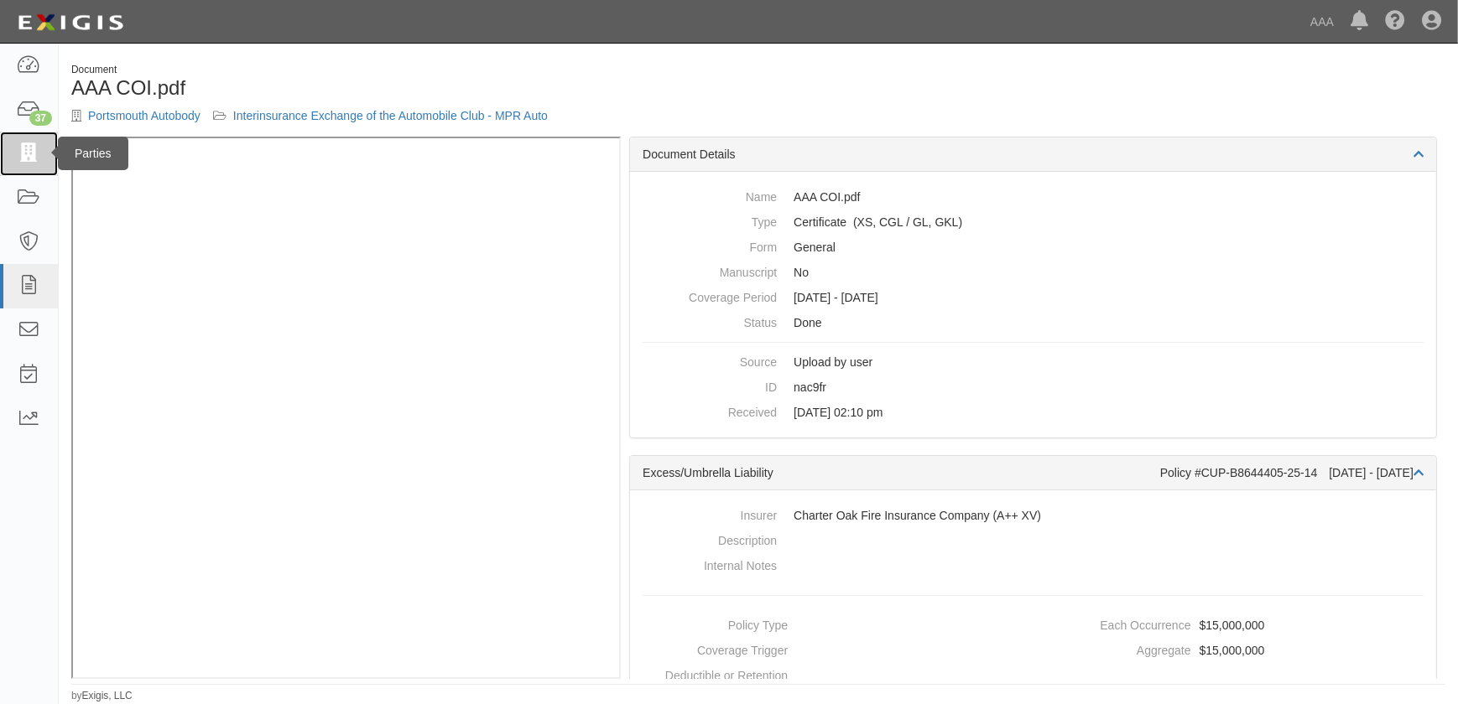
click at [34, 164] on link at bounding box center [29, 154] width 58 height 44
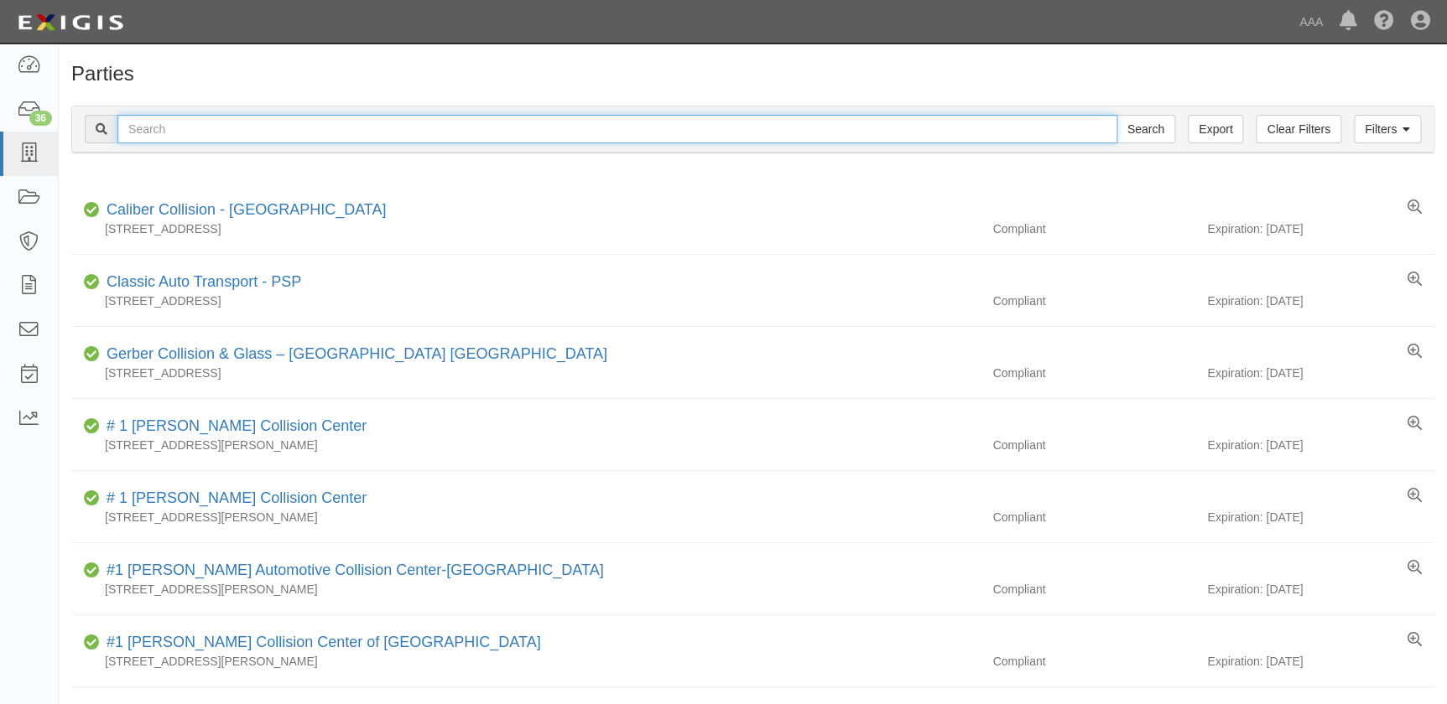
click at [177, 123] on input "text" at bounding box center [617, 129] width 1000 height 29
paste input "Caliber Collision-Amador"
type input "Caliber Collision-Amador"
click at [1116, 115] on input "Search" at bounding box center [1145, 129] width 59 height 29
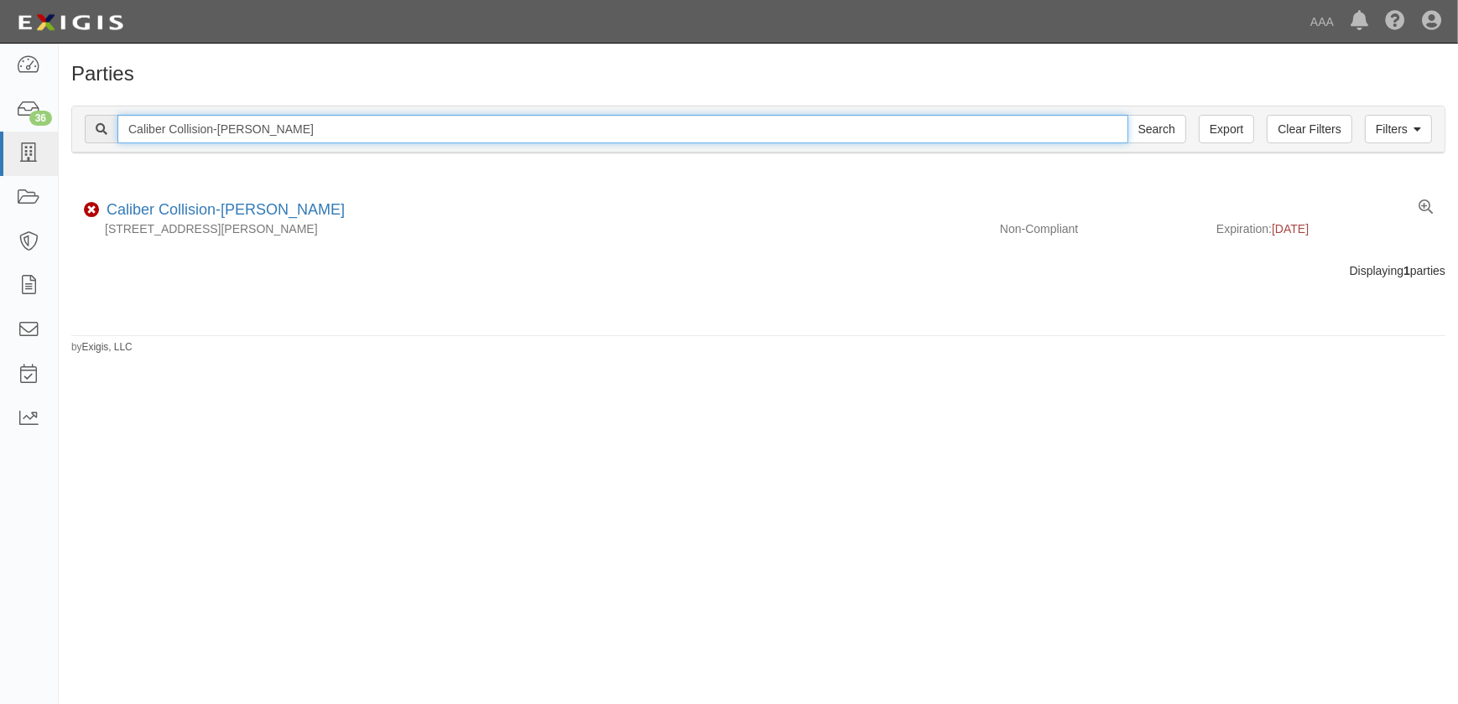
drag, startPoint x: 274, startPoint y: 126, endPoint x: 76, endPoint y: 133, distance: 198.1
click at [78, 133] on div "Filters Clear Filters Export Caliber Collision-Amador Search Filters" at bounding box center [758, 130] width 1372 height 46
paste input "Telsh"
type input "Caliber Collision-Telshor"
click at [1127, 115] on input "Search" at bounding box center [1156, 129] width 59 height 29
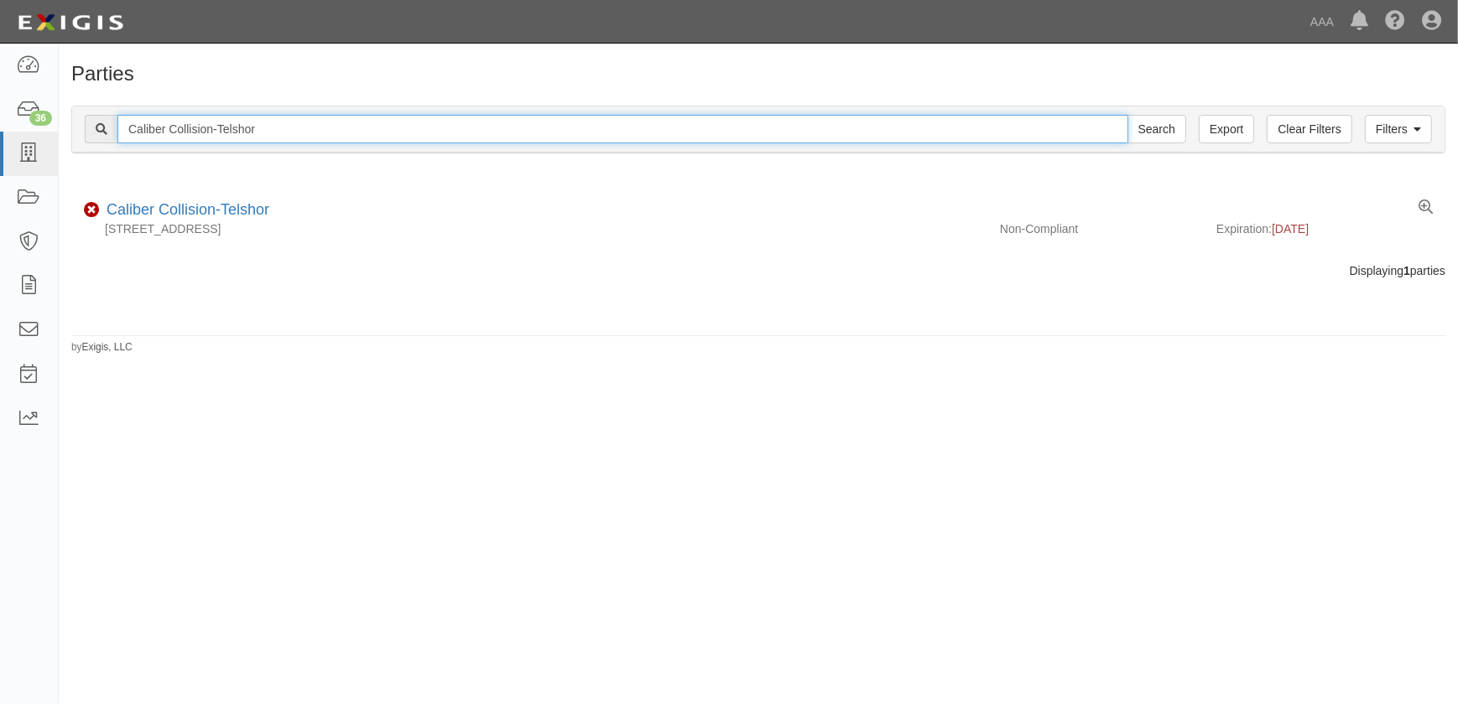
drag, startPoint x: 37, startPoint y: 122, endPoint x: -156, endPoint y: 114, distance: 193.1
click at [0, 114] on html "Toggle navigation Dashboard 36 Inbox Parties Agreements Coverages Documents Mes…" at bounding box center [729, 342] width 1458 height 684
paste input "[GEOGRAPHIC_DATA]"
type input "Caliber Collision-[GEOGRAPHIC_DATA]"
click at [1127, 115] on input "Search" at bounding box center [1156, 129] width 59 height 29
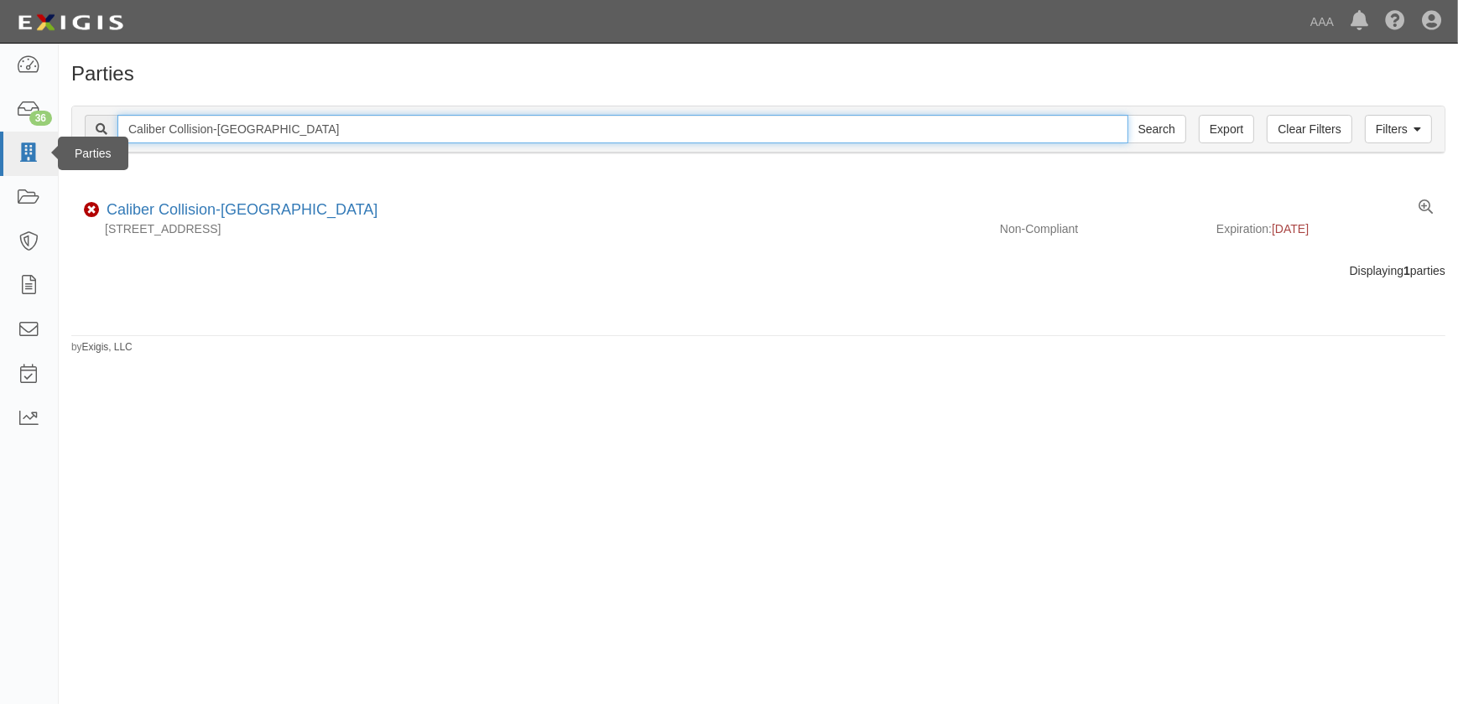
drag, startPoint x: 322, startPoint y: 136, endPoint x: 49, endPoint y: 138, distance: 273.4
click at [49, 138] on body "Toggle navigation Dashboard 36 Inbox Parties Agreements Coverages Documents Mes…" at bounding box center [729, 342] width 1458 height 684
paste input "Elyria"
type input "Caliber Collision-[GEOGRAPHIC_DATA]"
click at [1127, 115] on input "Search" at bounding box center [1156, 129] width 59 height 29
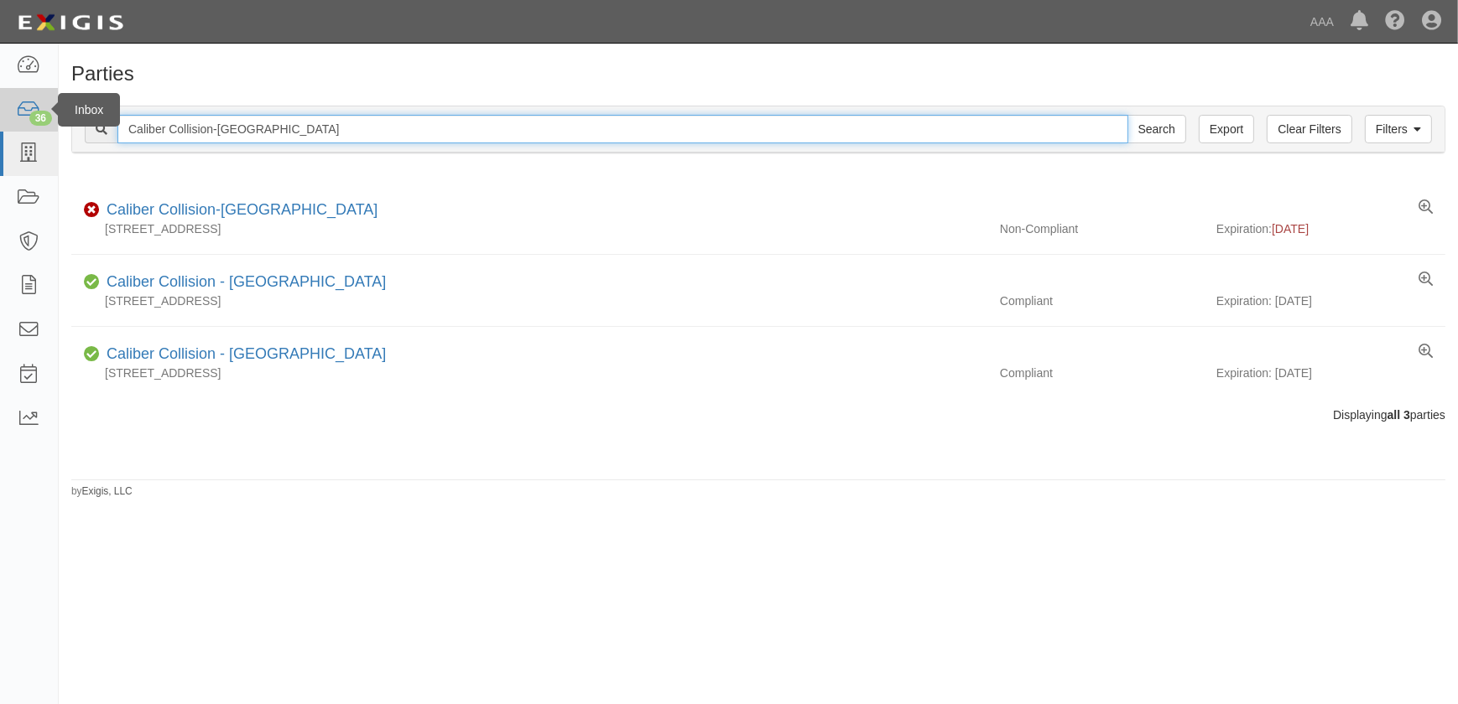
drag, startPoint x: 273, startPoint y: 128, endPoint x: 35, endPoint y: 131, distance: 238.2
click at [36, 131] on body "Toggle navigation Dashboard 36 Inbox Parties Agreements Coverages Documents Mes…" at bounding box center [729, 342] width 1458 height 684
paste input "Sheffield Village"
type input "Caliber Collision-Sheffield Village"
click at [1127, 115] on input "Search" at bounding box center [1156, 129] width 59 height 29
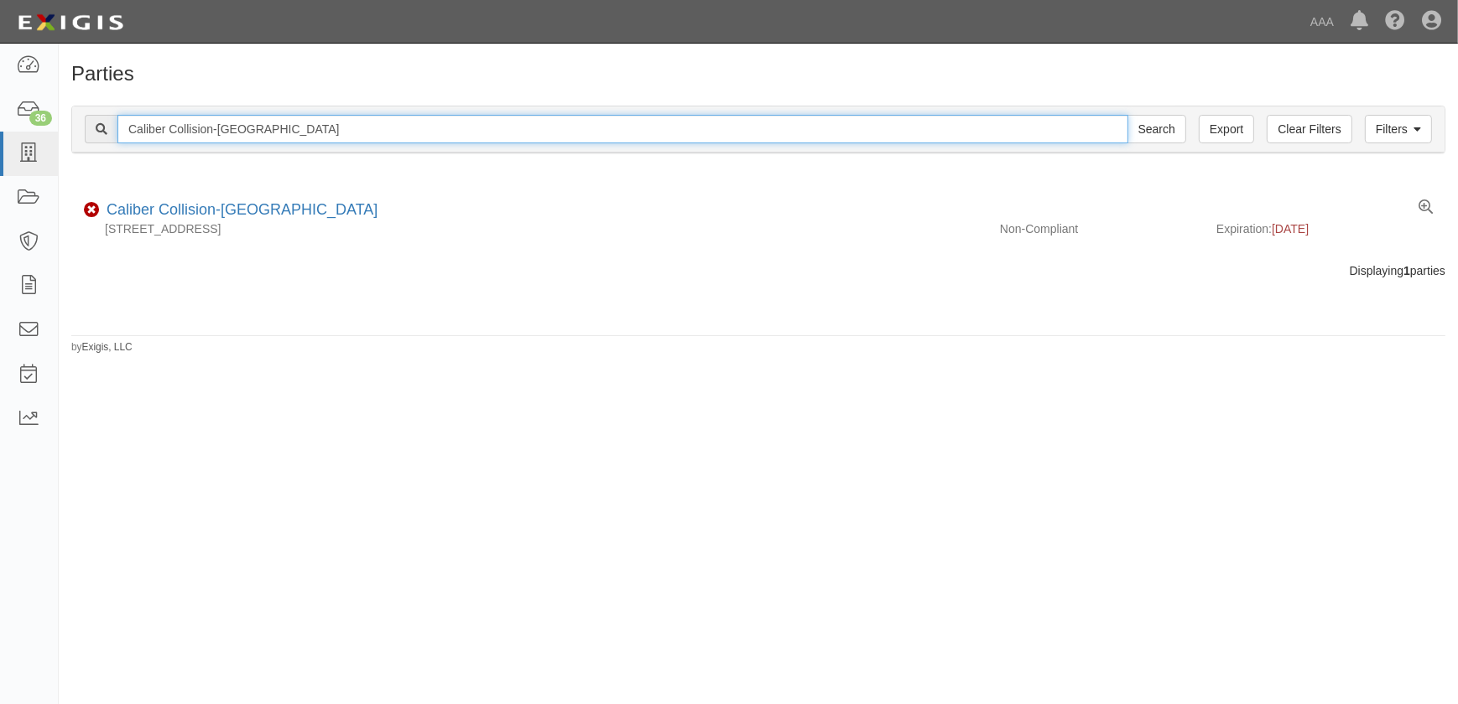
drag, startPoint x: 346, startPoint y: 136, endPoint x: 65, endPoint y: 144, distance: 281.1
click at [65, 144] on div "Filters Clear Filters Export Caliber Collision-Sheffield Village Search Filters…" at bounding box center [758, 131] width 1399 height 77
paste input "Avon"
type input "Caliber Collision-Avon"
click at [1127, 115] on input "Search" at bounding box center [1156, 129] width 59 height 29
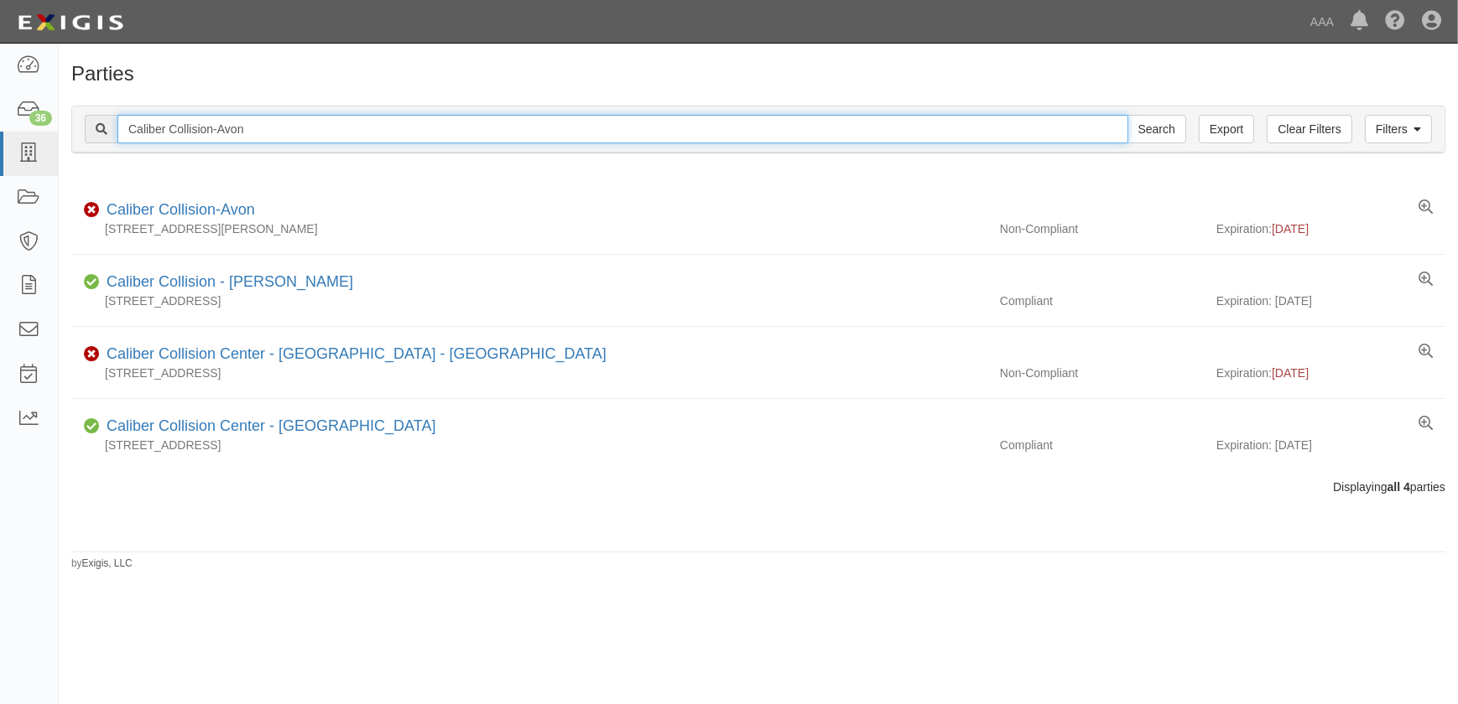
drag, startPoint x: 284, startPoint y: 129, endPoint x: -24, endPoint y: 121, distance: 308.7
click at [0, 121] on html "Toggle navigation Dashboard 36 Inbox Parties Agreements Coverages Documents Mes…" at bounding box center [729, 342] width 1458 height 684
paste input "North Royalt"
type input "Caliber Collision-North Royalton"
click at [1127, 115] on input "Search" at bounding box center [1156, 129] width 59 height 29
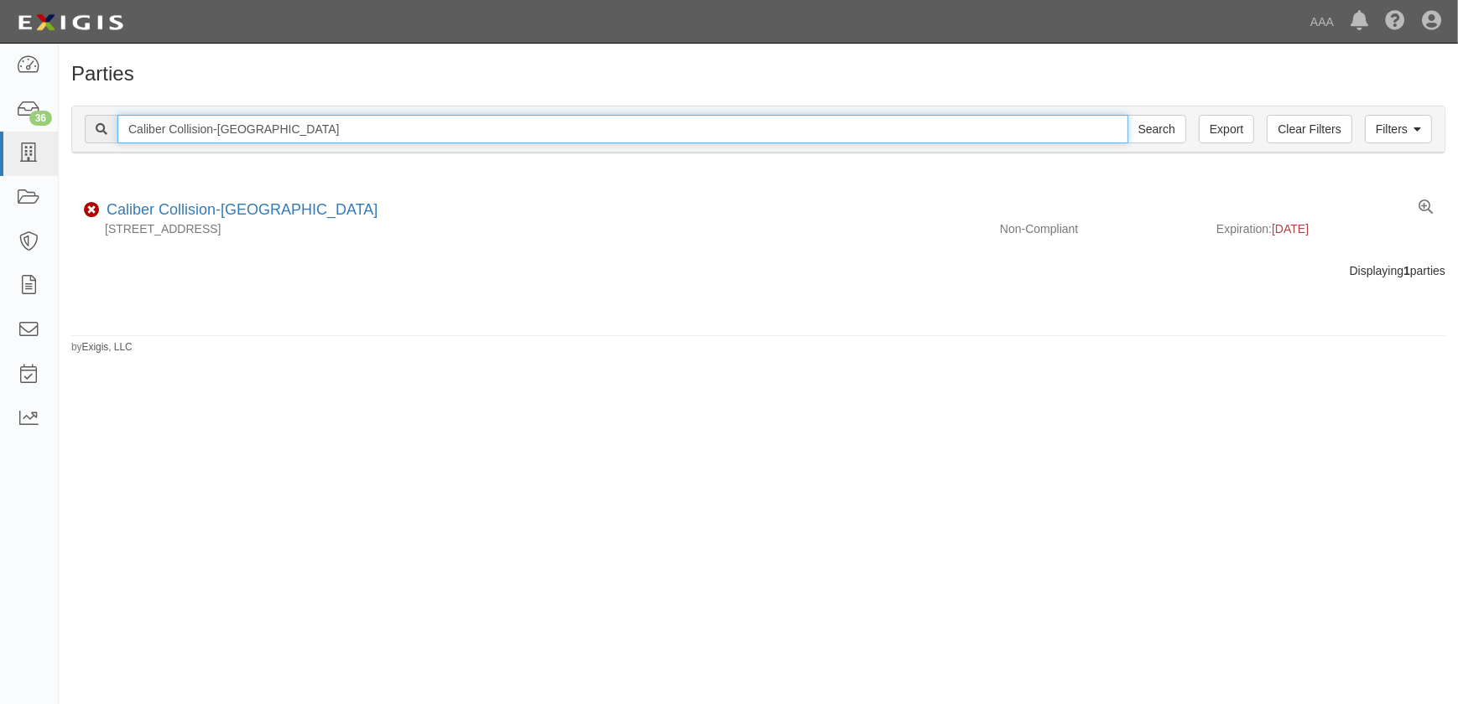
drag, startPoint x: 327, startPoint y: 138, endPoint x: -21, endPoint y: 131, distance: 348.1
click at [0, 131] on html "Toggle navigation Dashboard 36 Inbox Parties Agreements Coverages Documents Mes…" at bounding box center [729, 342] width 1458 height 684
paste input "Painesville"
type input "Caliber Collision-Painesville"
click at [1127, 115] on input "Search" at bounding box center [1156, 129] width 59 height 29
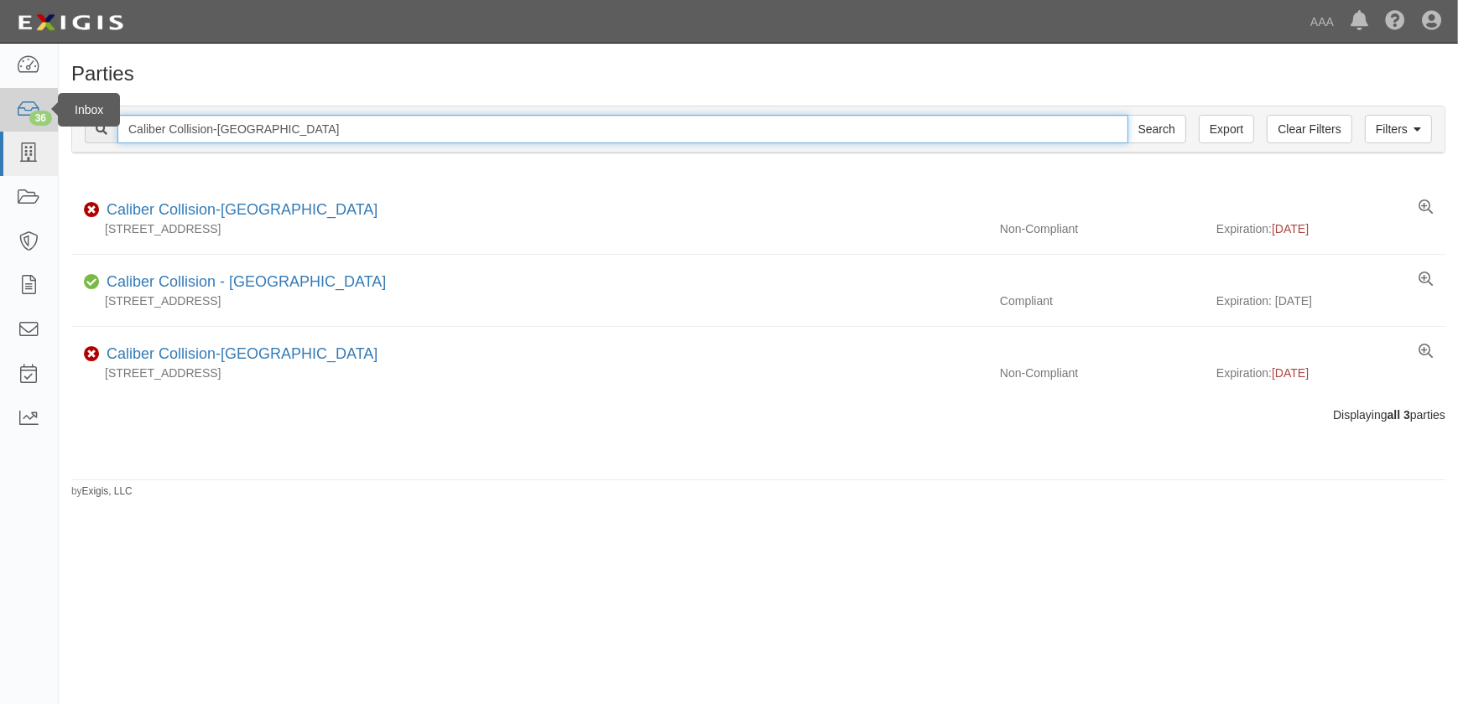
drag, startPoint x: 213, startPoint y: 124, endPoint x: 21, endPoint y: 125, distance: 192.0
click at [23, 125] on body "Toggle navigation Dashboard 36 Inbox Parties Agreements Coverages Documents Mes…" at bounding box center [729, 342] width 1458 height 684
paste input "[GEOGRAPHIC_DATA]"
type input "Caliber Collision-[GEOGRAPHIC_DATA]"
click at [1127, 115] on input "Search" at bounding box center [1156, 129] width 59 height 29
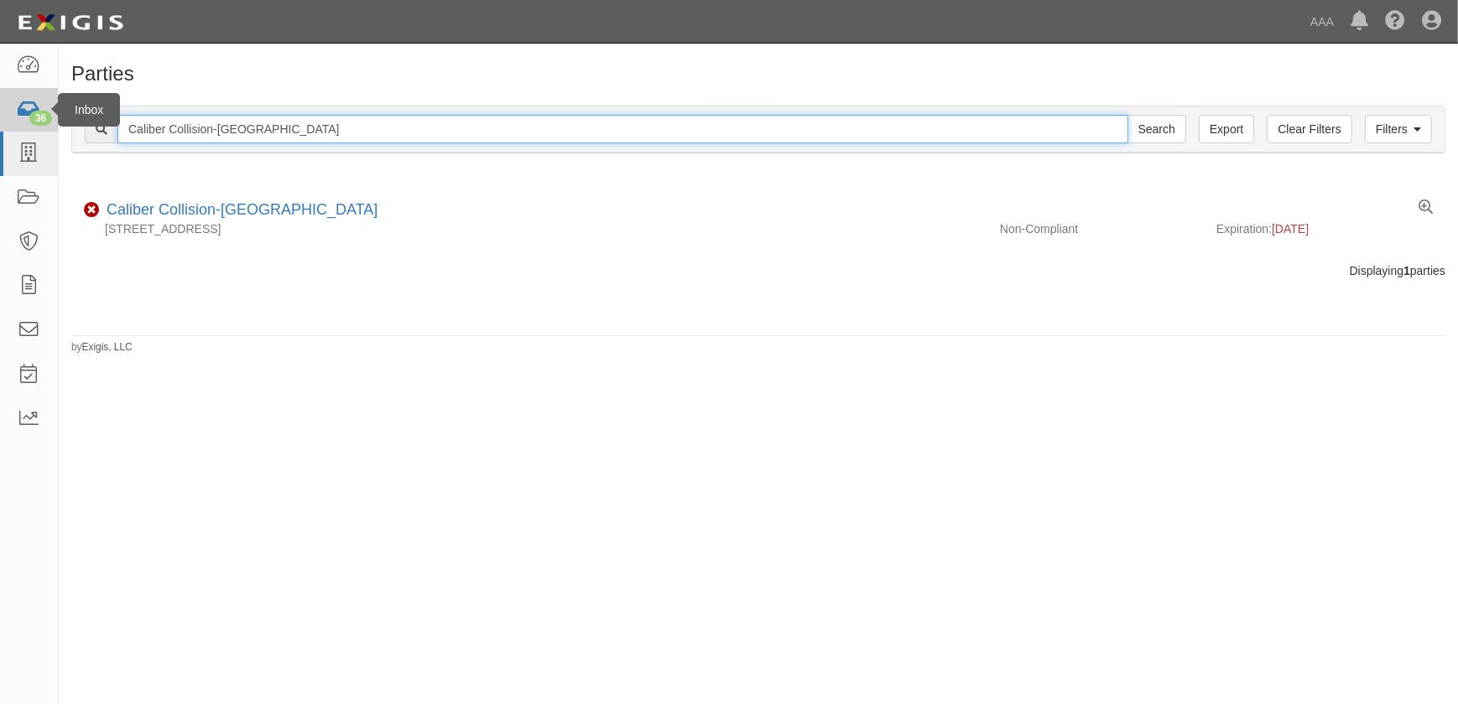
drag, startPoint x: 94, startPoint y: 128, endPoint x: 38, endPoint y: 126, distance: 56.2
click at [39, 126] on body "Toggle navigation Dashboard 36 Inbox Parties Agreements Coverages Documents Mes…" at bounding box center [729, 342] width 1458 height 684
paste input "Chesterland"
type input "Caliber Collision-Chesterland"
click at [1127, 115] on input "Search" at bounding box center [1156, 129] width 59 height 29
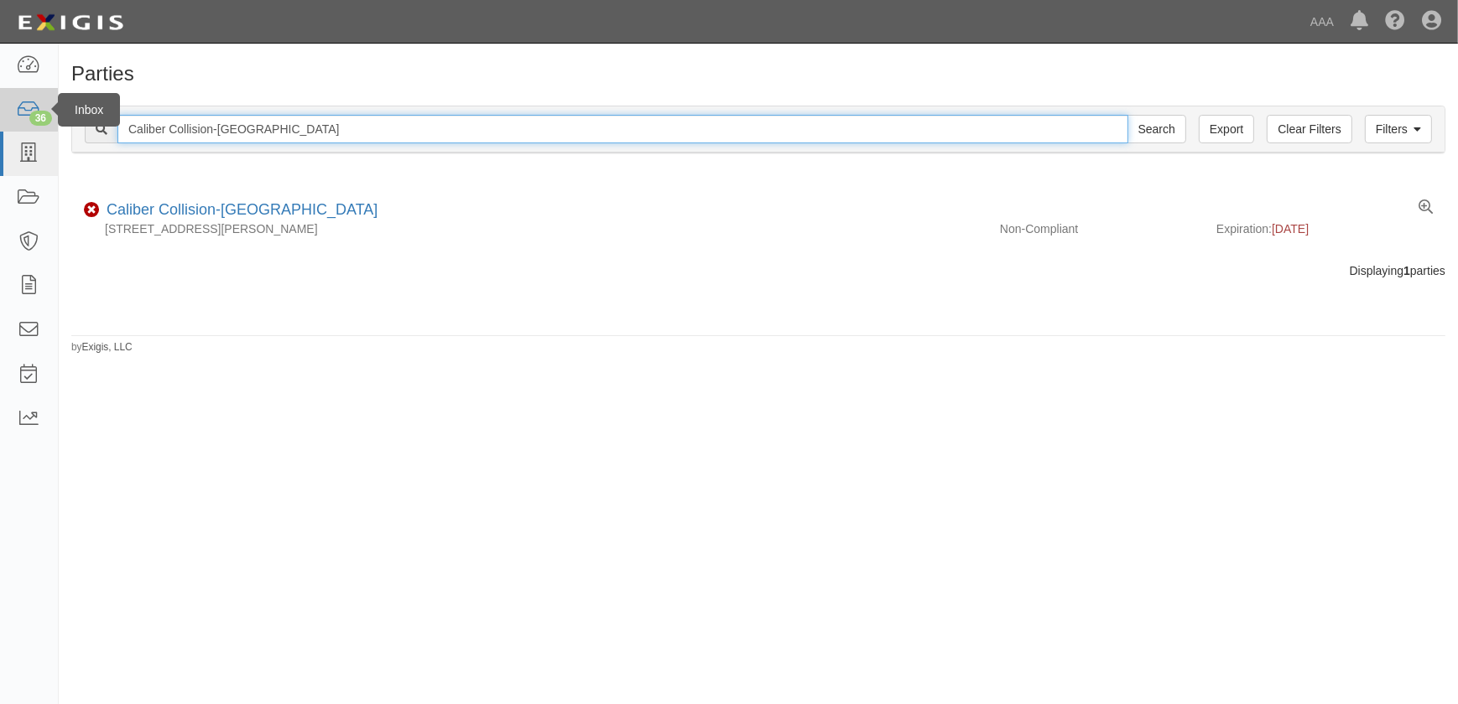
drag, startPoint x: 299, startPoint y: 134, endPoint x: 29, endPoint y: 126, distance: 270.2
click at [30, 126] on body "Toggle navigation Dashboard 36 Inbox Parties Agreements Coverages Documents Mes…" at bounding box center [729, 342] width 1458 height 684
paste input "[GEOGRAPHIC_DATA]"
type input "Caliber Collision-[GEOGRAPHIC_DATA]"
click at [1127, 115] on input "Search" at bounding box center [1156, 129] width 59 height 29
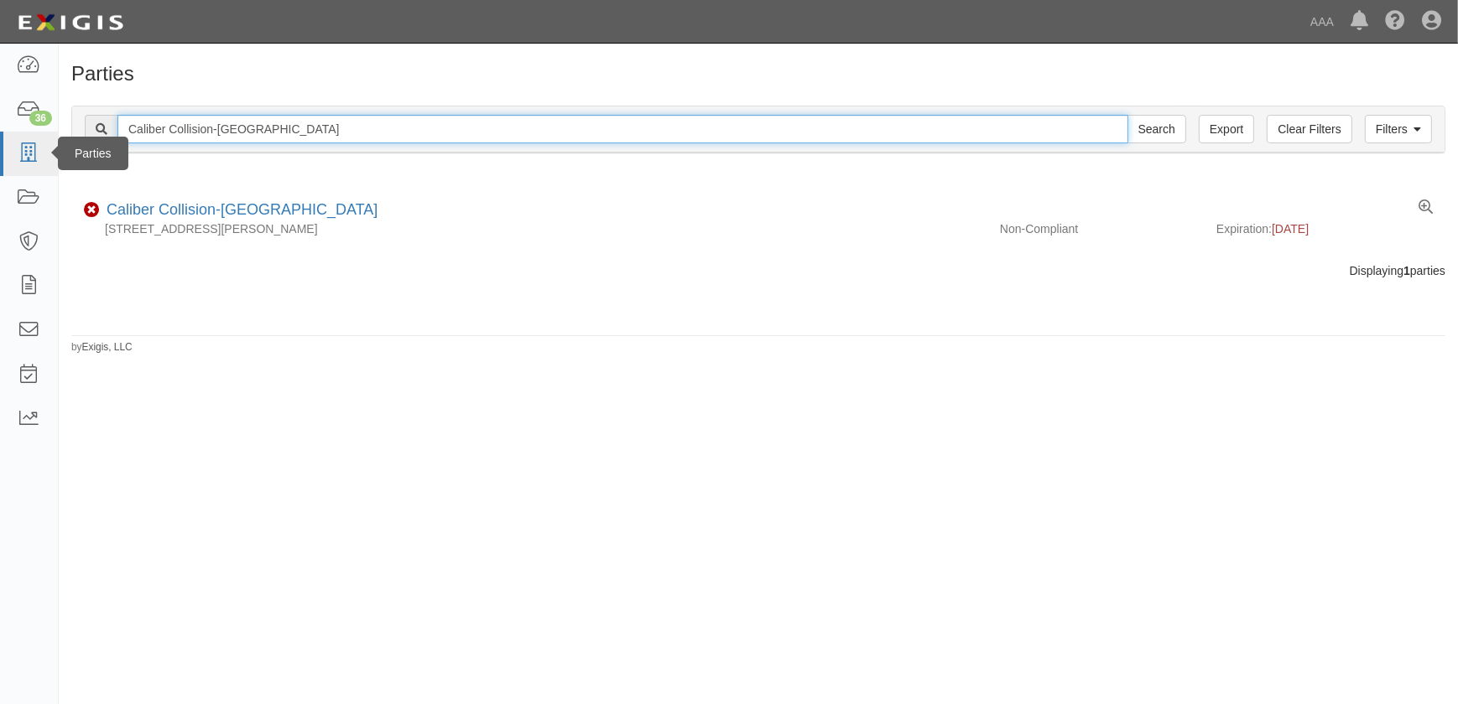
drag, startPoint x: 278, startPoint y: 135, endPoint x: 50, endPoint y: 144, distance: 227.5
click at [50, 144] on body "Toggle navigation Dashboard 36 Inbox Parties Agreements Coverages Documents Mes…" at bounding box center [729, 342] width 1458 height 684
paste input "Sourderton"
type input "Caliber Collision-Sourderton"
click at [1127, 115] on input "Search" at bounding box center [1156, 129] width 59 height 29
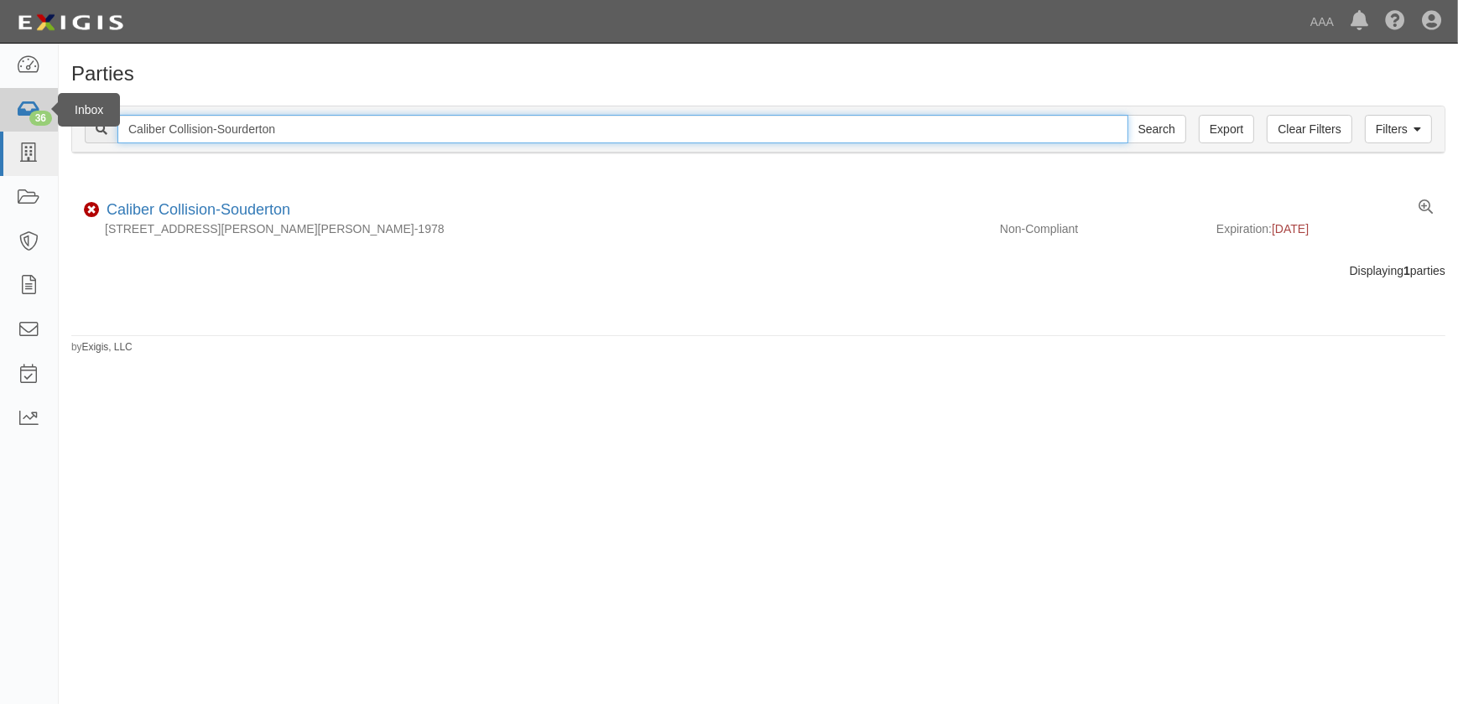
drag, startPoint x: 319, startPoint y: 133, endPoint x: 52, endPoint y: 129, distance: 266.7
click at [52, 129] on body "Toggle navigation Dashboard 36 Inbox Parties Agreements Coverages Documents Mes…" at bounding box center [729, 342] width 1458 height 684
paste input "Reading Centre Ave"
type input "Caliber Collision-[GEOGRAPHIC_DATA]"
click at [1127, 115] on input "Search" at bounding box center [1156, 129] width 59 height 29
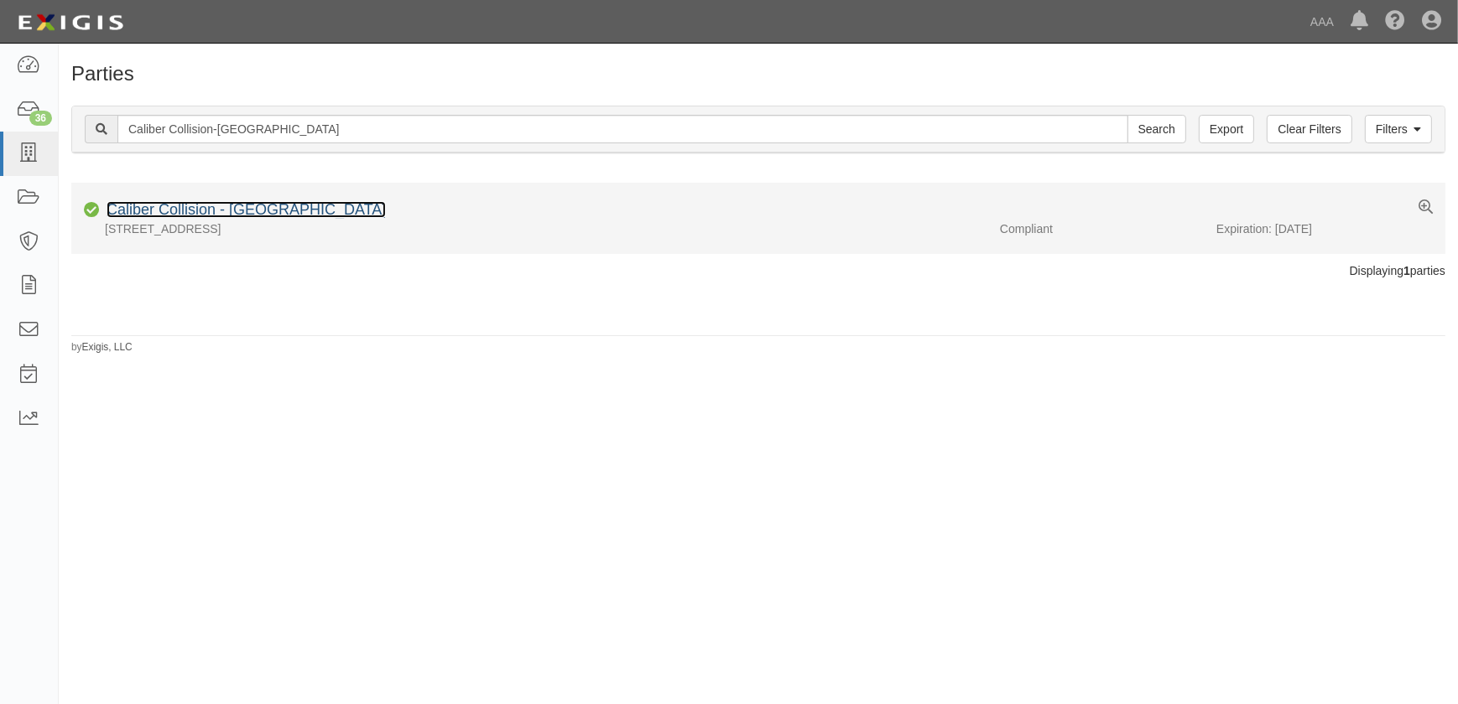
click at [152, 210] on link "Caliber Collision - [GEOGRAPHIC_DATA]" at bounding box center [246, 209] width 279 height 17
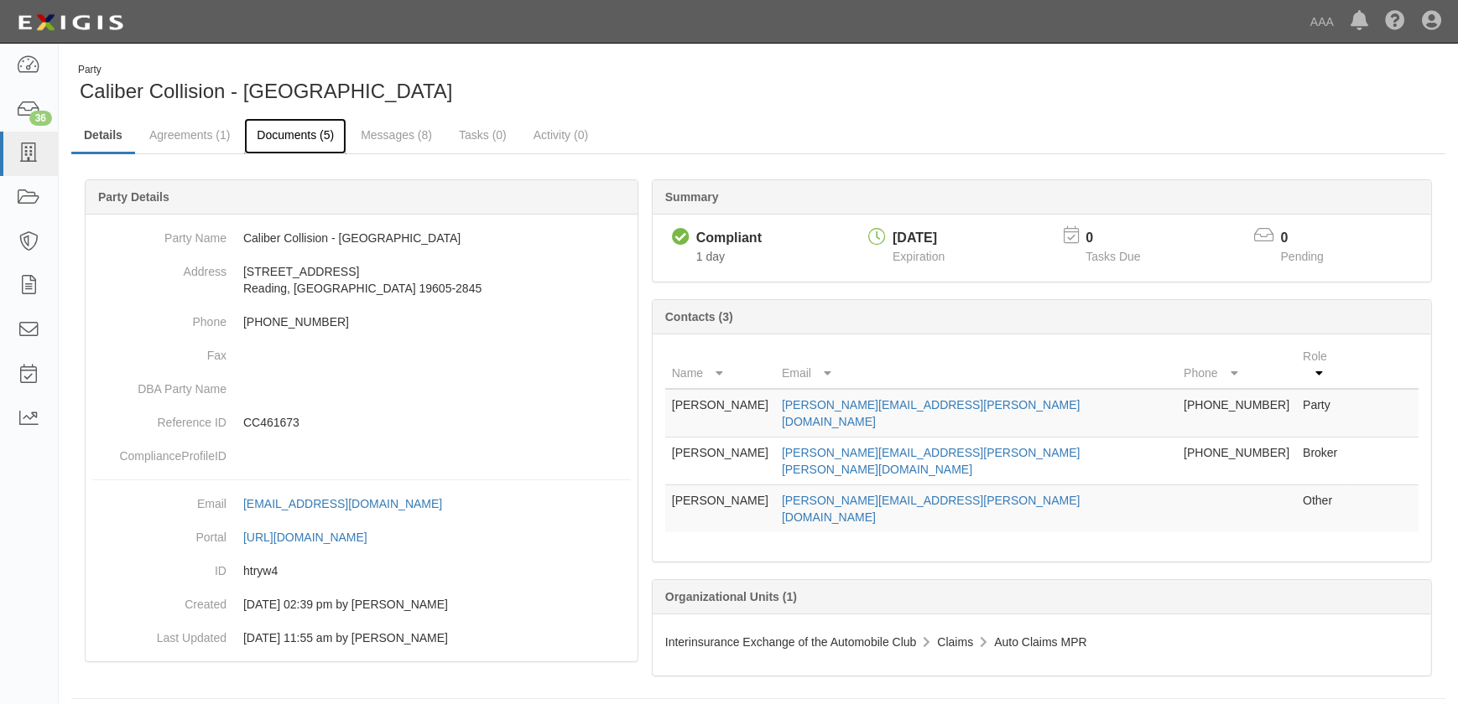
click at [301, 136] on link "Documents (5)" at bounding box center [295, 136] width 102 height 36
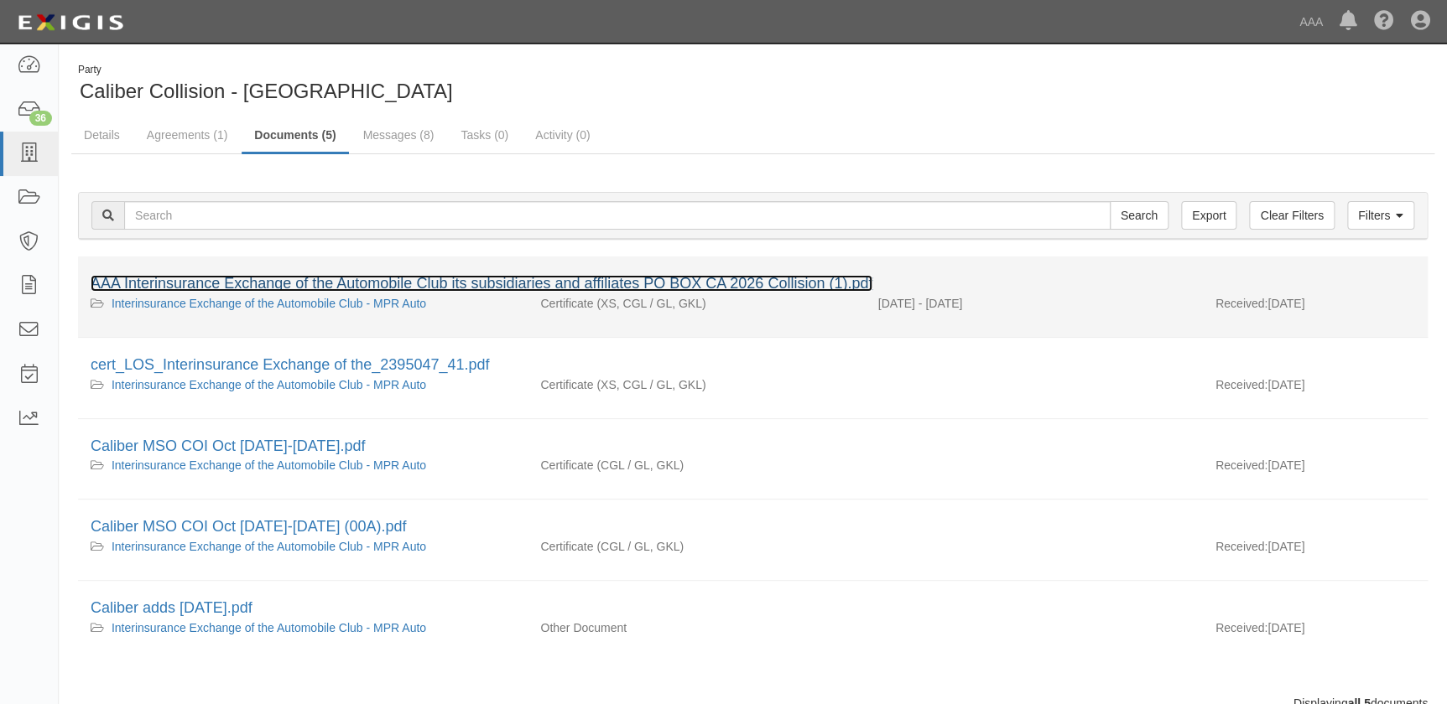
click at [262, 287] on link "AAA Interinsurance Exchange of the Automobile Club its subsidiaries and affilia…" at bounding box center [482, 283] width 782 height 17
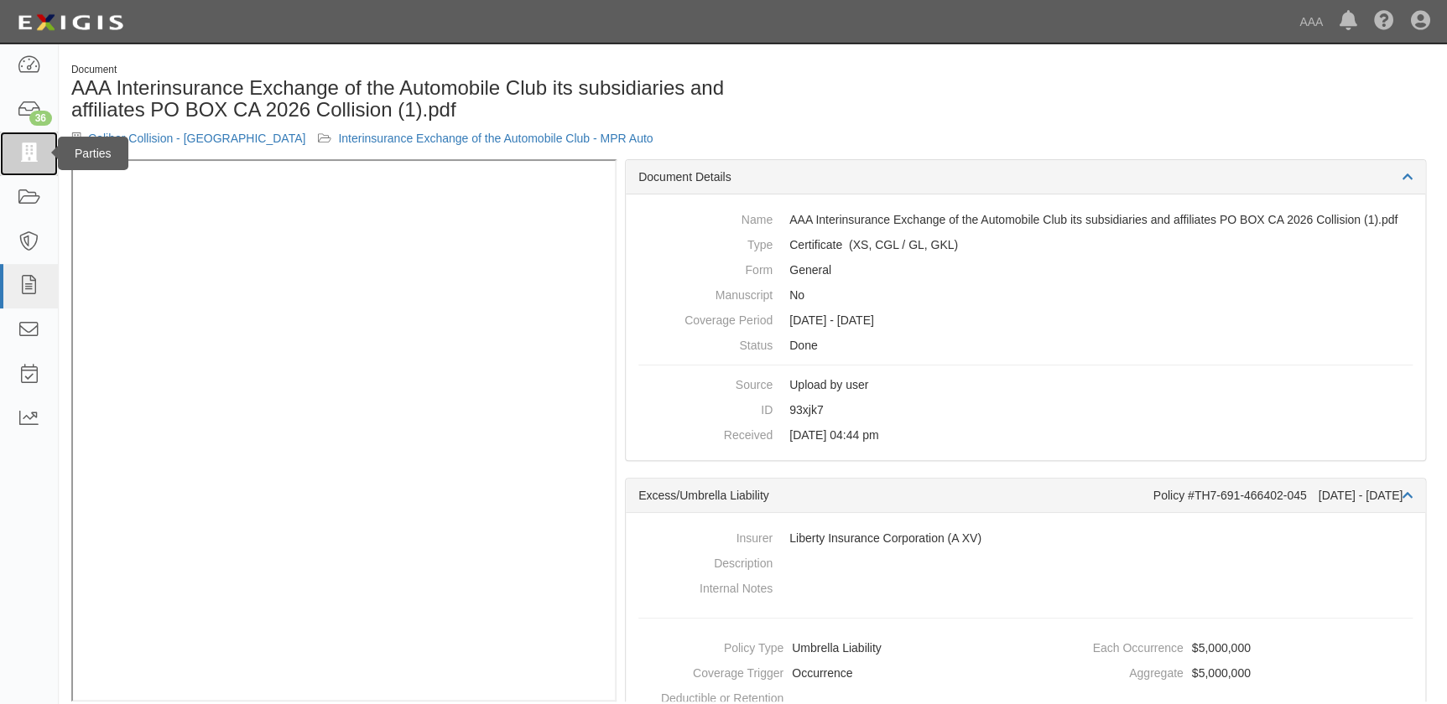
click at [26, 156] on icon at bounding box center [28, 153] width 23 height 19
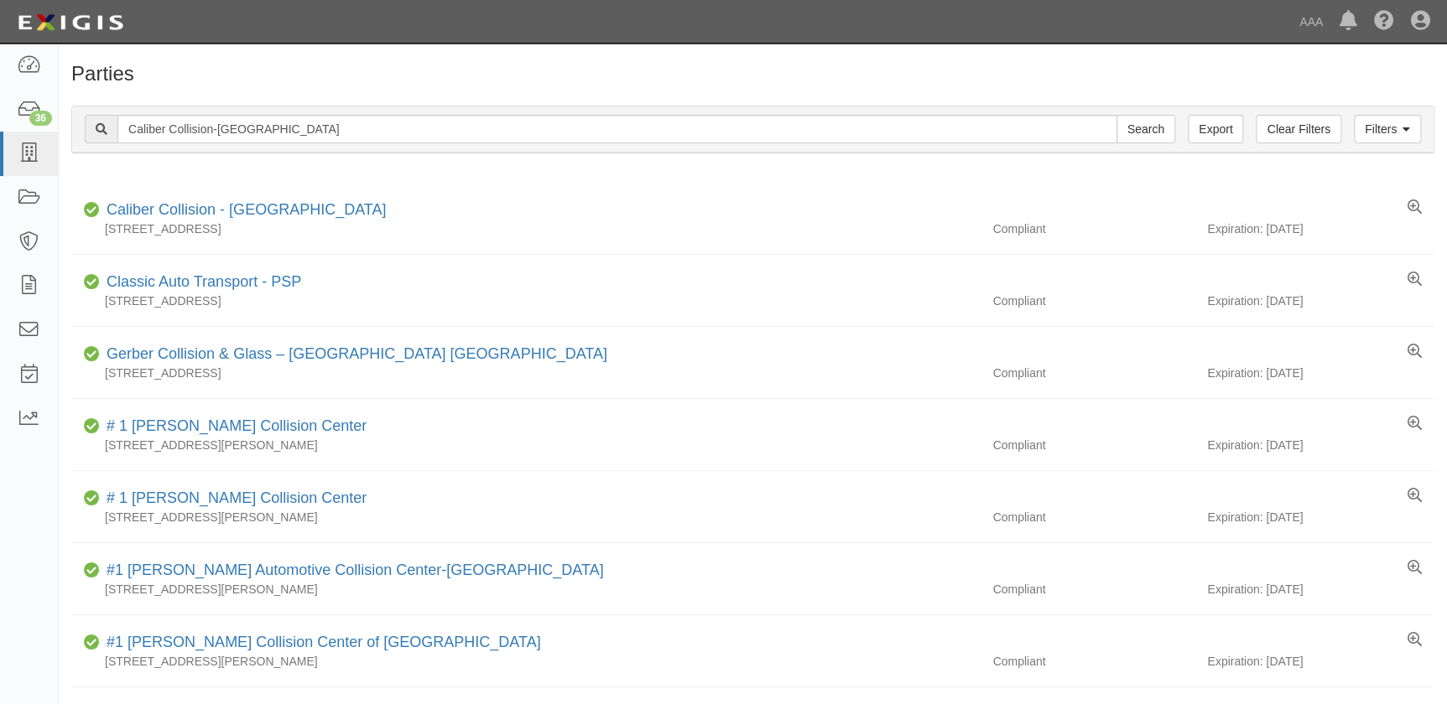
type input "Caliber Collision-Quakertown"
click at [1116, 115] on input "Search" at bounding box center [1145, 129] width 59 height 29
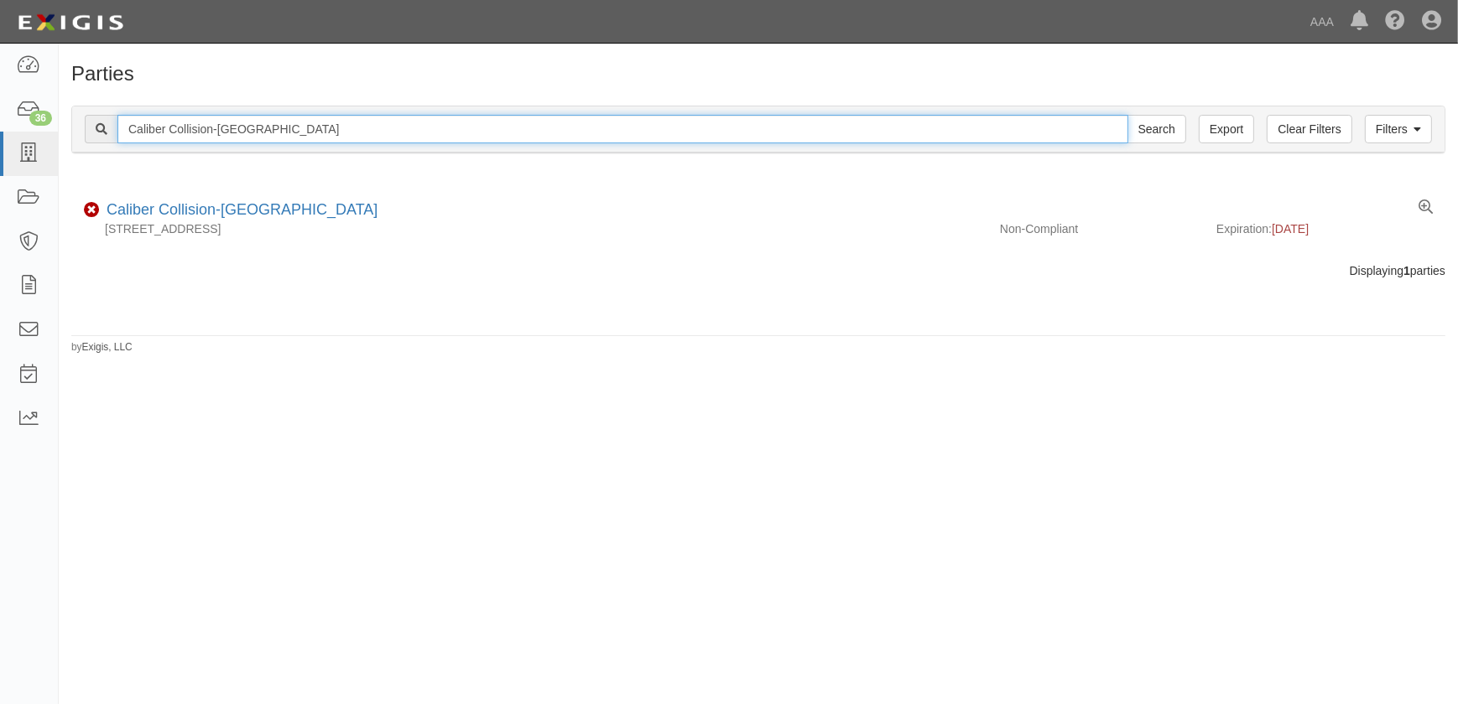
click at [61, 138] on div "Filters Clear Filters Export [GEOGRAPHIC_DATA] Collision-Quakertown Search Filt…" at bounding box center [758, 131] width 1399 height 77
paste input "Chalfont"
type input "Caliber Collision-Chalfont"
click at [1127, 115] on input "Search" at bounding box center [1156, 129] width 59 height 29
drag, startPoint x: 294, startPoint y: 129, endPoint x: 29, endPoint y: 143, distance: 265.3
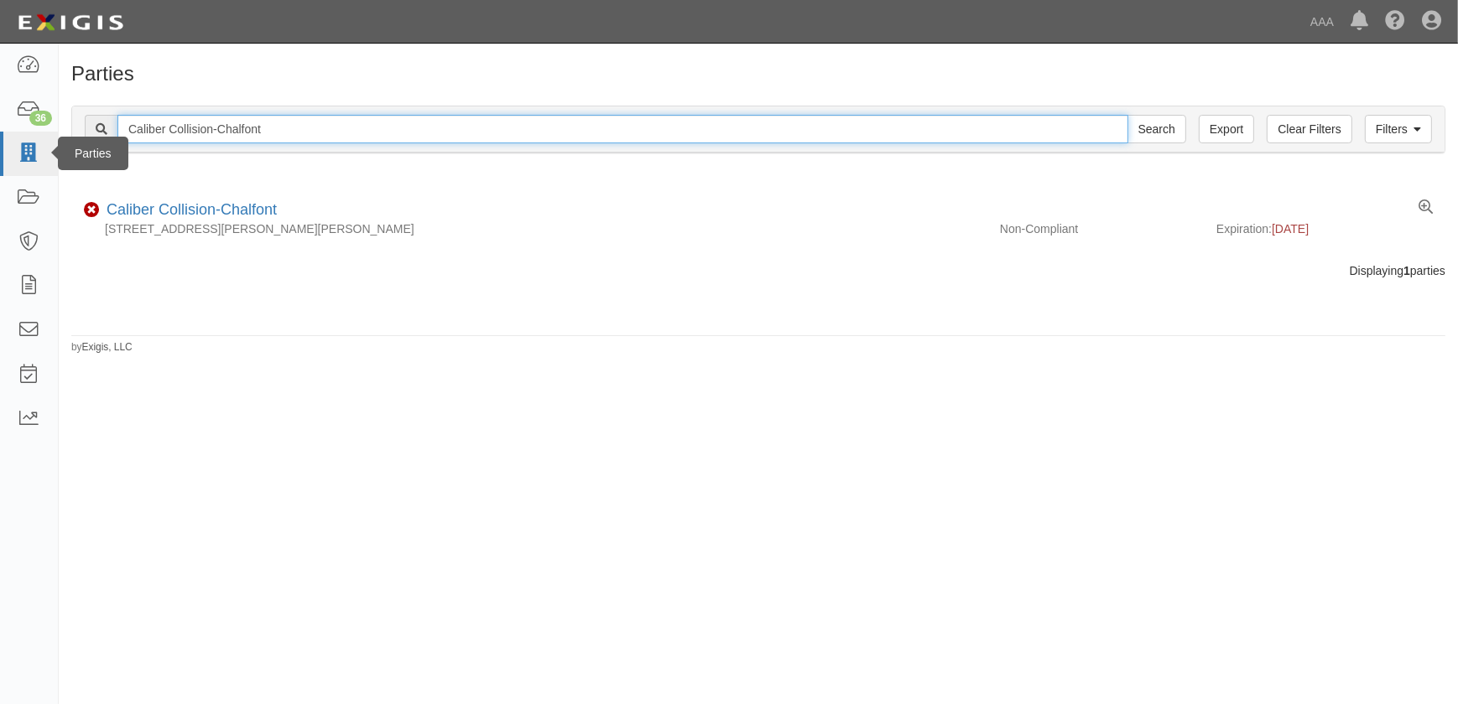
click at [29, 142] on body "Toggle navigation Dashboard 36 Inbox Parties Agreements Coverages Documents Mes…" at bounding box center [729, 342] width 1458 height 684
paste input "Pittsburgh Meadow S"
type input "Caliber Collision-Pittsburgh Meadow St"
click at [1127, 115] on input "Search" at bounding box center [1156, 129] width 59 height 29
drag, startPoint x: 281, startPoint y: 126, endPoint x: 96, endPoint y: 127, distance: 185.3
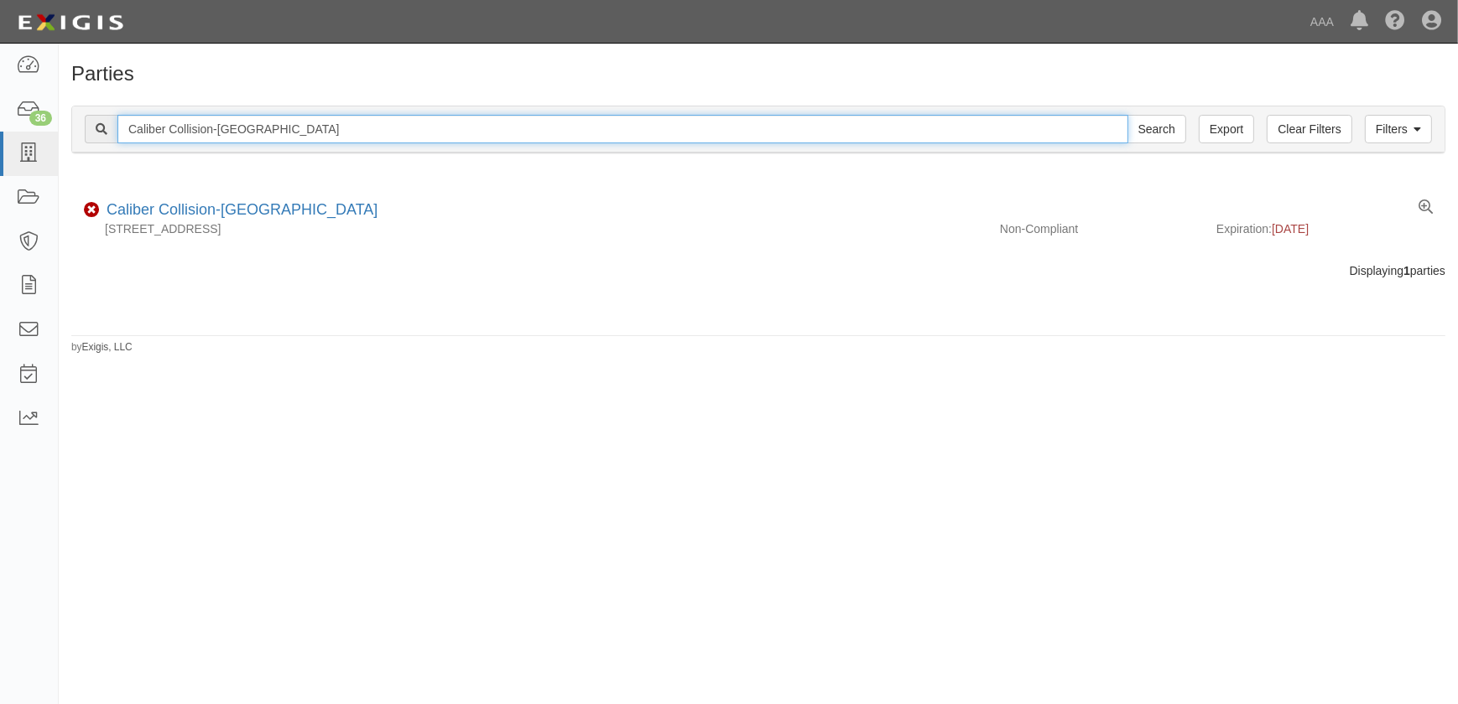
click at [96, 127] on div "Caliber Collision-Pittsburgh Meadow St Search" at bounding box center [635, 129] width 1101 height 29
paste input "New Kensington"
type input "Caliber Collision-New Kensington"
click at [1127, 115] on input "Search" at bounding box center [1156, 129] width 59 height 29
drag, startPoint x: 320, startPoint y: 128, endPoint x: -16, endPoint y: 128, distance: 335.5
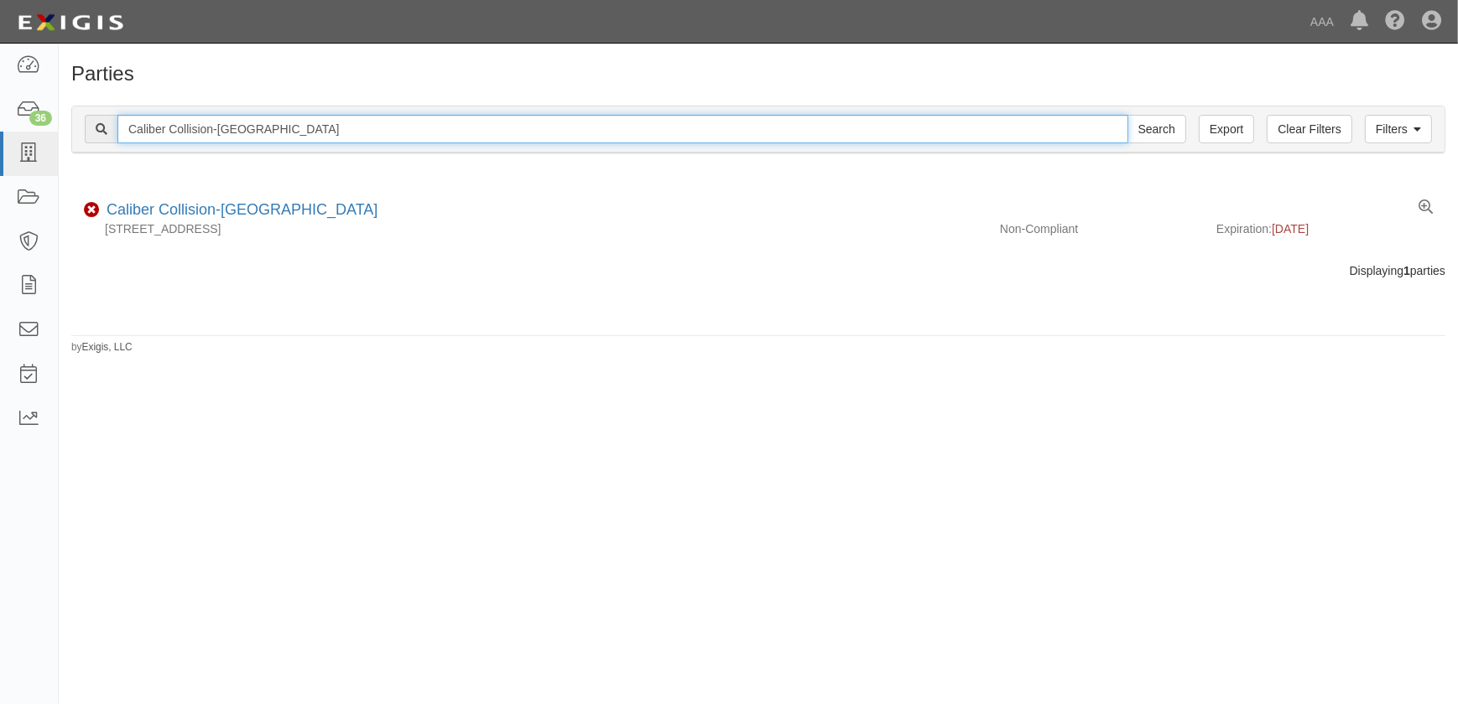
click at [0, 128] on html "Toggle navigation Dashboard 36 Inbox Parties Agreements Coverages Documents Mes…" at bounding box center [729, 342] width 1458 height 684
paste input "Bethel Park"
type input "Caliber Collision-Bethel Park"
click at [1127, 115] on input "Search" at bounding box center [1156, 129] width 59 height 29
drag, startPoint x: 176, startPoint y: 122, endPoint x: -29, endPoint y: 117, distance: 204.7
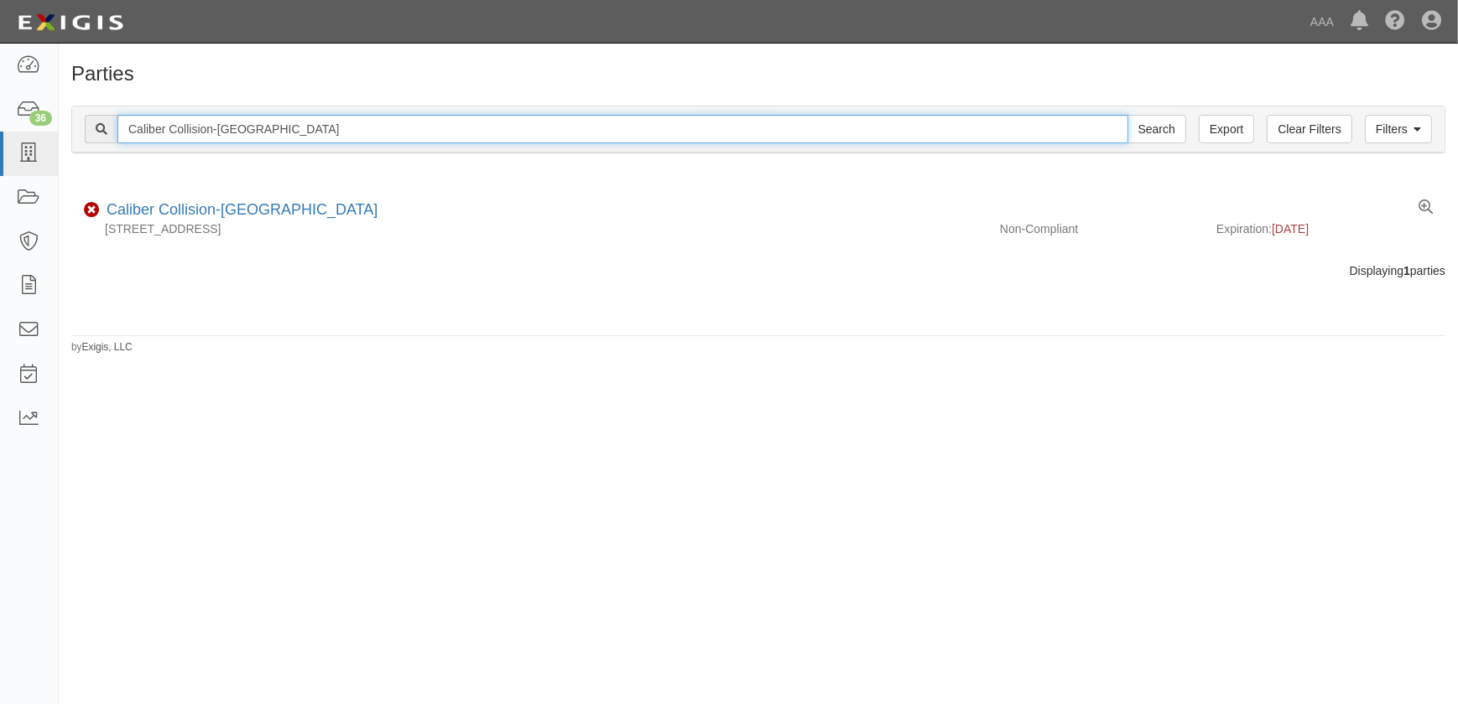
click at [0, 117] on html "Toggle navigation Dashboard 36 Inbox Parties Agreements Coverages Documents Mes…" at bounding box center [729, 342] width 1458 height 684
paste input "[GEOGRAPHIC_DATA]"
type input "Caliber Collision-[GEOGRAPHIC_DATA] Rd"
click at [1127, 115] on input "Search" at bounding box center [1156, 129] width 59 height 29
drag, startPoint x: 323, startPoint y: 131, endPoint x: 41, endPoint y: 134, distance: 281.8
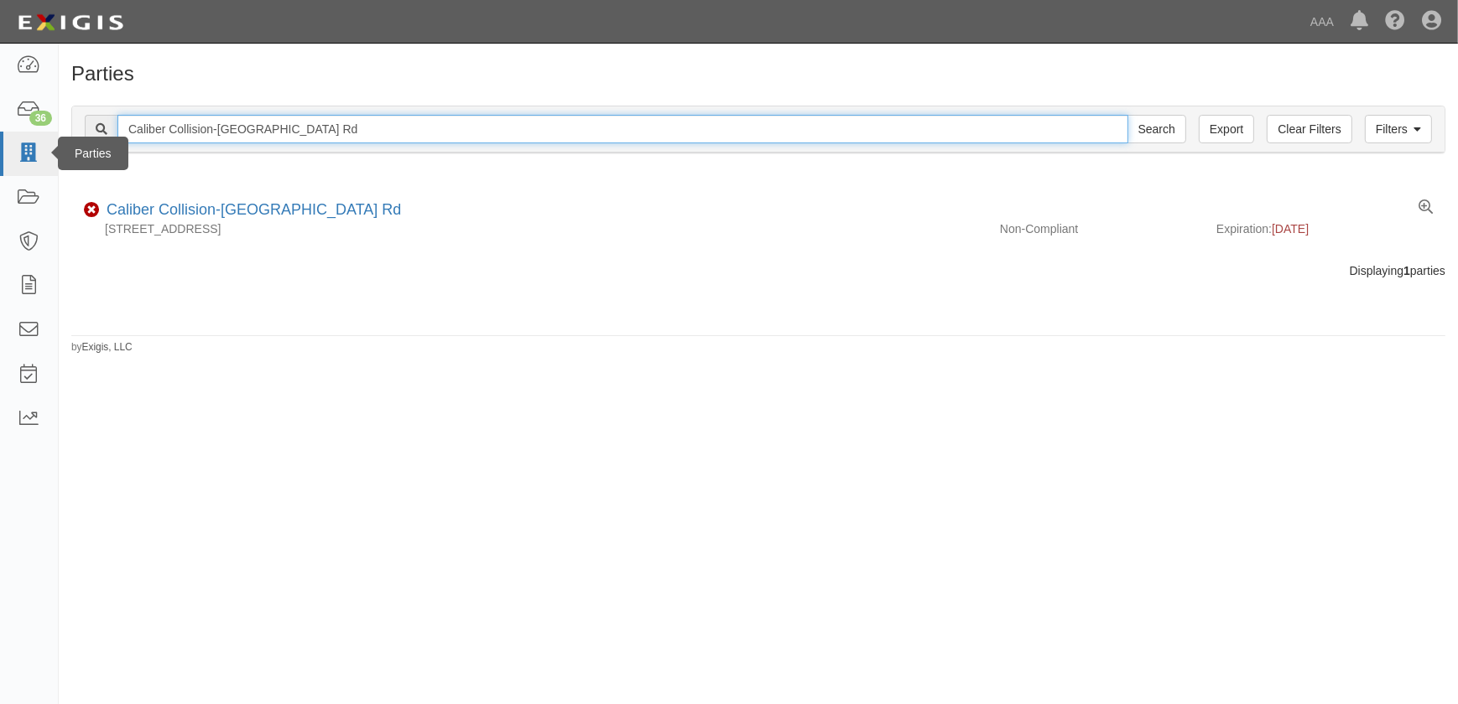
click at [41, 134] on body "Toggle navigation Dashboard 36 Inbox Parties Agreements Coverages Documents Mes…" at bounding box center [729, 342] width 1458 height 684
paste input "[GEOGRAPHIC_DATA]"
type input "Caliber Collision-[GEOGRAPHIC_DATA]"
click at [1127, 115] on input "Search" at bounding box center [1156, 129] width 59 height 29
drag, startPoint x: 254, startPoint y: 134, endPoint x: 88, endPoint y: 136, distance: 166.1
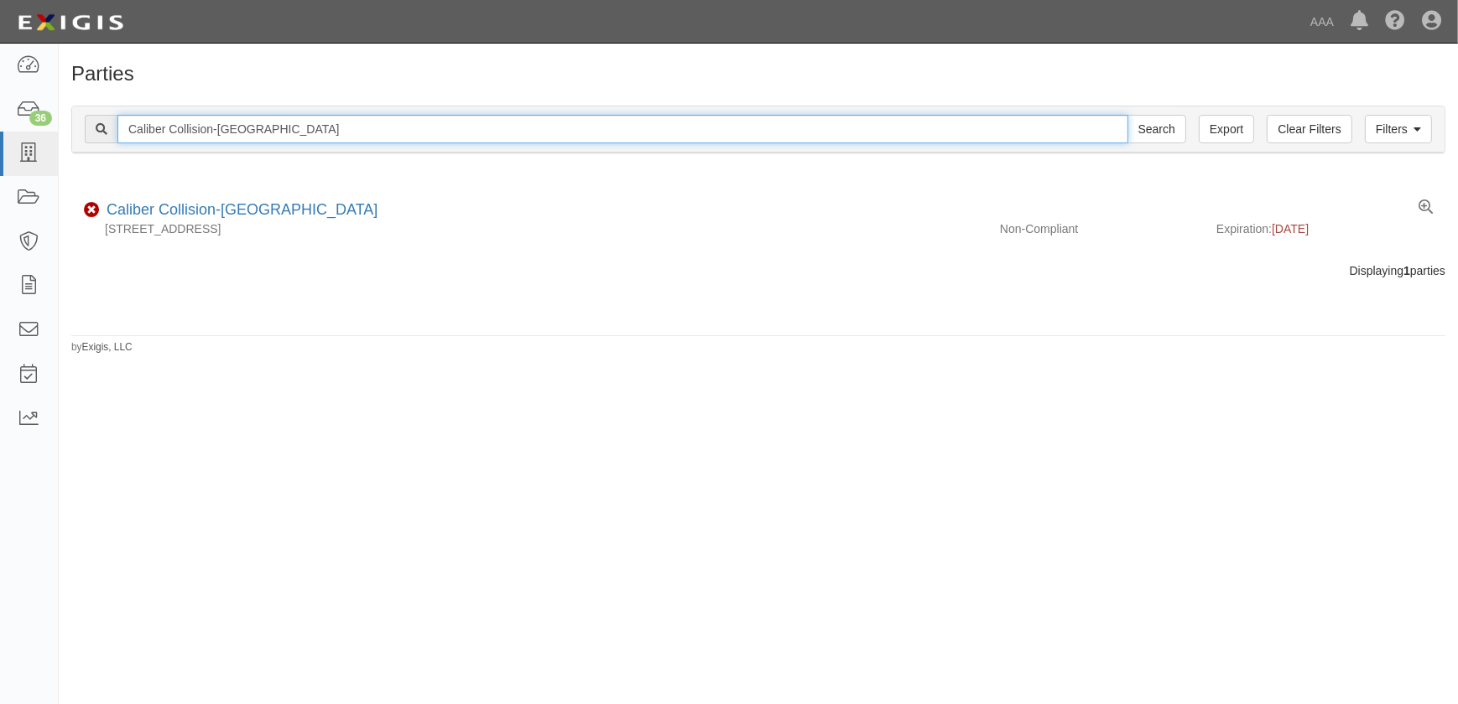
click at [89, 137] on div "Caliber Collision-Coraopolis Search" at bounding box center [635, 129] width 1101 height 29
paste input "Phoenixville West"
type input "Caliber Collision-Phoenixville West"
click at [1127, 115] on input "Search" at bounding box center [1156, 129] width 59 height 29
drag, startPoint x: 377, startPoint y: 125, endPoint x: 8, endPoint y: 121, distance: 369.0
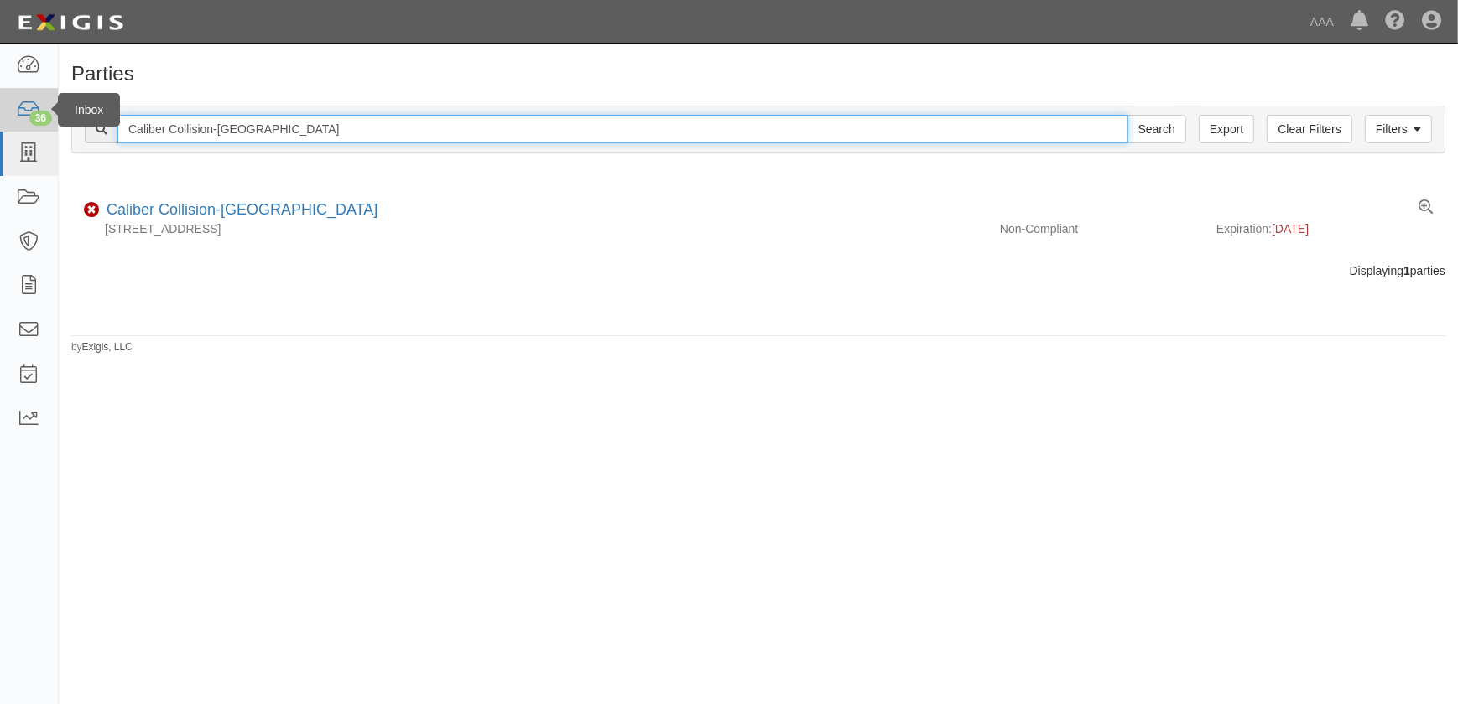
click at [12, 122] on body "Toggle navigation Dashboard 36 Inbox Parties Agreements Coverages Documents Mes…" at bounding box center [729, 342] width 1458 height 684
paste input "Fayette City"
type input "Caliber Collision-[GEOGRAPHIC_DATA]"
click at [1127, 115] on input "Search" at bounding box center [1156, 129] width 59 height 29
drag, startPoint x: 311, startPoint y: 133, endPoint x: 3, endPoint y: 122, distance: 308.8
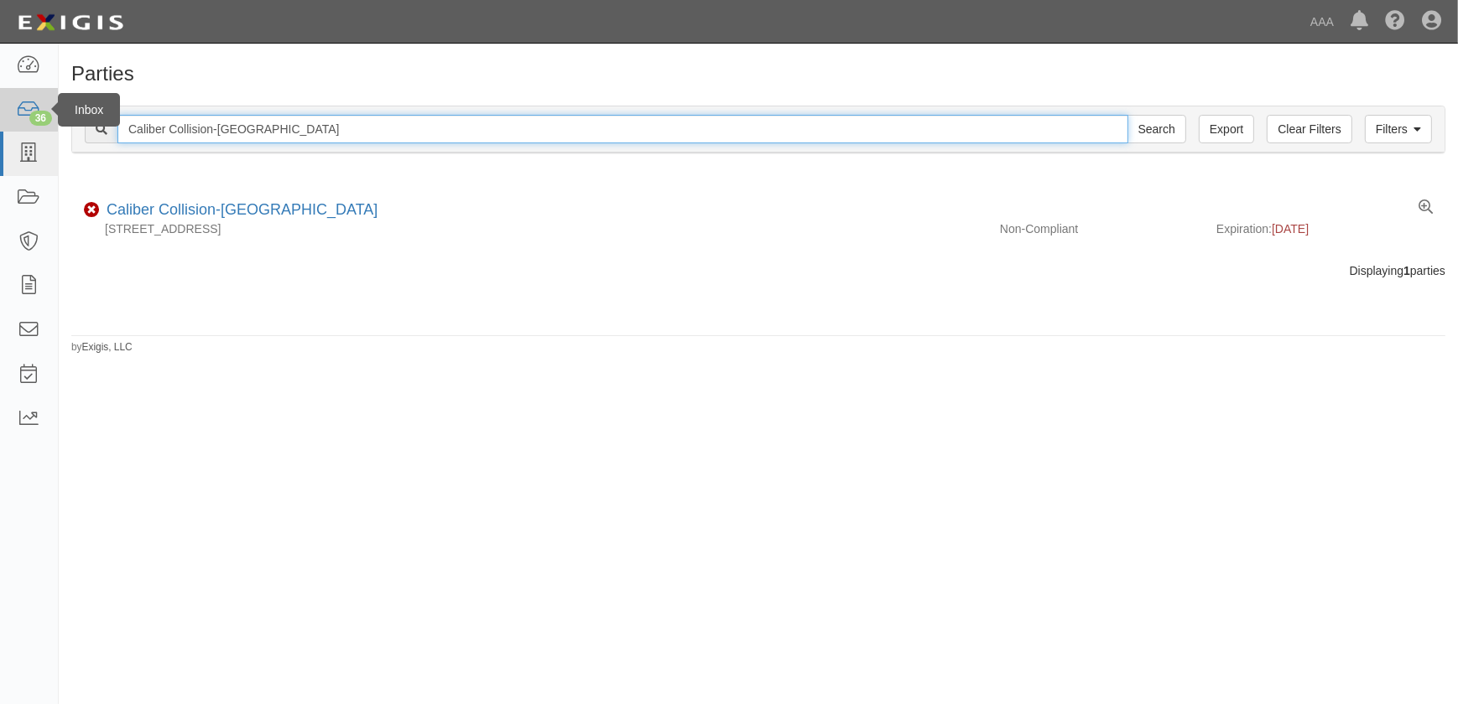
click at [3, 122] on body "Toggle navigation Dashboard 36 Inbox Parties Agreements Coverages Documents Mes…" at bounding box center [729, 342] width 1458 height 684
paste input "North Wales"
type input "Caliber Collision-[GEOGRAPHIC_DATA]"
click at [1127, 115] on input "Search" at bounding box center [1156, 129] width 59 height 29
drag, startPoint x: 326, startPoint y: 127, endPoint x: 26, endPoint y: 129, distance: 300.2
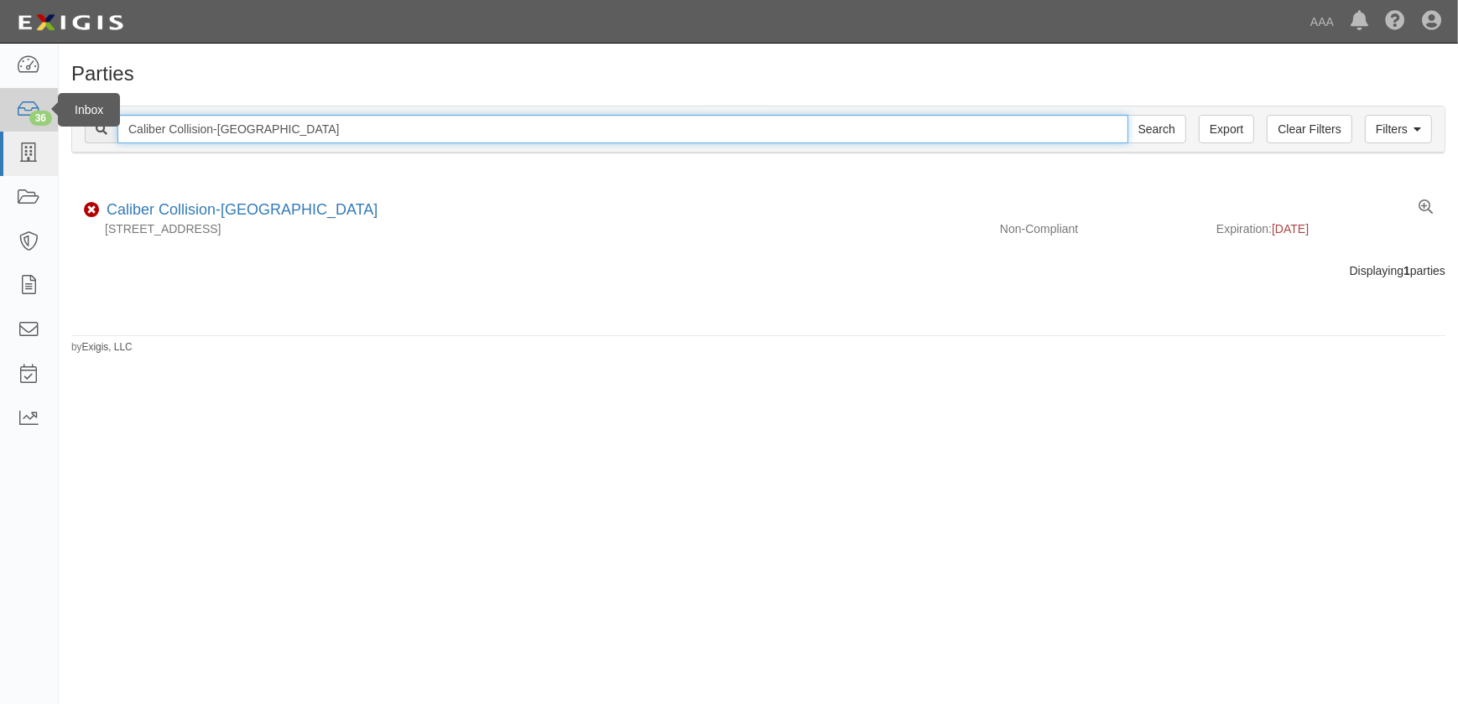
click at [26, 129] on body "Toggle navigation Dashboard 36 Inbox Parties Agreements Coverages Documents Mes…" at bounding box center [729, 342] width 1458 height 684
paste input "McKeesport"
type input "Caliber Collision-McKeesport"
click at [1127, 115] on input "Search" at bounding box center [1156, 129] width 59 height 29
drag, startPoint x: 320, startPoint y: 129, endPoint x: 0, endPoint y: 117, distance: 319.7
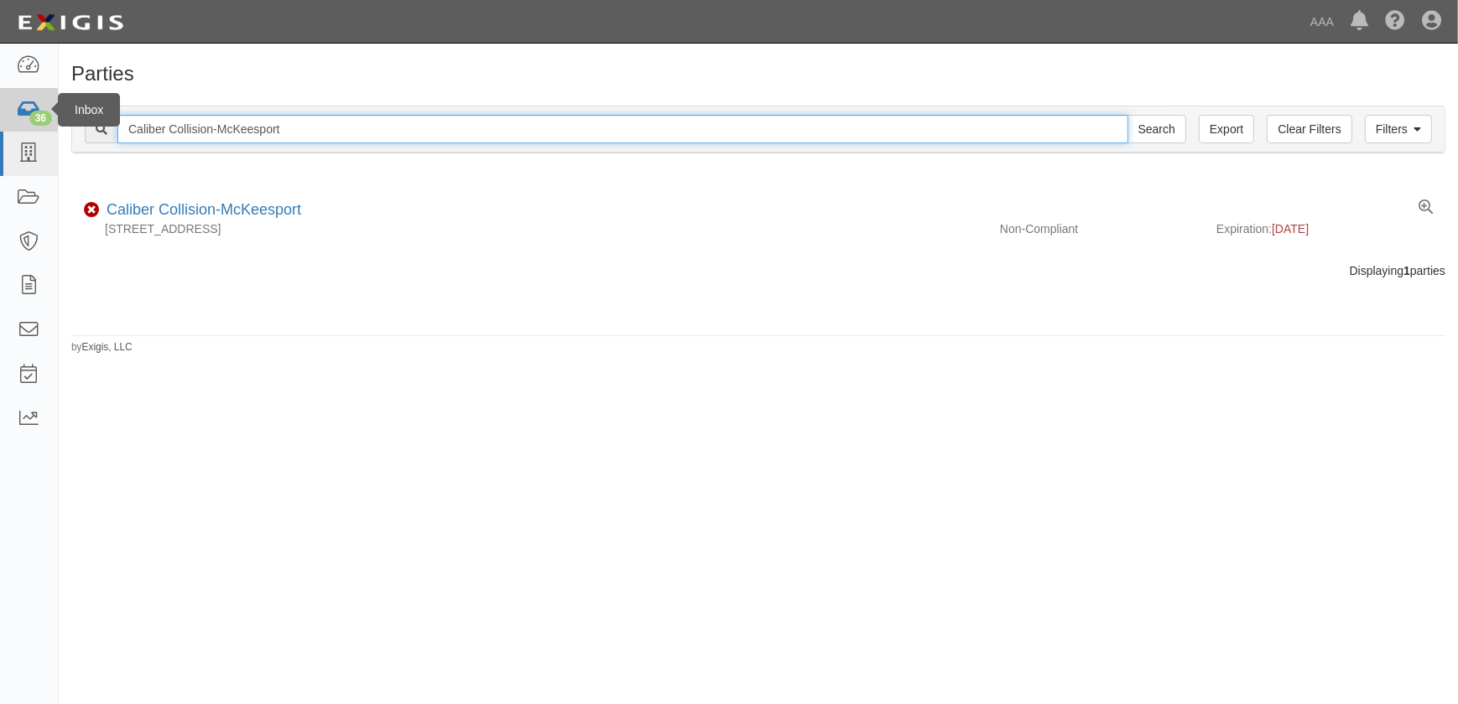
click at [0, 117] on body "Toggle navigation Dashboard 36 Inbox Parties Agreements Coverages Documents Mes…" at bounding box center [729, 342] width 1458 height 684
paste input "Colmar"
type input "Caliber Collision-Colmar"
click at [1127, 115] on input "Search" at bounding box center [1156, 129] width 59 height 29
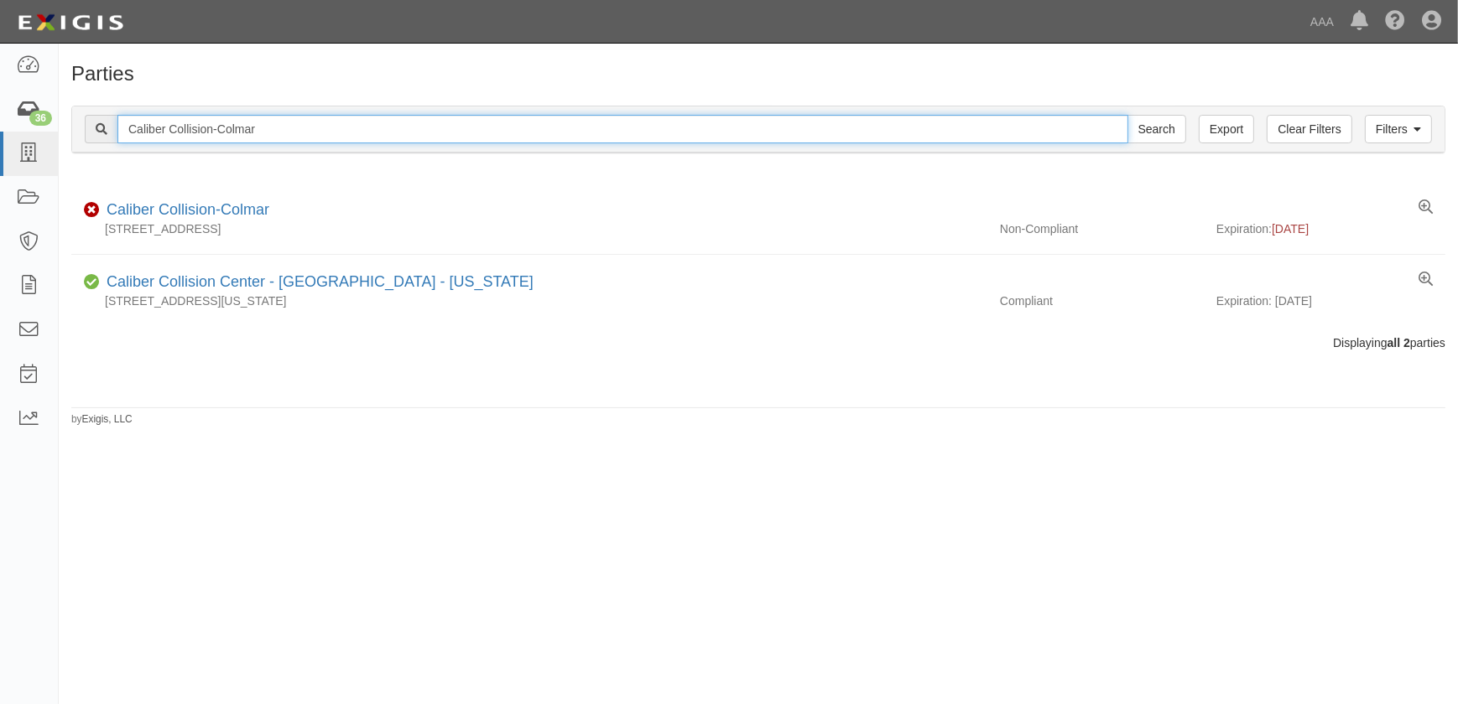
drag, startPoint x: 285, startPoint y: 127, endPoint x: -12, endPoint y: 129, distance: 296.9
click at [0, 129] on html "Toggle navigation Dashboard 36 Inbox Parties Agreements Coverages Documents Mes…" at bounding box center [729, 342] width 1458 height 684
paste input "Allentown"
type input "Caliber Collision-Allentown"
click at [1127, 115] on input "Search" at bounding box center [1156, 129] width 59 height 29
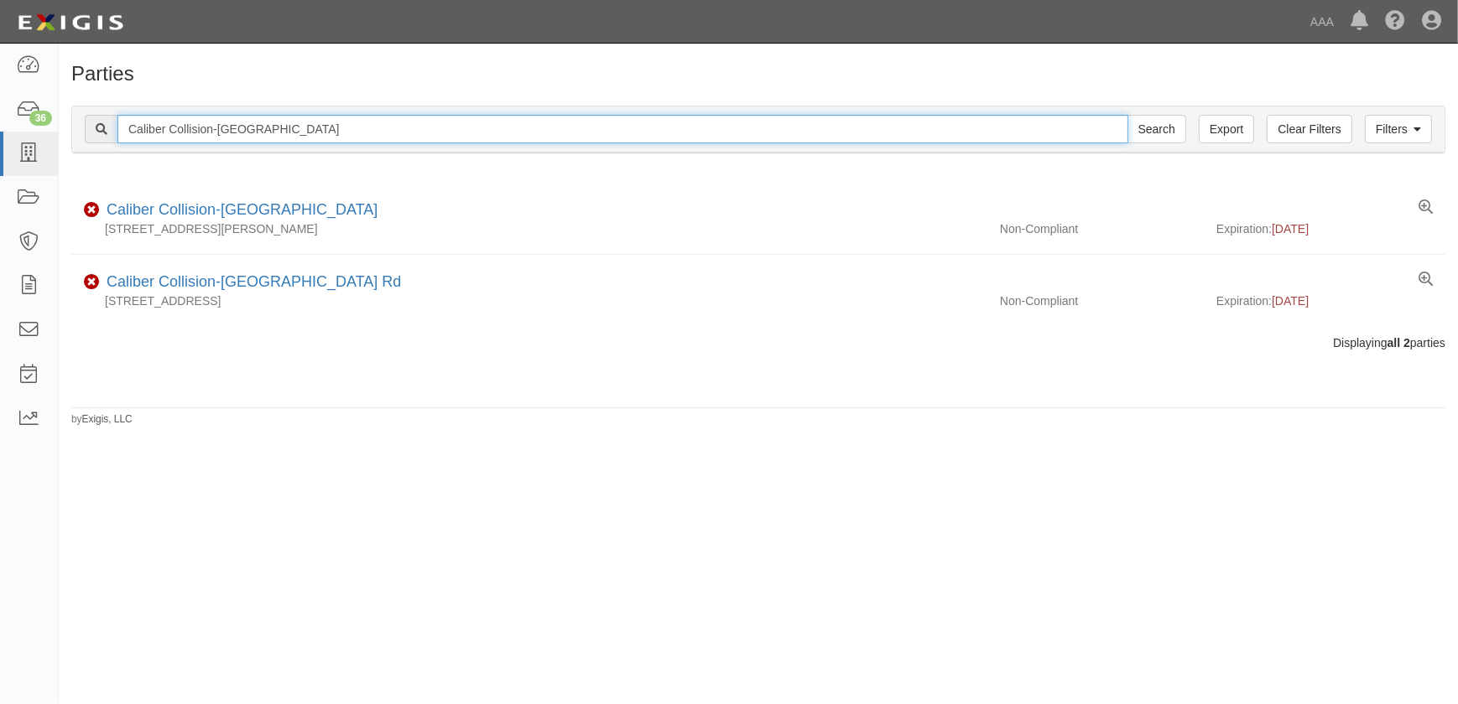
drag, startPoint x: 177, startPoint y: 135, endPoint x: 66, endPoint y: 137, distance: 110.7
click at [66, 137] on div "Filters Clear Filters Export [GEOGRAPHIC_DATA] Collision-[GEOGRAPHIC_DATA] Sear…" at bounding box center [758, 131] width 1399 height 77
paste input "Sanatoga"
type input "Caliber Collision-Sanatoga"
click at [1127, 115] on input "Search" at bounding box center [1156, 129] width 59 height 29
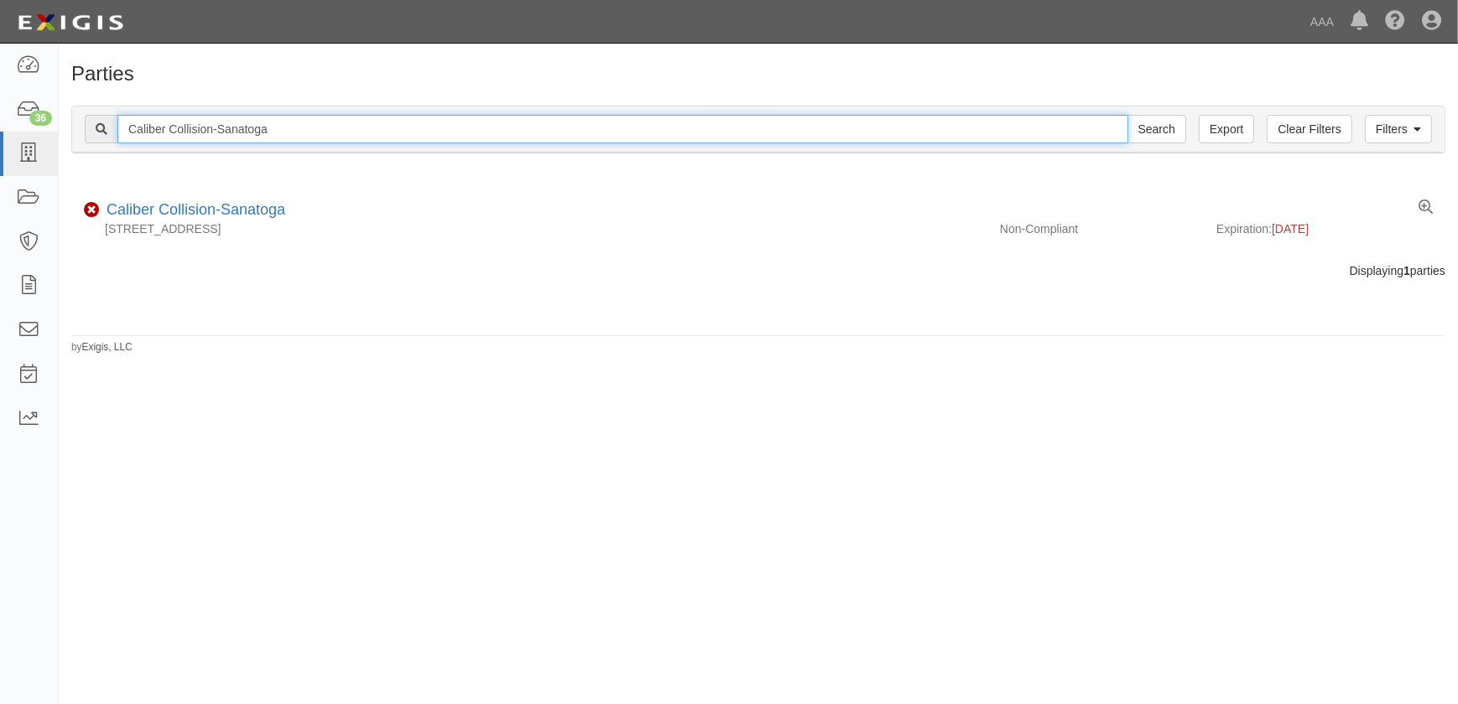
drag, startPoint x: 277, startPoint y: 134, endPoint x: -8, endPoint y: 134, distance: 285.1
click at [0, 134] on html "Toggle navigation Dashboard 36 Inbox Parties Agreements Coverages Documents Mes…" at bounding box center [729, 342] width 1458 height 684
paste input "Tristar-Ford"
type input "Tristar-Ford"
click at [1127, 115] on input "Search" at bounding box center [1156, 129] width 59 height 29
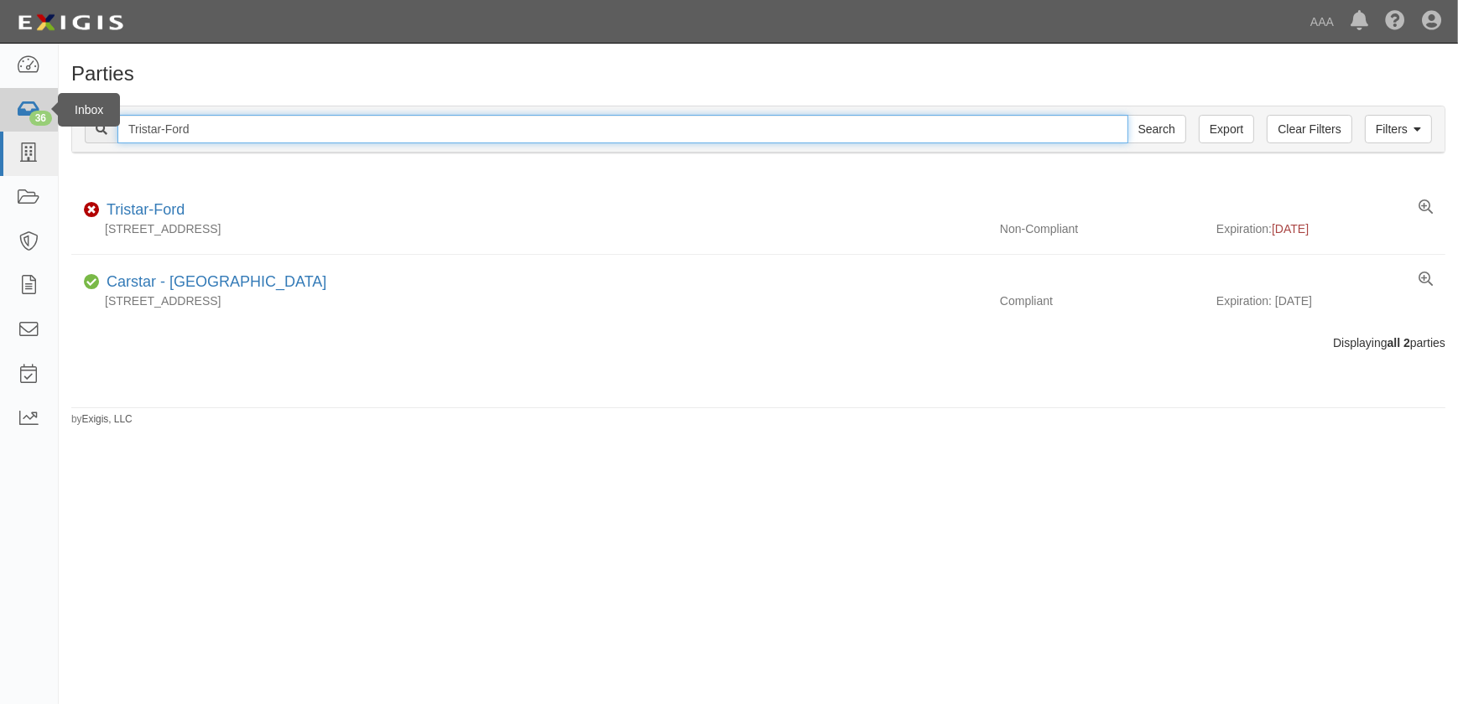
drag, startPoint x: 18, startPoint y: 124, endPoint x: 5, endPoint y: 123, distance: 13.4
click at [5, 123] on body "Toggle navigation Dashboard 36 Inbox Parties Agreements Coverages Documents Mes…" at bounding box center [729, 342] width 1458 height 684
paste input "Phil Fitts"
type input "Phil Fitts Ford"
click at [1127, 115] on input "Search" at bounding box center [1156, 129] width 59 height 29
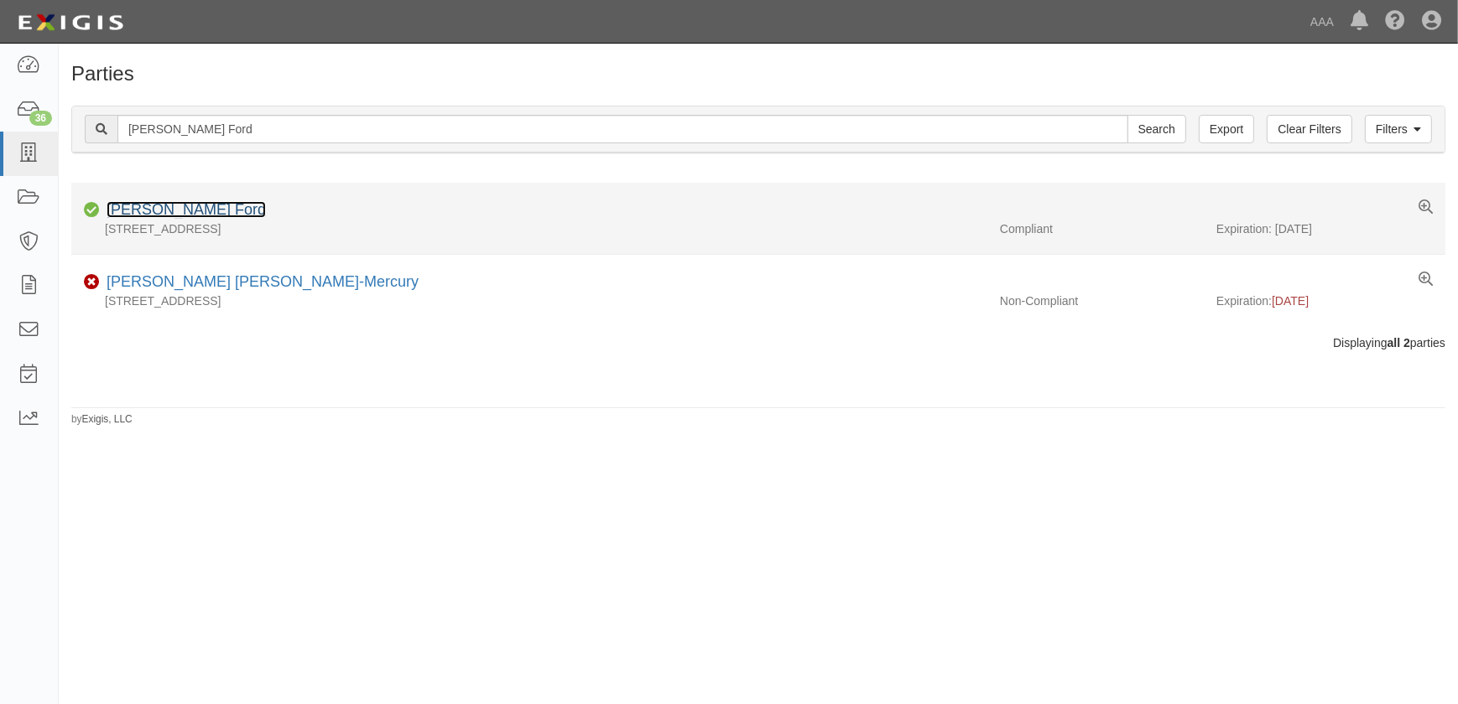
click at [138, 202] on link "[PERSON_NAME] Ford" at bounding box center [186, 209] width 159 height 17
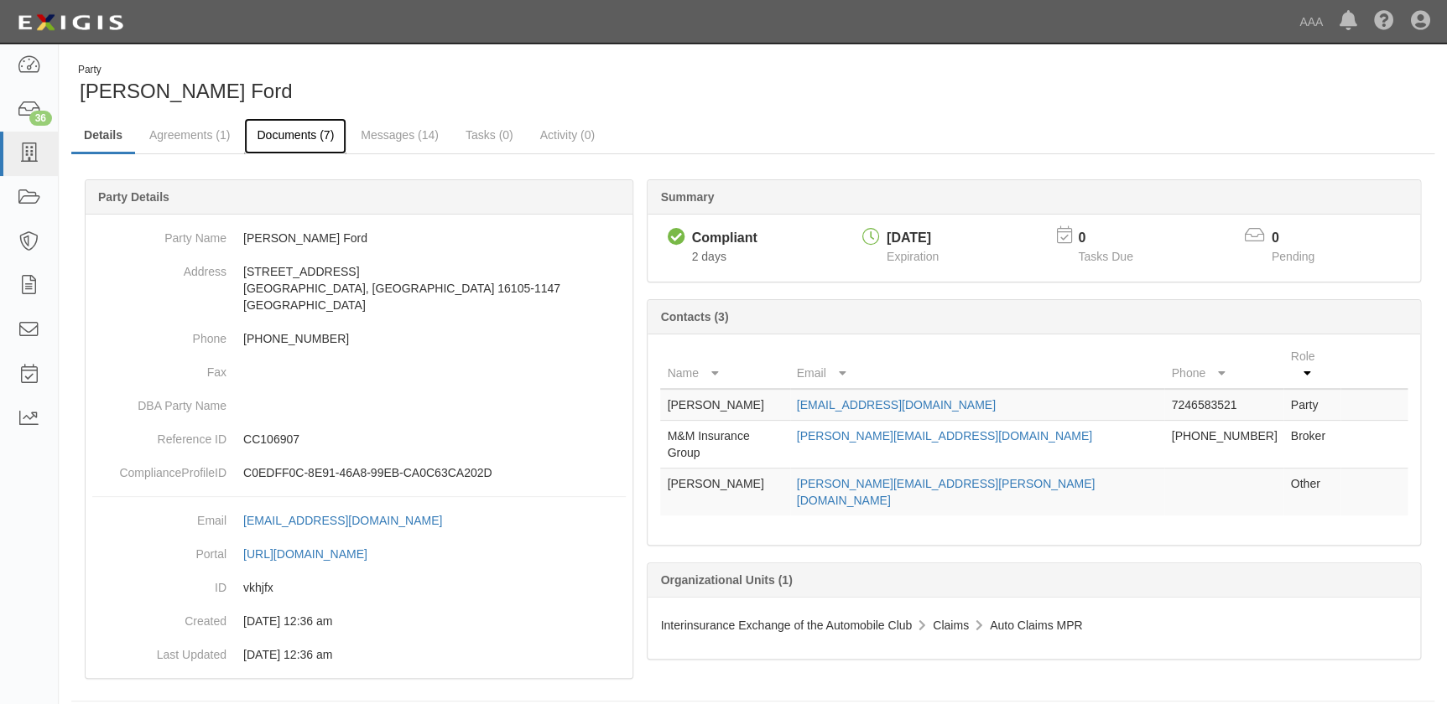
click at [270, 138] on link "Documents (7)" at bounding box center [295, 136] width 102 height 36
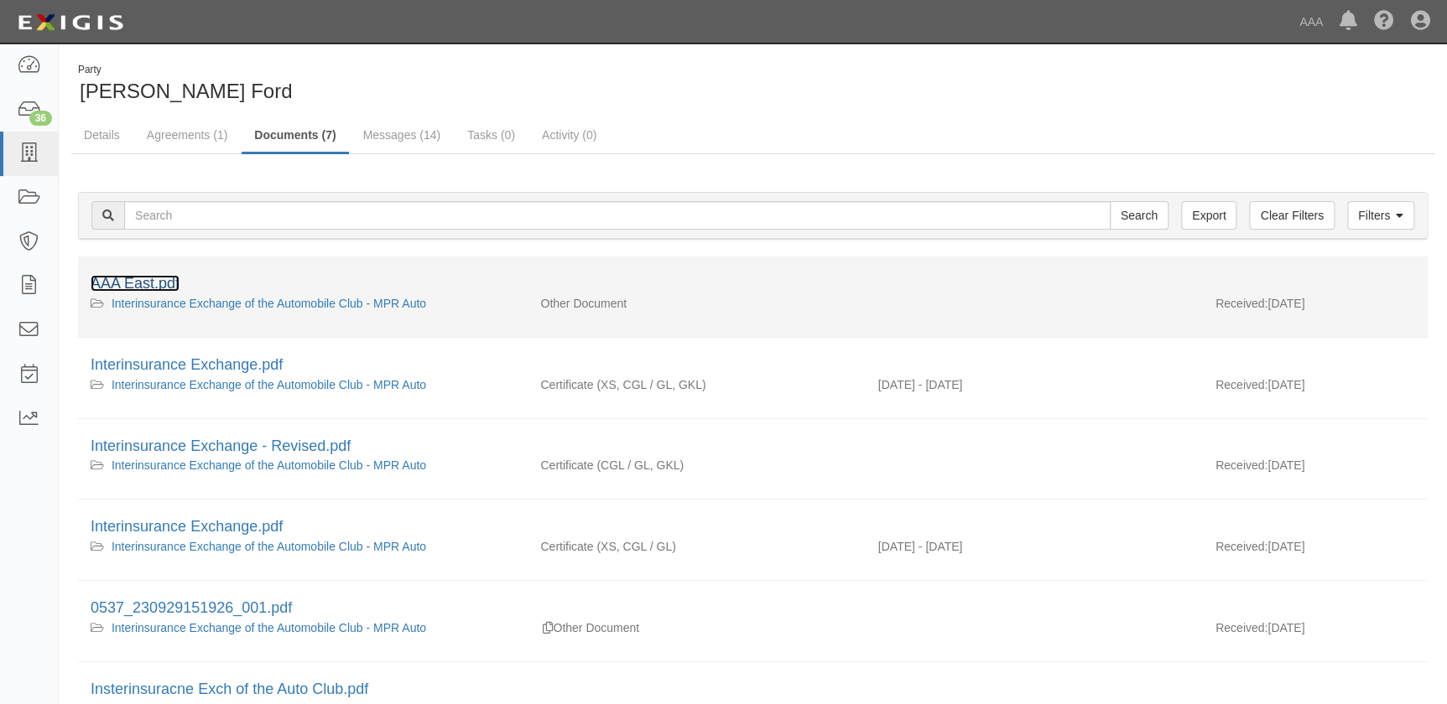
click at [144, 291] on link "AAA East.pdf" at bounding box center [135, 283] width 89 height 17
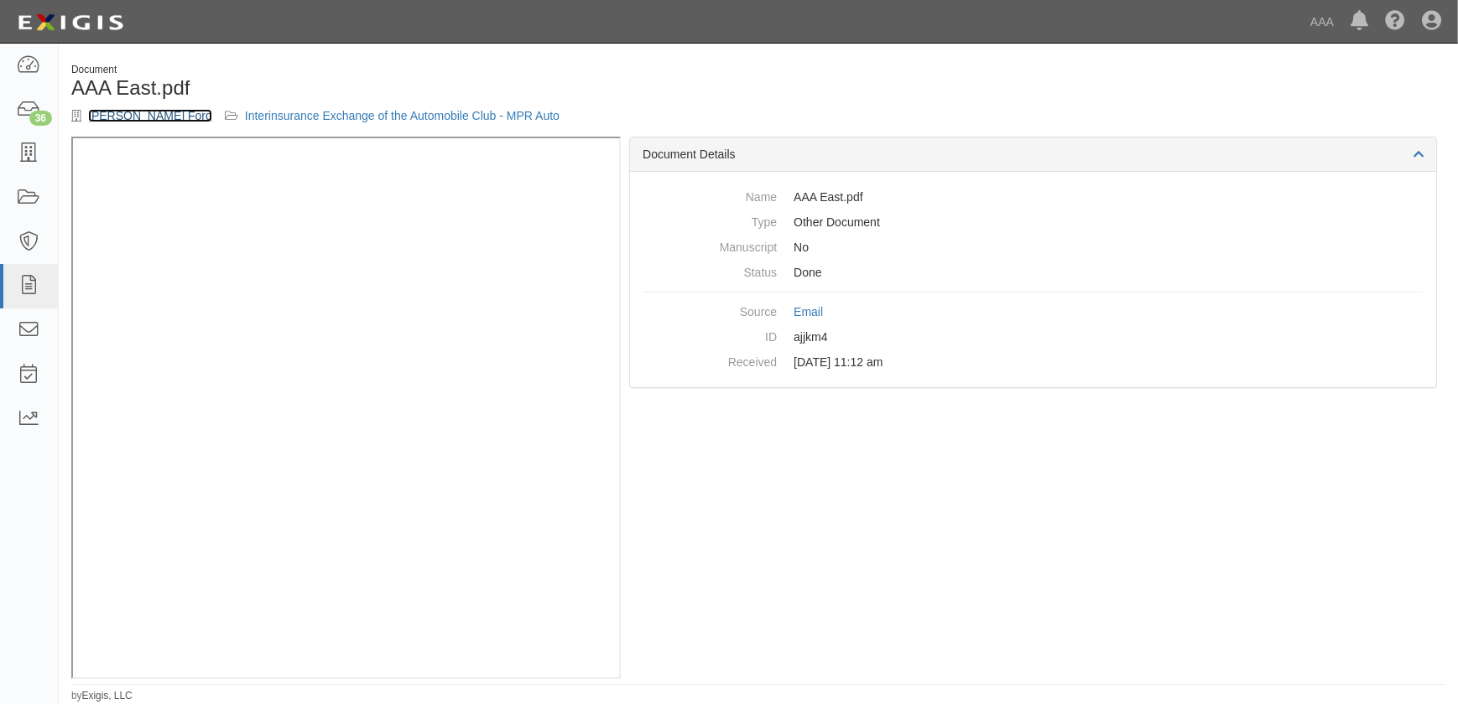
click at [112, 122] on link "[PERSON_NAME] Ford" at bounding box center [150, 115] width 124 height 13
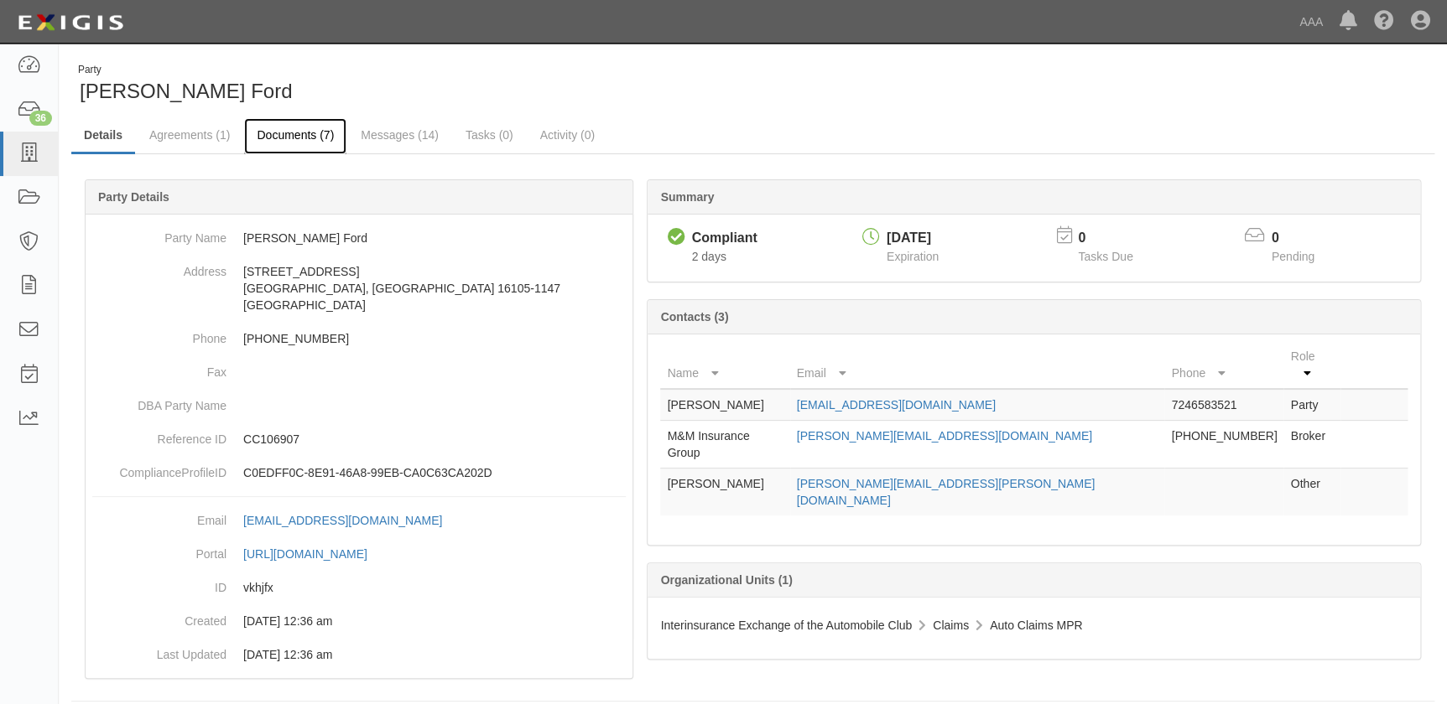
click at [283, 135] on link "Documents (7)" at bounding box center [295, 136] width 102 height 36
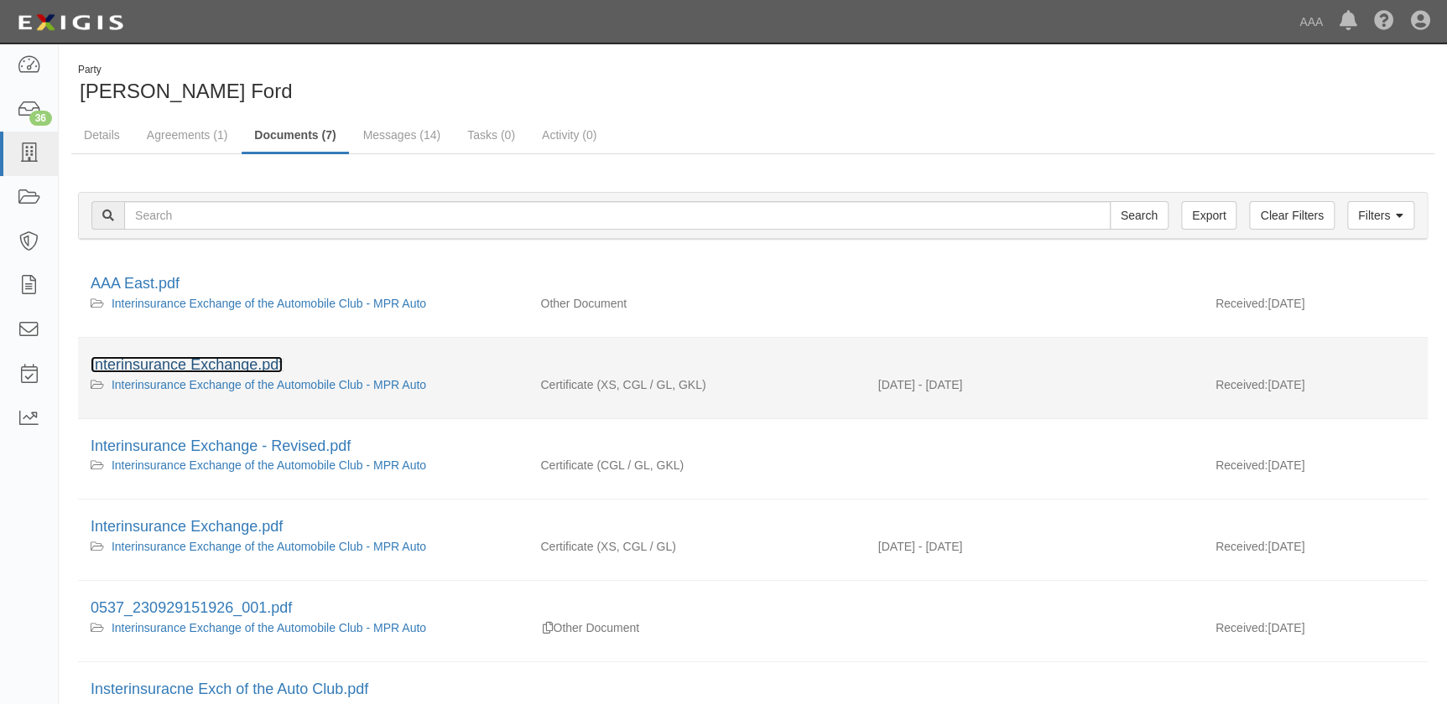
click at [218, 360] on link "Interinsurance Exchange.pdf" at bounding box center [187, 364] width 192 height 17
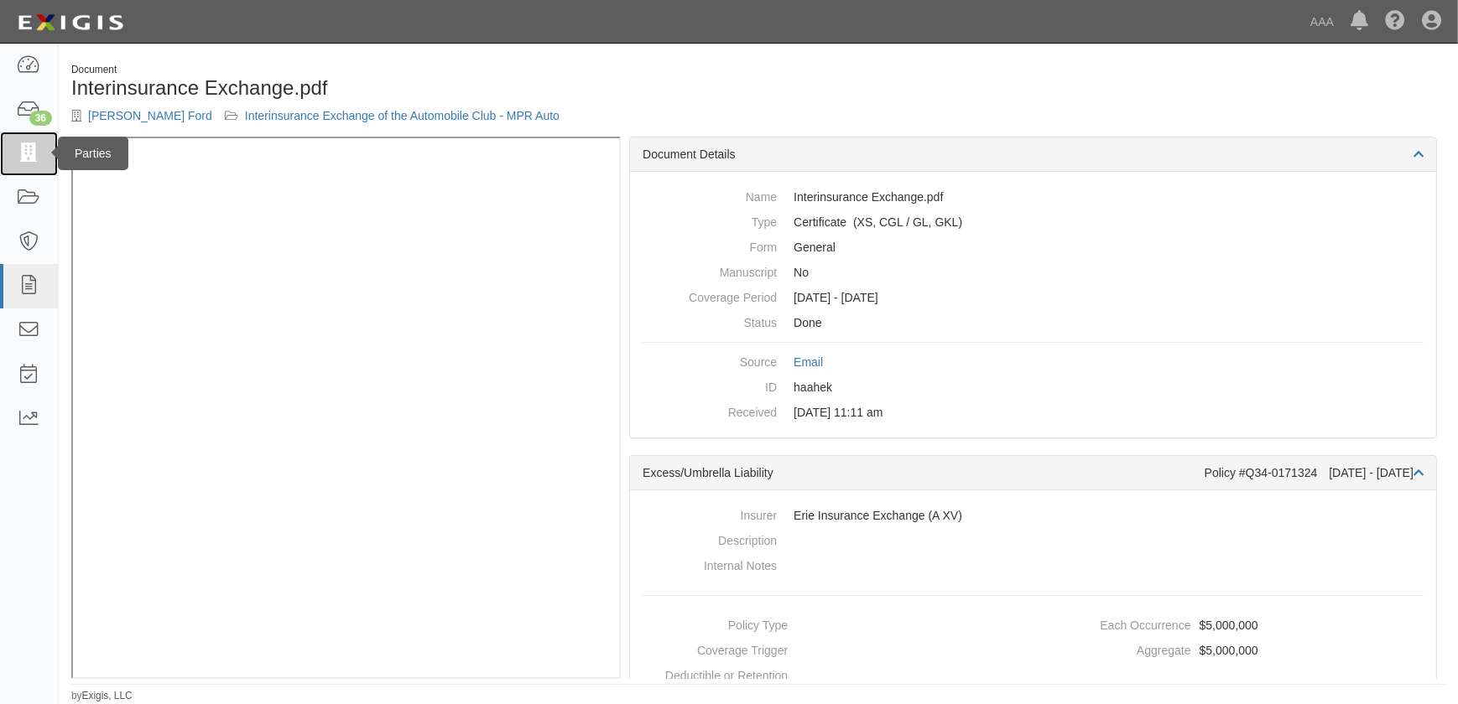
click at [35, 154] on icon at bounding box center [28, 153] width 23 height 19
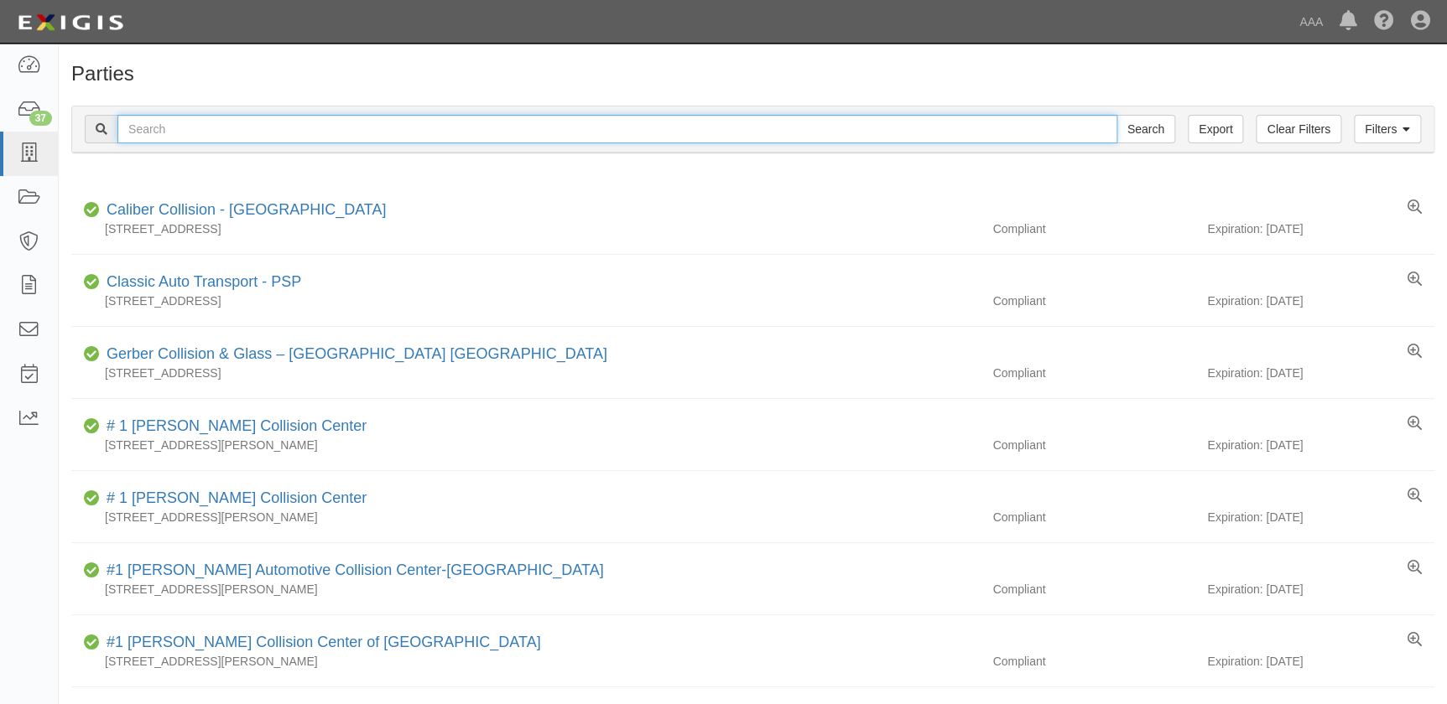
click at [194, 126] on input "text" at bounding box center [617, 129] width 1000 height 29
paste input "[PERSON_NAME]'s Auto Body-Clarion"
type input "[PERSON_NAME]'s Auto Body-Clarion"
click at [1116, 115] on input "Search" at bounding box center [1145, 129] width 59 height 29
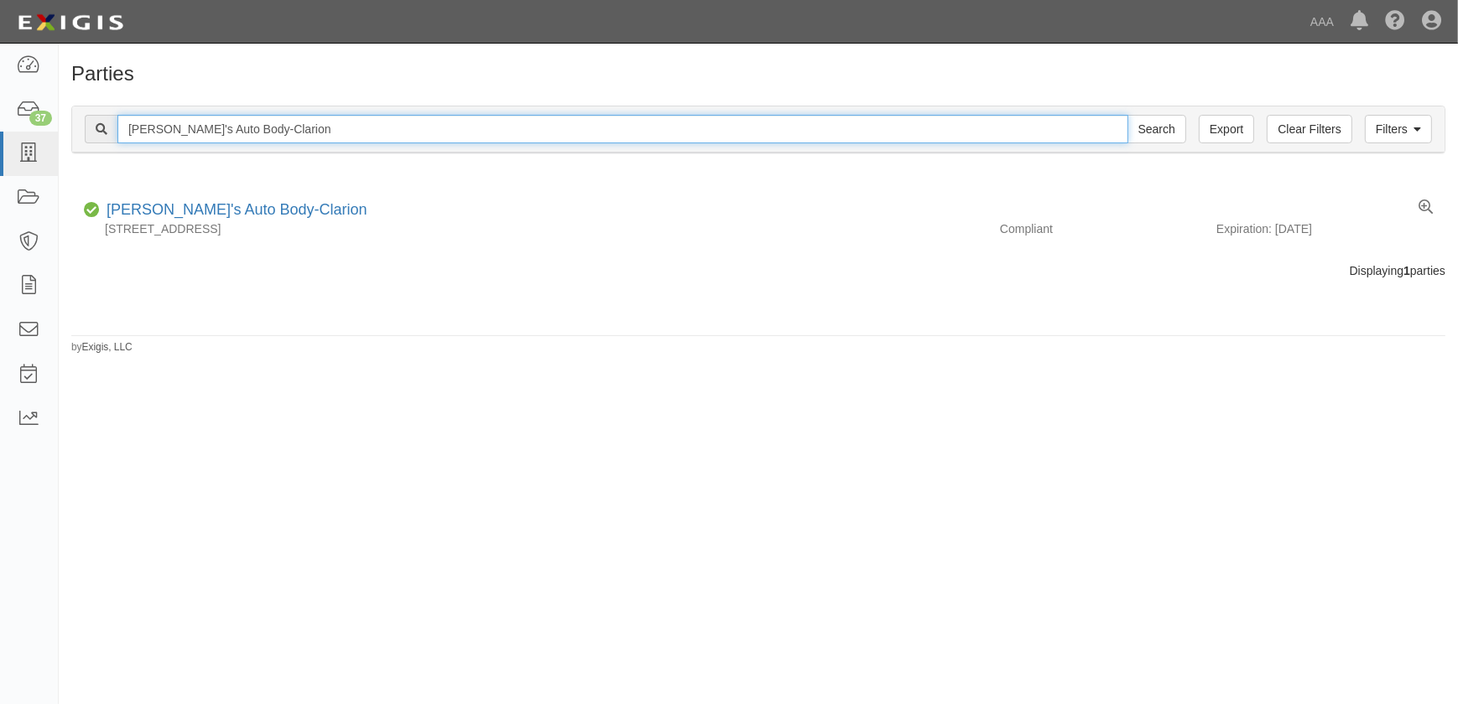
drag, startPoint x: 317, startPoint y: 124, endPoint x: -61, endPoint y: 117, distance: 378.3
click at [0, 117] on html "Toggle navigation Dashboard 37 Inbox Parties Agreements Coverages Documents Mes…" at bounding box center [729, 342] width 1458 height 684
paste input "Crown Collision Center-Middlet"
type input "Crown Collision Center-[GEOGRAPHIC_DATA]"
click at [1127, 115] on input "Search" at bounding box center [1156, 129] width 59 height 29
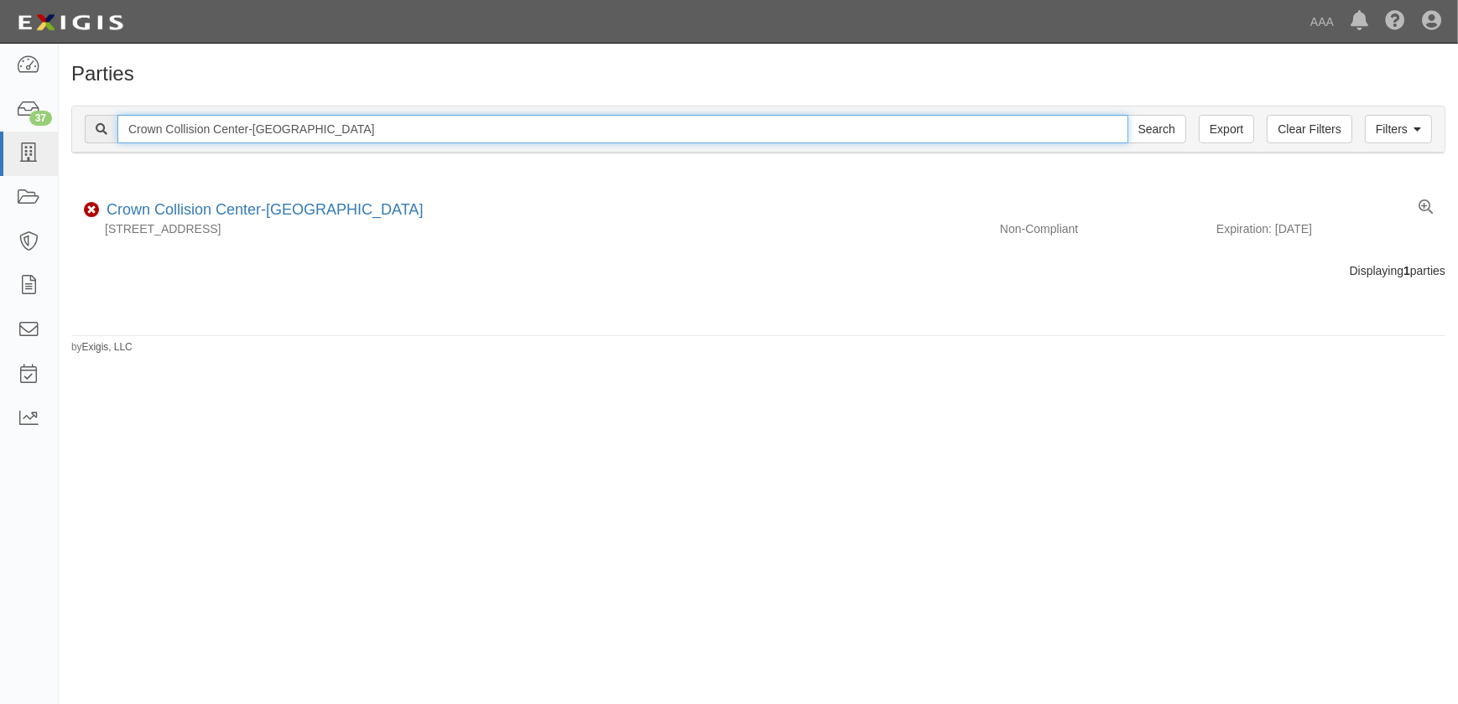
drag, startPoint x: 255, startPoint y: 119, endPoint x: 208, endPoint y: 125, distance: 47.3
click at [208, 125] on input "Crown Collision Center-Middleton" at bounding box center [622, 129] width 1011 height 29
click at [1127, 115] on input "Search" at bounding box center [1156, 129] width 59 height 29
type input "Crown Collision"
drag, startPoint x: 320, startPoint y: 127, endPoint x: 211, endPoint y: 128, distance: 108.2
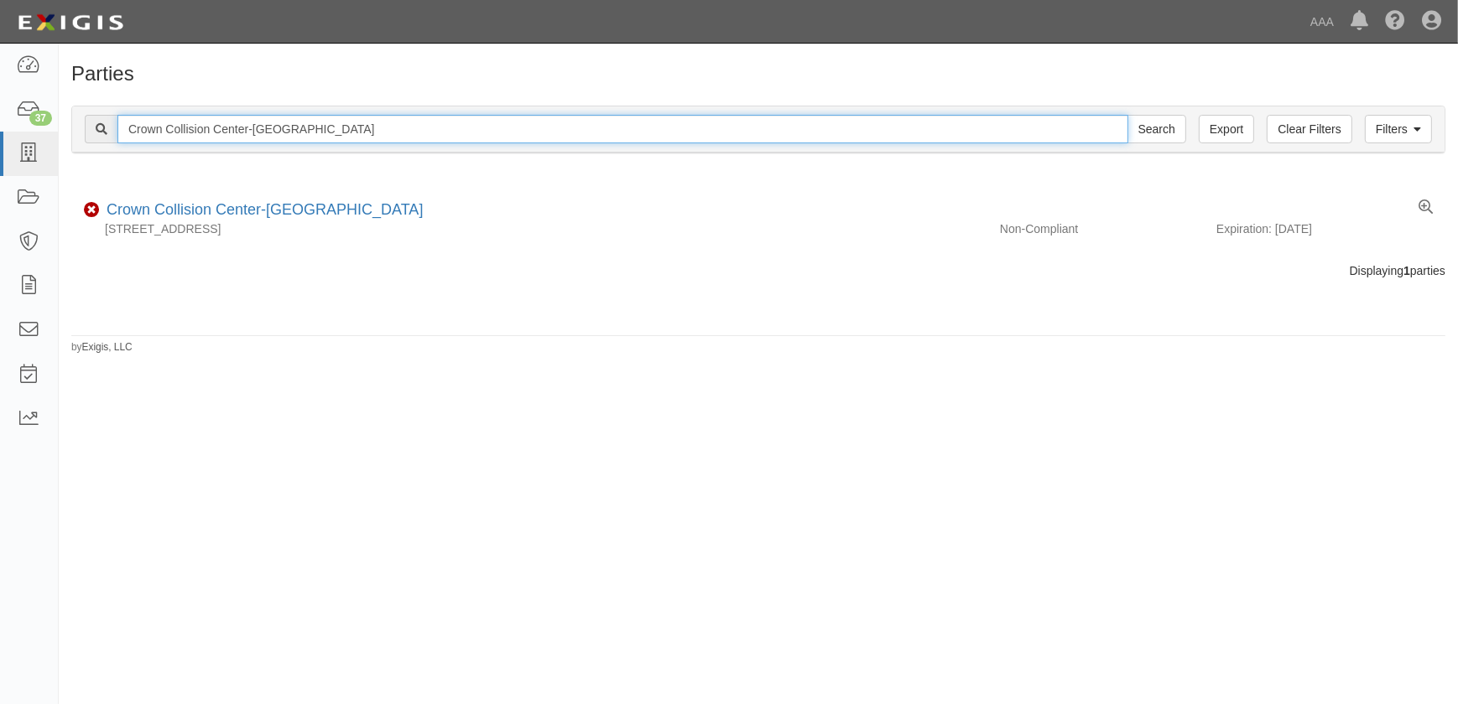
click at [211, 128] on input "Crown Collision Center-[GEOGRAPHIC_DATA]" at bounding box center [622, 129] width 1011 height 29
type input "Crown Collision"
click at [1127, 115] on input "Search" at bounding box center [1156, 129] width 59 height 29
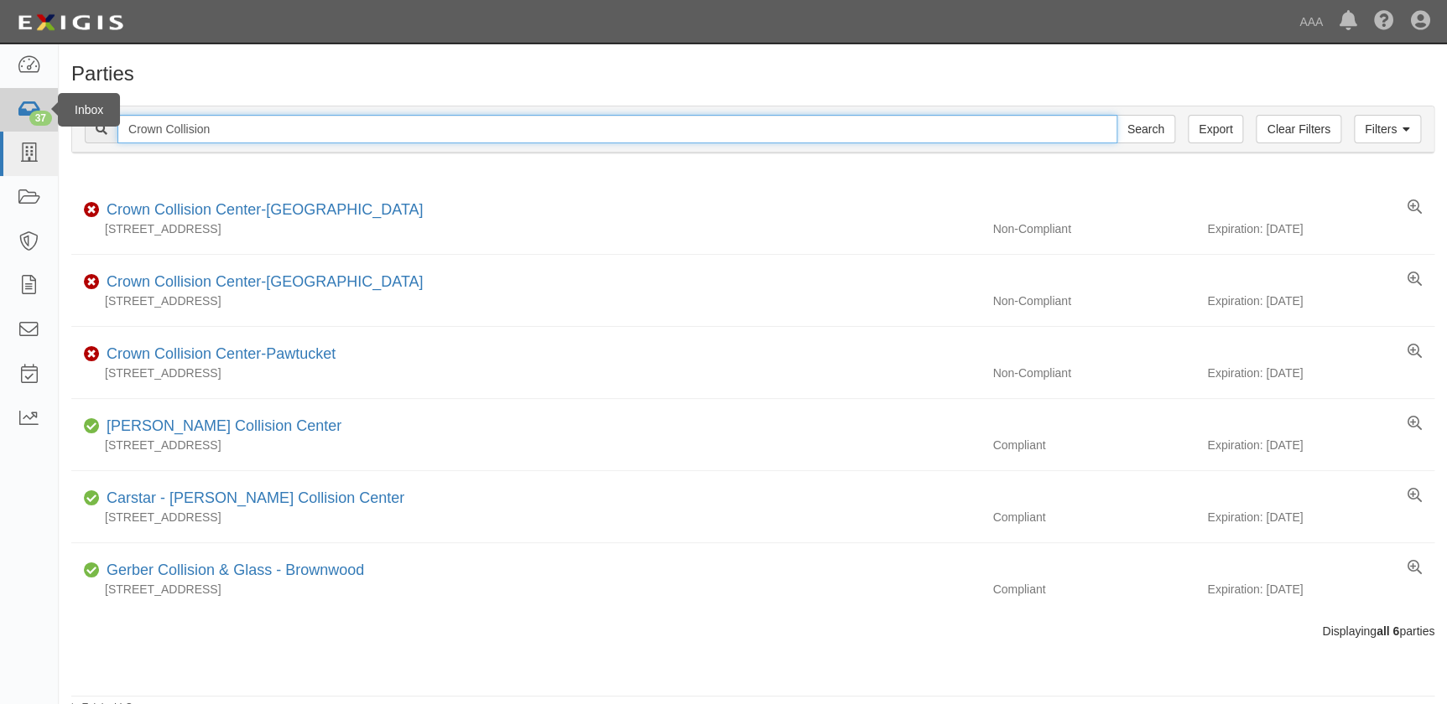
drag, startPoint x: 226, startPoint y: 130, endPoint x: 0, endPoint y: 126, distance: 226.5
click at [0, 126] on html "Toggle navigation Dashboard 37 Inbox Parties Agreements Coverages Documents Mes…" at bounding box center [723, 357] width 1447 height 715
paste input "aliber Collision-Charles Town"
type input "Caliber Collision-Charles Town"
click at [1116, 115] on input "Search" at bounding box center [1145, 129] width 59 height 29
